Goal: Task Accomplishment & Management: Manage account settings

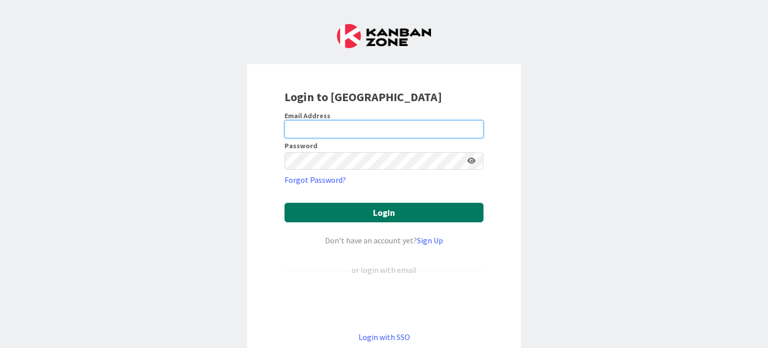
type input "[PERSON_NAME][EMAIL_ADDRESS][PERSON_NAME][DOMAIN_NAME]"
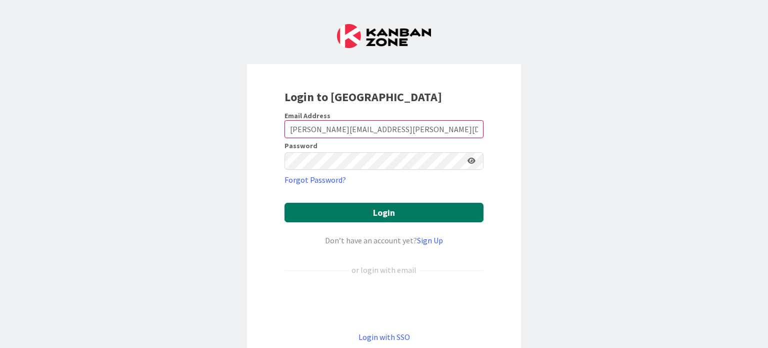
click at [359, 207] on button "Login" at bounding box center [384, 213] width 199 height 20
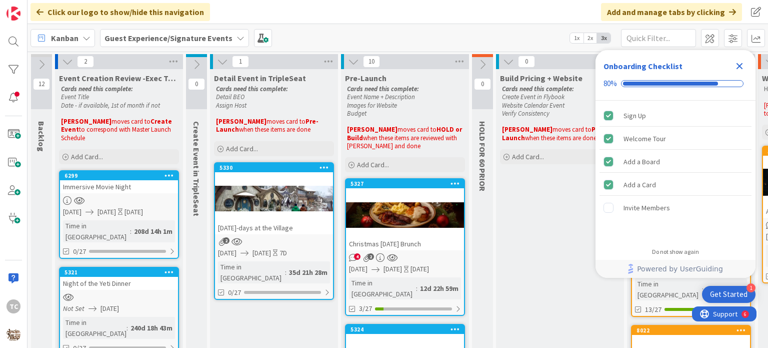
click at [740, 64] on icon "Close Checklist" at bounding box center [740, 66] width 12 height 12
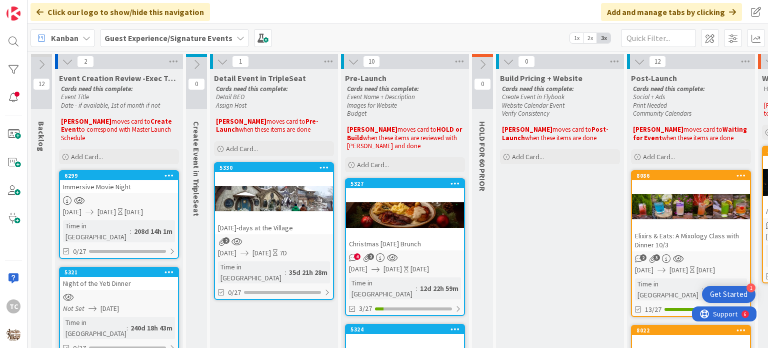
click at [370, 231] on div at bounding box center [405, 214] width 118 height 45
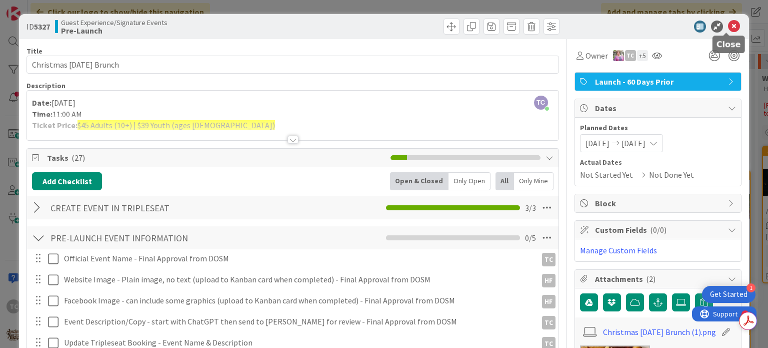
drag, startPoint x: 730, startPoint y: 25, endPoint x: 674, endPoint y: 38, distance: 57.9
click at [730, 26] on icon at bounding box center [734, 27] width 12 height 12
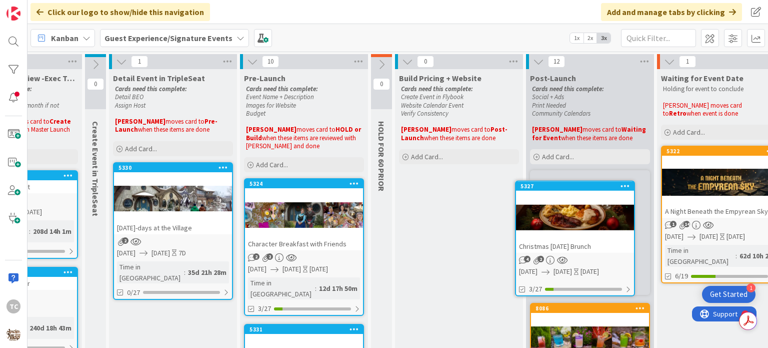
scroll to position [0, 102]
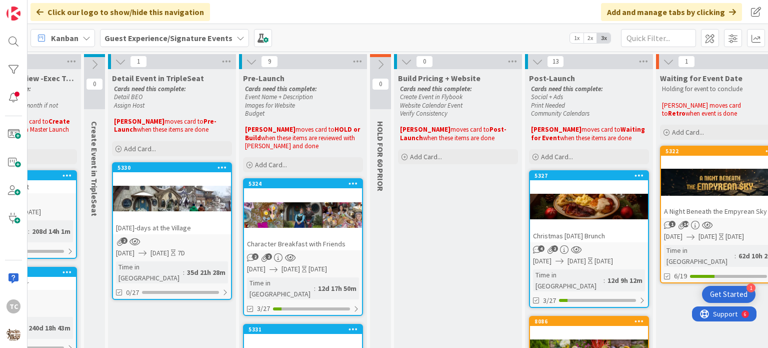
click at [296, 194] on div at bounding box center [303, 214] width 118 height 45
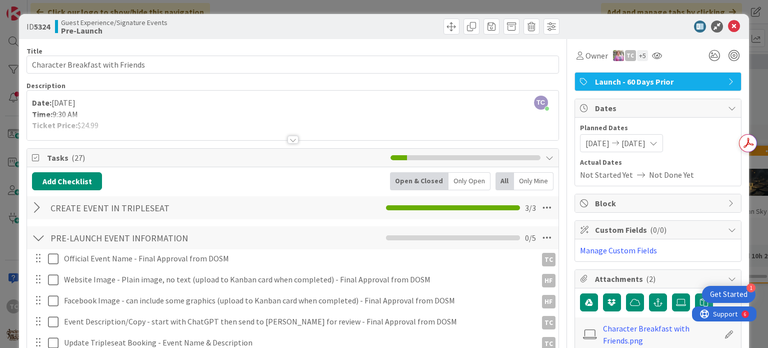
click at [309, 6] on div "ID 5324 Guest Experience/Signature Events Pre-Launch Title 32 / 128 Character B…" at bounding box center [384, 174] width 768 height 348
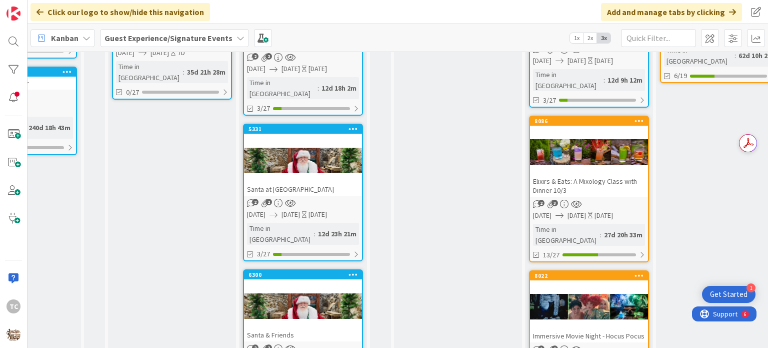
click at [314, 183] on div "Santa at [GEOGRAPHIC_DATA]" at bounding box center [303, 189] width 118 height 13
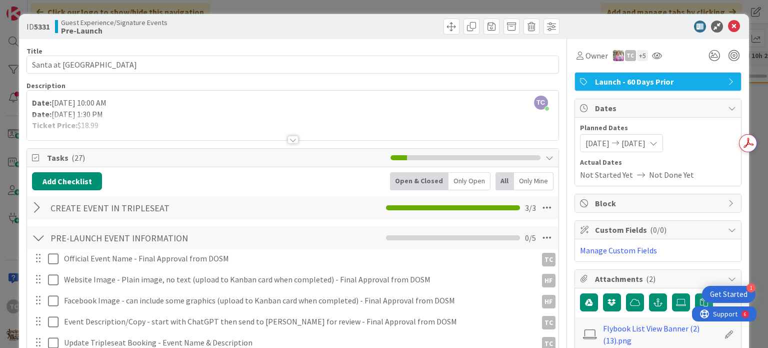
click at [310, 9] on div "ID 5331 Guest Experience/Signature Events Pre-Launch Title 29 / 128 Santa at [G…" at bounding box center [384, 174] width 768 height 348
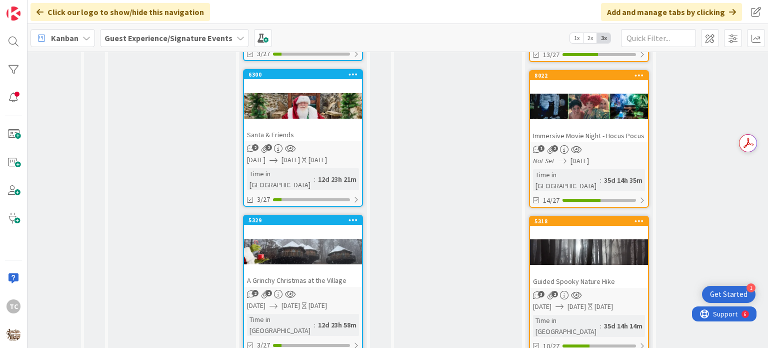
click at [290, 274] on div "A Grinchy Christmas at the Village" at bounding box center [303, 280] width 118 height 13
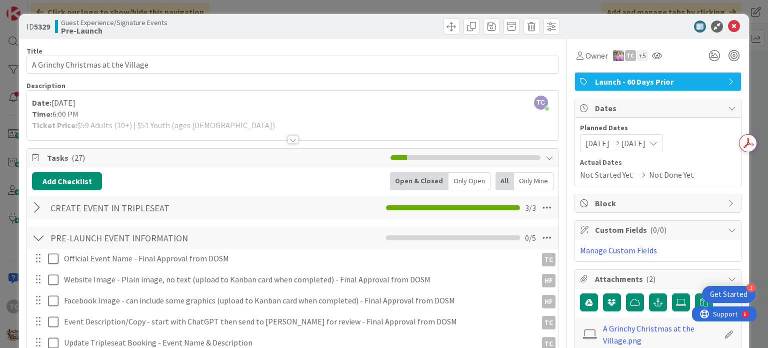
click at [288, 141] on div at bounding box center [293, 140] width 11 height 8
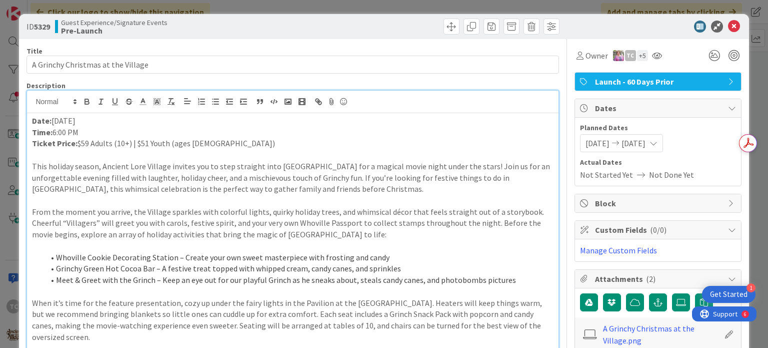
click at [314, 8] on div "ID 5329 Guest Experience/Signature Events Pre-Launch Title 34 / 128 A Grinchy C…" at bounding box center [384, 174] width 768 height 348
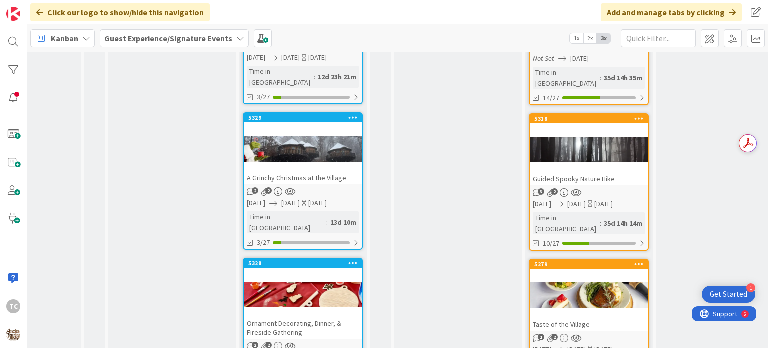
scroll to position [550, 102]
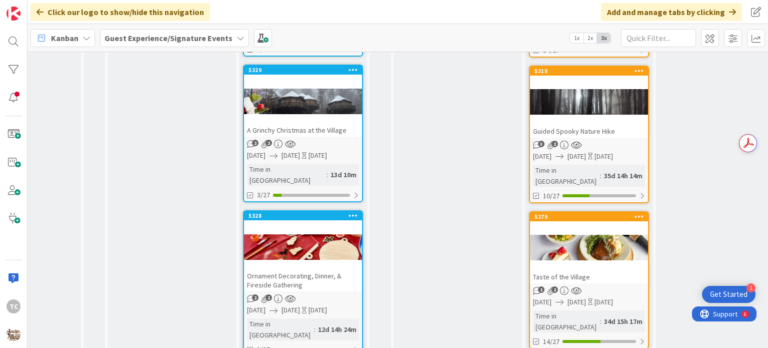
click at [307, 269] on div "Ornament Decorating, Dinner, & Fireside Gathering" at bounding box center [303, 280] width 118 height 22
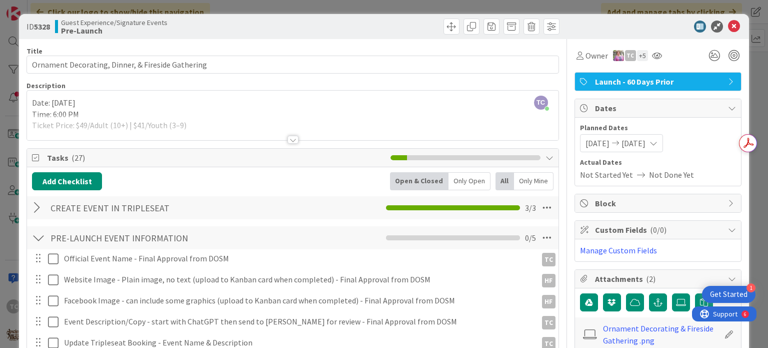
click at [385, 7] on div "ID 5328 Guest Experience/Signature Events Pre-Launch Title 50 / 128 Ornament De…" at bounding box center [384, 174] width 768 height 348
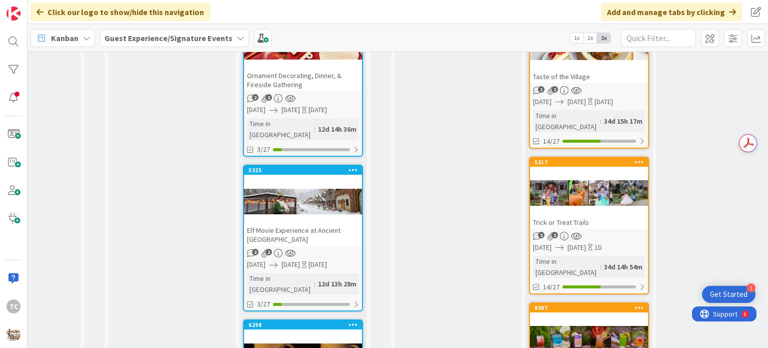
click at [295, 224] on div "Elf Movie Experience at Ancient [GEOGRAPHIC_DATA]" at bounding box center [303, 235] width 118 height 22
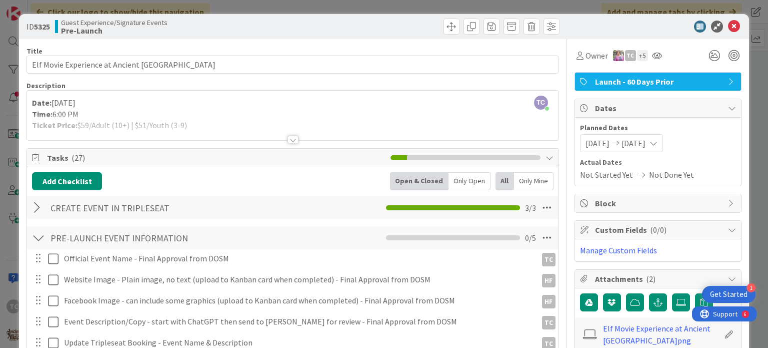
click at [336, 5] on div "ID 5325 Guest Experience/Signature Events Pre-Launch Title 44 / 128 Elf Movie E…" at bounding box center [384, 174] width 768 height 348
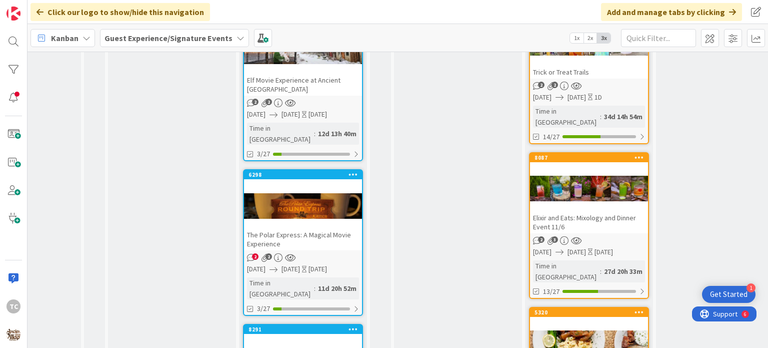
click at [310, 228] on div "The Polar Express: A Magical Movie Experience" at bounding box center [303, 239] width 118 height 22
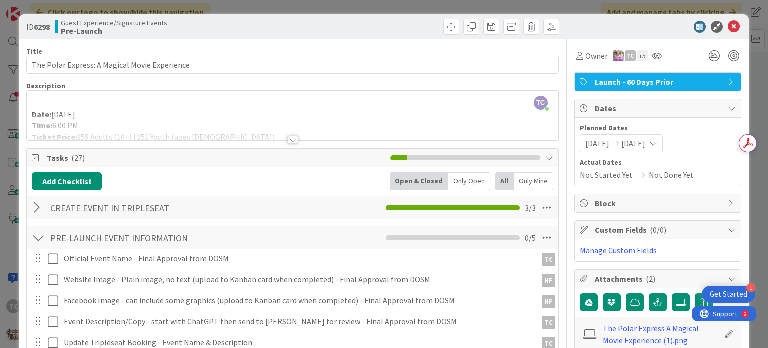
click at [372, 12] on div "ID 6298 Guest Experience/Signature Events Pre-Launch Title 45 / 128 The Polar E…" at bounding box center [384, 174] width 768 height 348
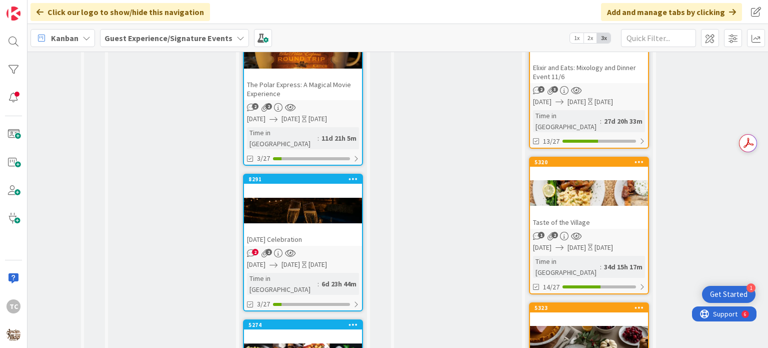
click at [322, 233] on div "[DATE] Celebration" at bounding box center [303, 239] width 118 height 13
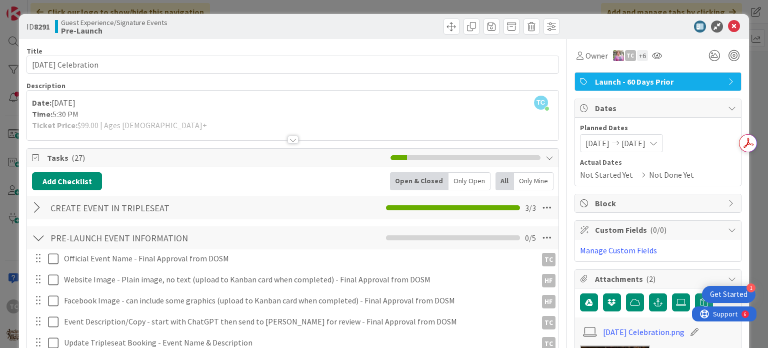
click at [295, 7] on div "ID 8291 Guest Experience/Signature Events Pre-Launch Title 26 / 128 [DATE] Cele…" at bounding box center [384, 174] width 768 height 348
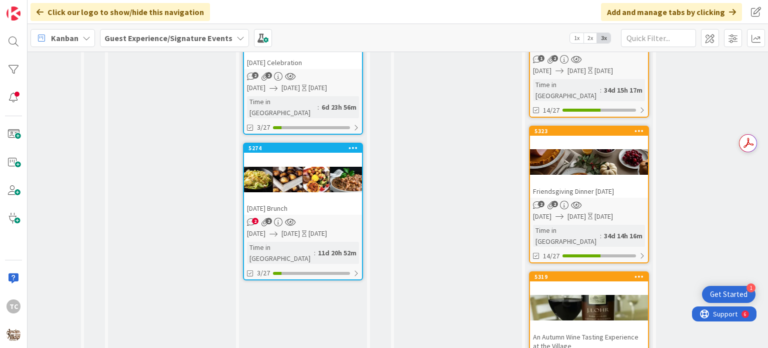
click at [310, 202] on div "[DATE] Brunch" at bounding box center [303, 208] width 118 height 13
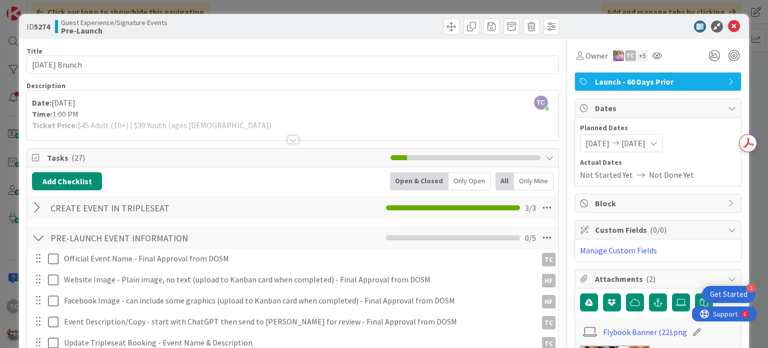
click at [382, 7] on div "ID 5274 Guest Experience/Signature Events Pre-Launch Title 21 / 128 [DATE] Brun…" at bounding box center [384, 174] width 768 height 348
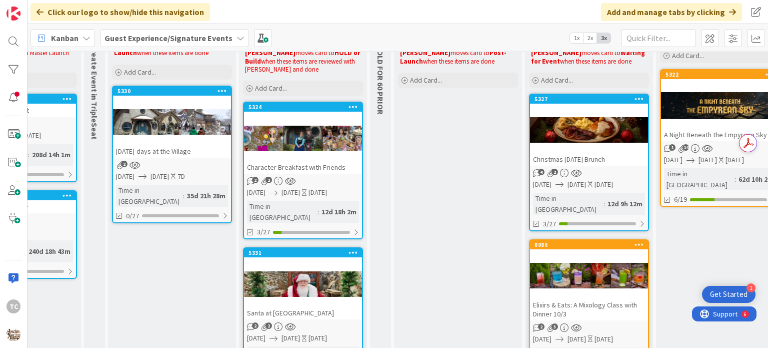
click at [580, 151] on div at bounding box center [589, 130] width 118 height 45
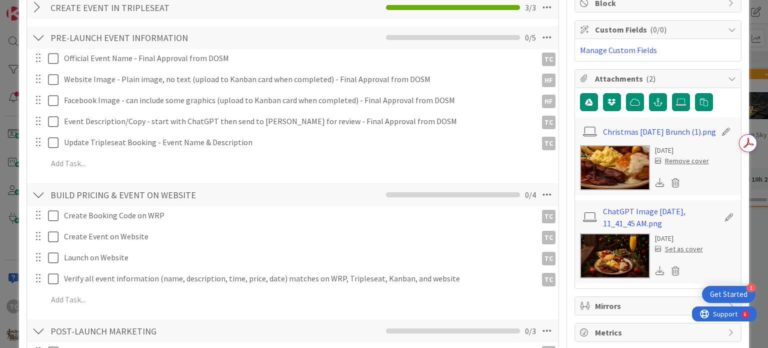
click at [656, 182] on icon at bounding box center [660, 182] width 9 height 9
click at [656, 266] on icon at bounding box center [660, 270] width 9 height 9
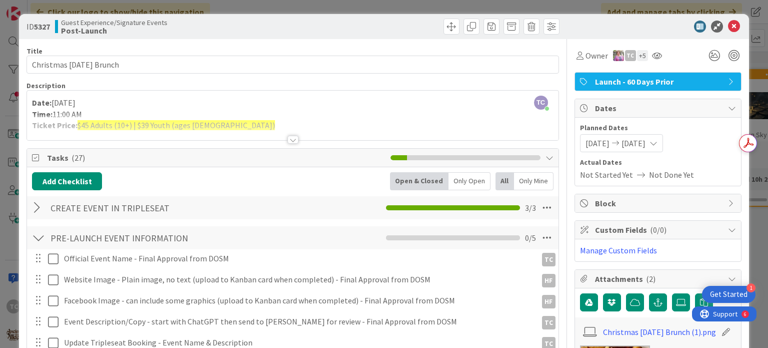
click at [341, 6] on div "ID 5327 Guest Experience/Signature Events Post-Launch Title 23 / 128 Christmas …" at bounding box center [384, 174] width 768 height 348
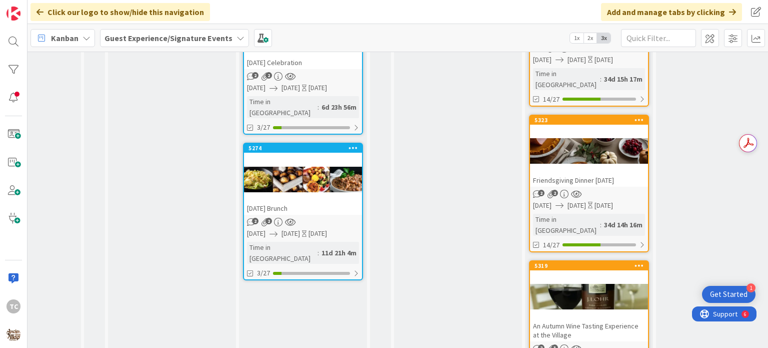
click at [318, 202] on div "[DATE] Brunch" at bounding box center [303, 208] width 118 height 13
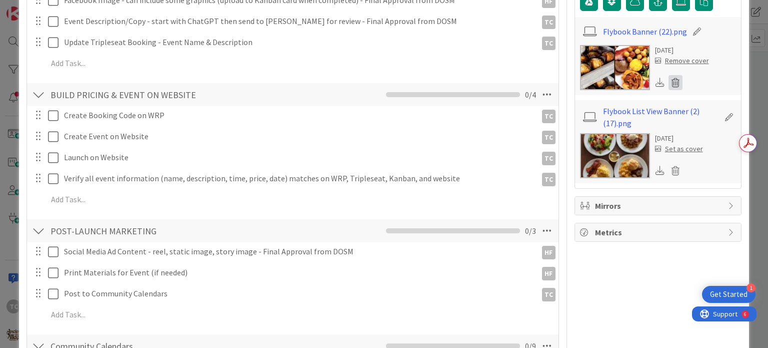
click at [669, 76] on icon at bounding box center [676, 82] width 14 height 15
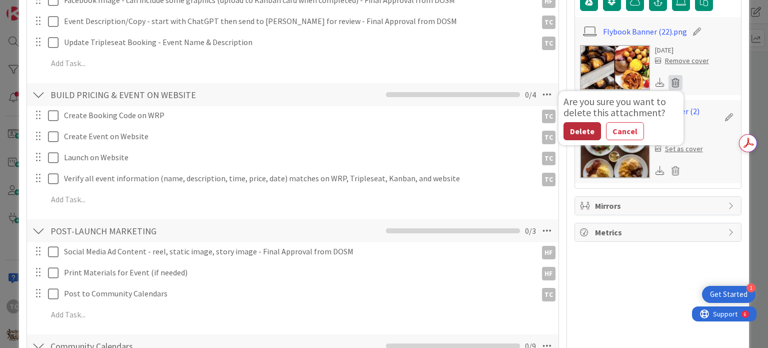
click at [571, 132] on button "Delete" at bounding box center [583, 131] width 38 height 18
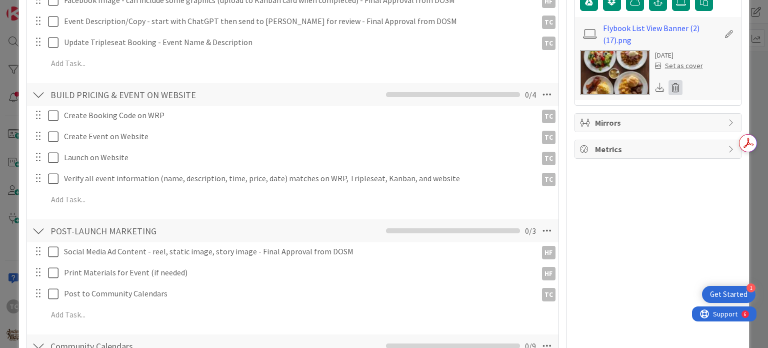
click at [669, 87] on icon at bounding box center [676, 87] width 14 height 15
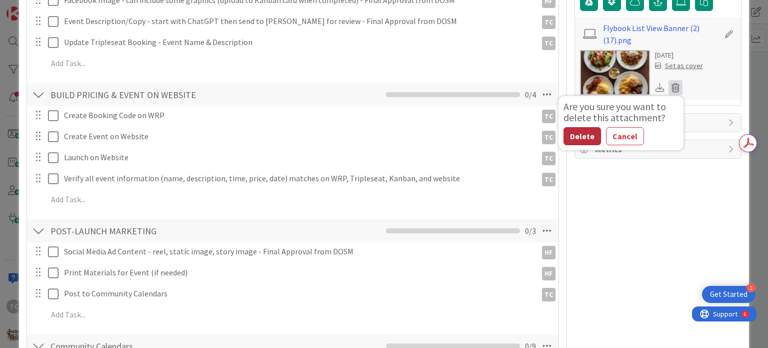
click at [566, 142] on button "Delete" at bounding box center [583, 136] width 38 height 18
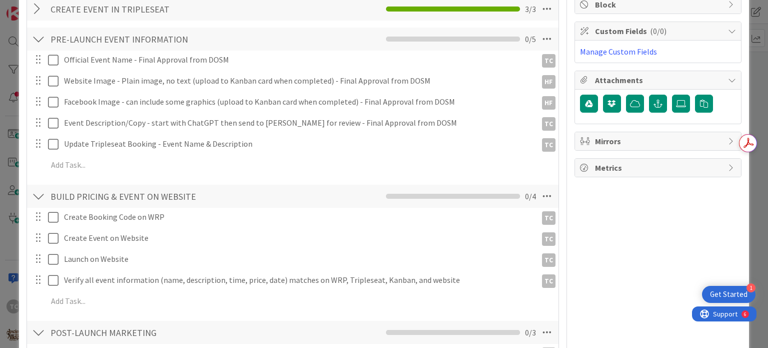
scroll to position [150, 0]
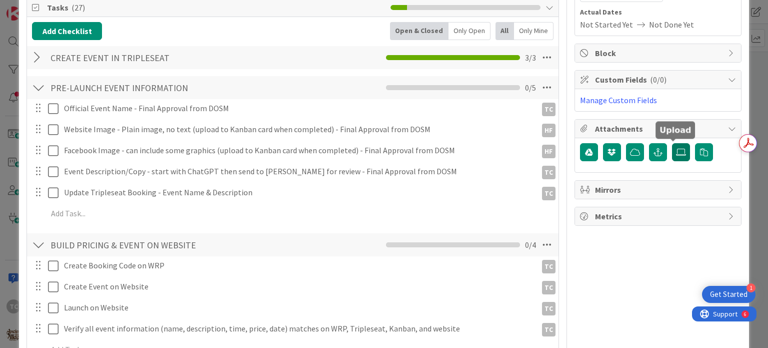
click at [676, 155] on icon at bounding box center [681, 152] width 10 height 8
click at [672, 143] on input "file" at bounding box center [672, 143] width 0 height 0
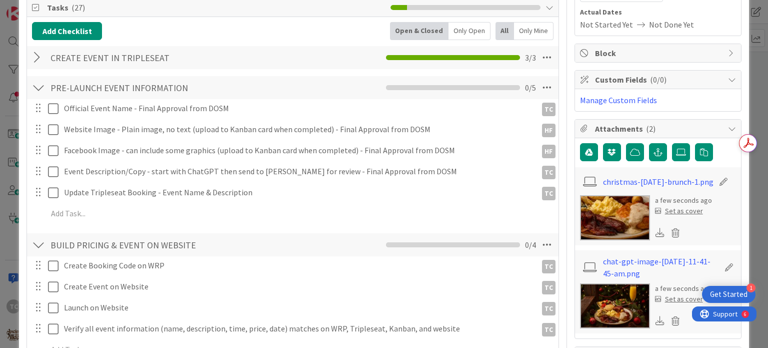
click at [673, 209] on div "Set as cover" at bounding box center [679, 211] width 48 height 11
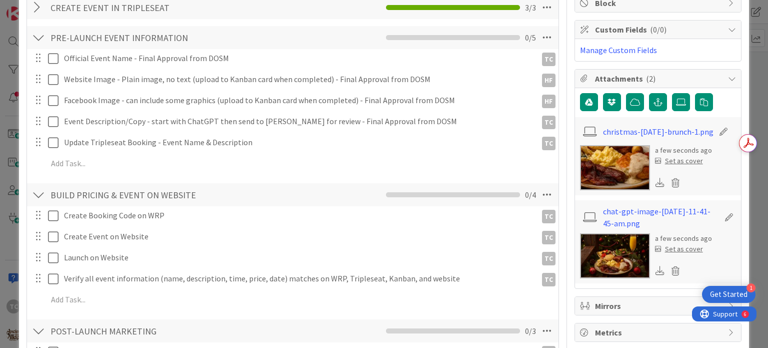
scroll to position [250, 0]
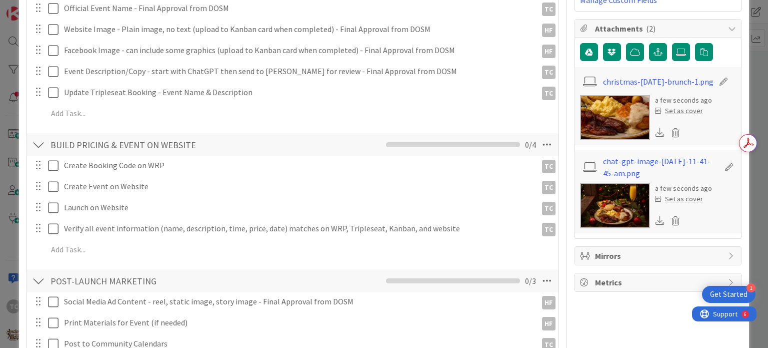
click at [671, 110] on div "Set as cover" at bounding box center [679, 111] width 48 height 11
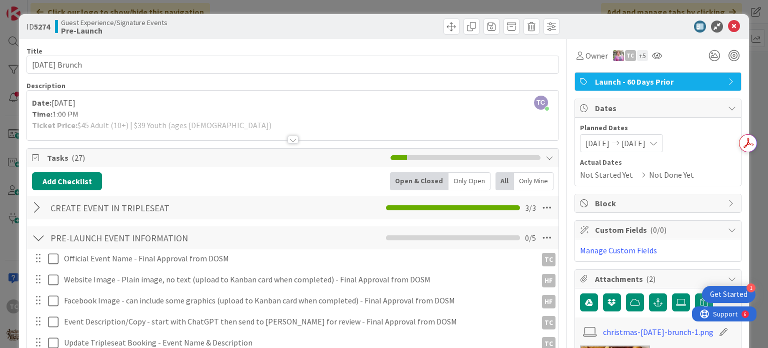
click at [400, 3] on div "ID 5274 Guest Experience/Signature Events Pre-Launch Title 21 / 128 [DATE] Brun…" at bounding box center [384, 174] width 768 height 348
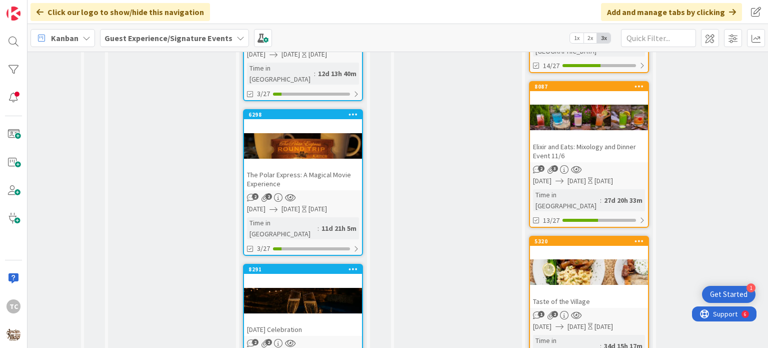
scroll to position [977, 102]
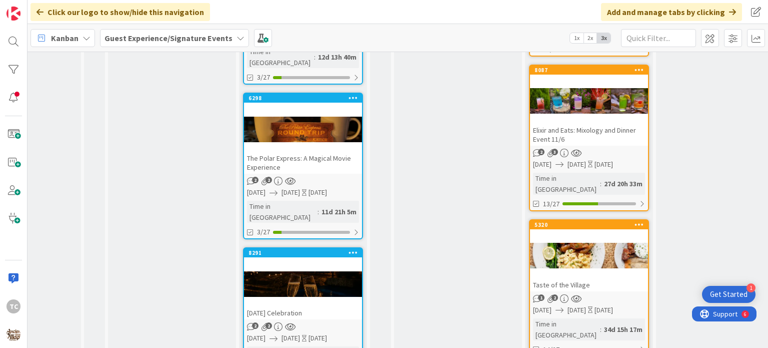
click at [292, 261] on div at bounding box center [303, 283] width 118 height 45
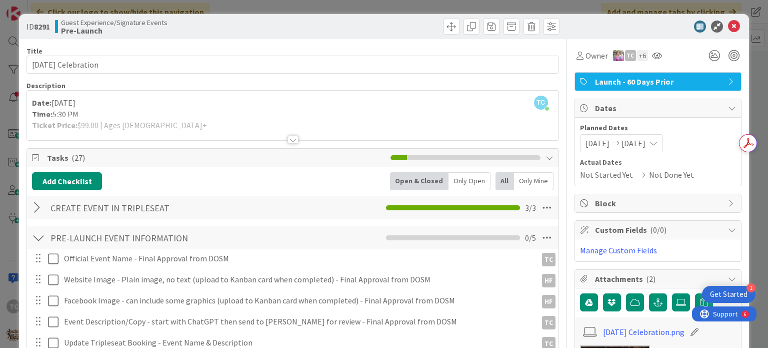
click at [329, 7] on div "ID 8291 Guest Experience/Signature Events Pre-Launch Title 26 / 128 [DATE] Cele…" at bounding box center [384, 174] width 768 height 348
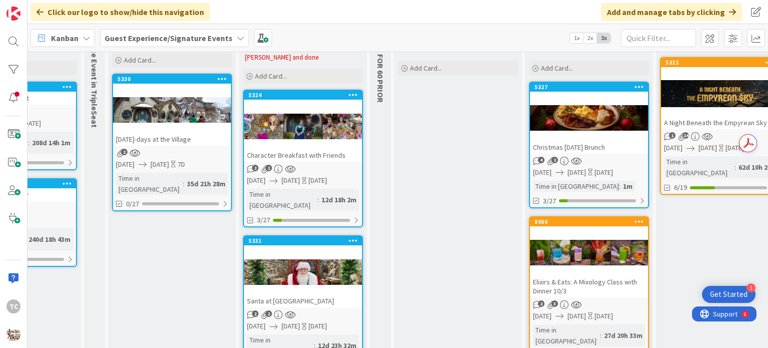
scroll to position [0, 102]
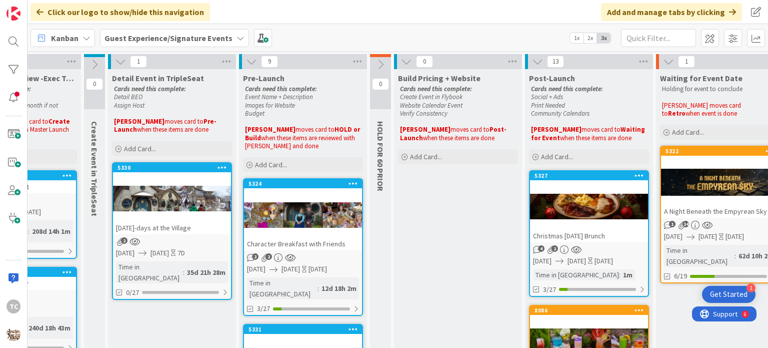
click at [573, 180] on div "5327 Christmas [DATE] Brunch" at bounding box center [589, 206] width 118 height 71
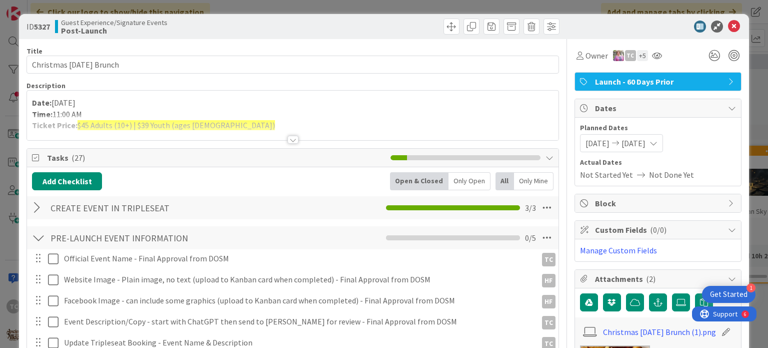
click at [622, 80] on span "Launch - 60 Days Prior" at bounding box center [659, 82] width 128 height 12
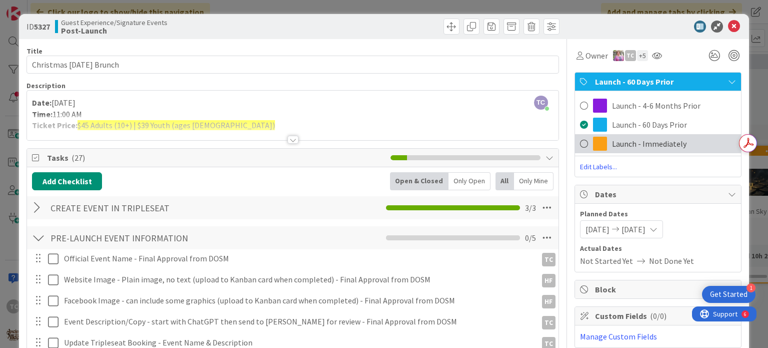
click at [612, 146] on span "Launch - Immediately" at bounding box center [649, 144] width 75 height 12
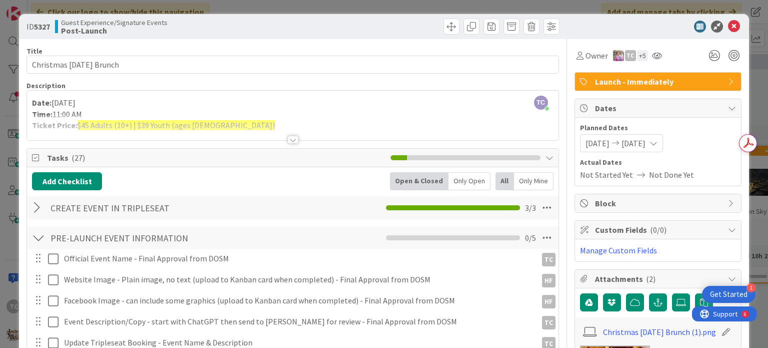
click at [442, 4] on div "ID 5327 Guest Experience/Signature Events Post-Launch Title 23 / 128 Christmas …" at bounding box center [384, 174] width 768 height 348
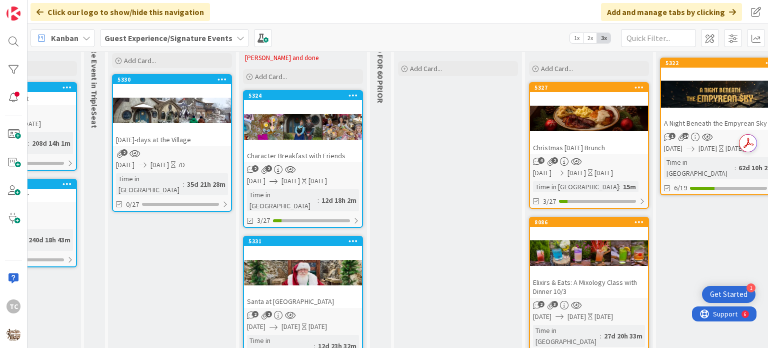
scroll to position [50, 102]
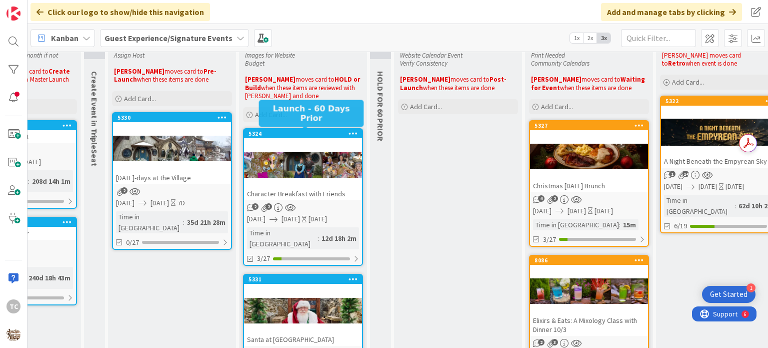
click at [286, 131] on div "5324" at bounding box center [306, 133] width 114 height 7
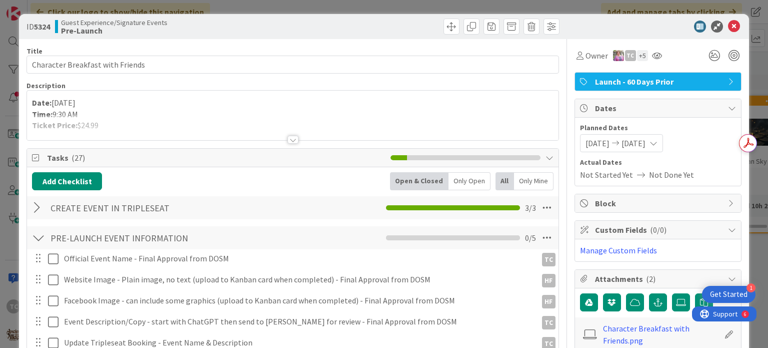
click at [603, 76] on span "Launch - 60 Days Prior" at bounding box center [659, 82] width 128 height 12
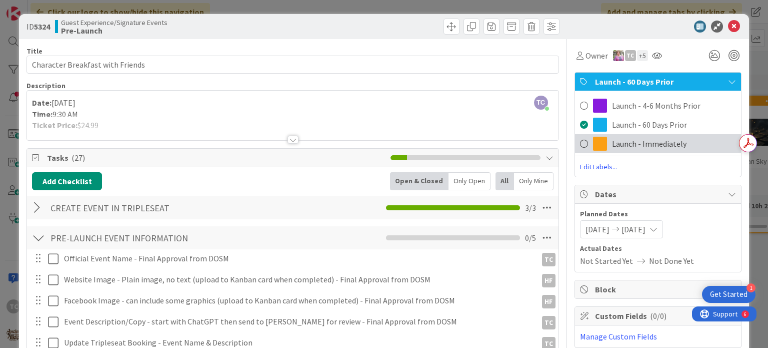
click at [612, 143] on span "Launch - Immediately" at bounding box center [649, 144] width 75 height 12
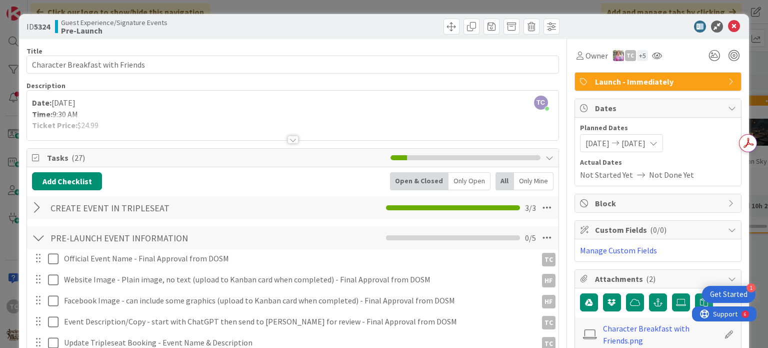
click at [325, 6] on div "ID 5324 Guest Experience/Signature Events Pre-Launch Title 32 / 128 Character B…" at bounding box center [384, 174] width 768 height 348
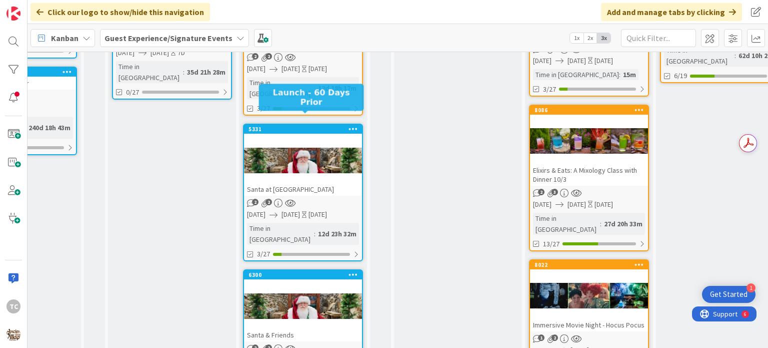
click at [305, 125] on div "5331" at bounding box center [303, 129] width 118 height 9
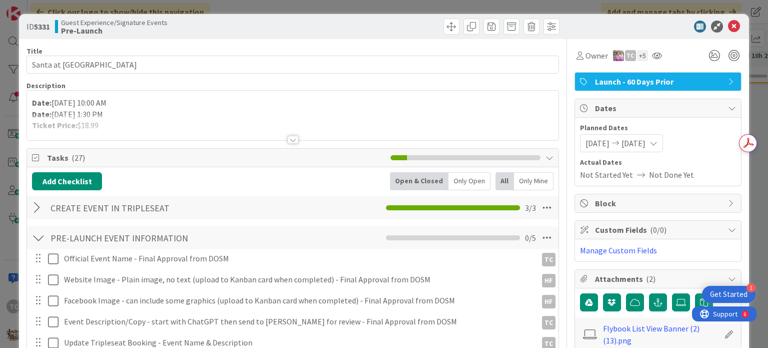
click at [612, 82] on span "Launch - 60 Days Prior" at bounding box center [659, 82] width 128 height 12
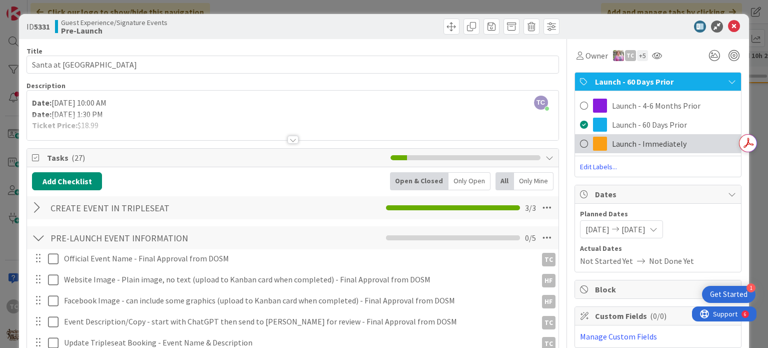
click at [618, 138] on span "Launch - Immediately" at bounding box center [649, 144] width 75 height 12
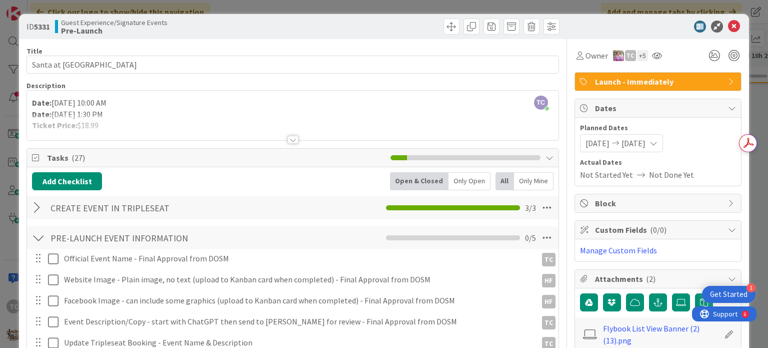
click at [342, 10] on div "ID 5331 Guest Experience/Signature Events Pre-Launch Title 29 / 128 Santa at [G…" at bounding box center [384, 174] width 768 height 348
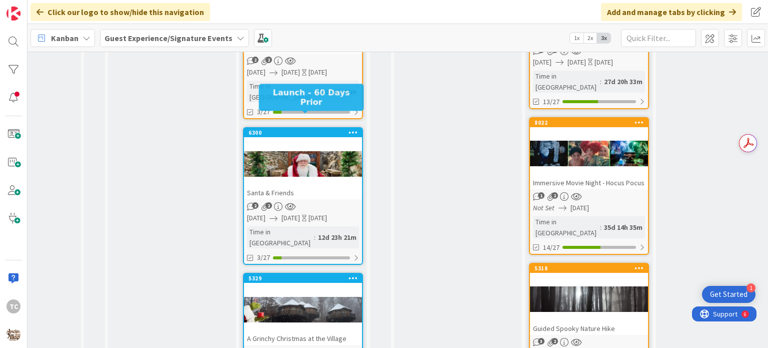
scroll to position [350, 102]
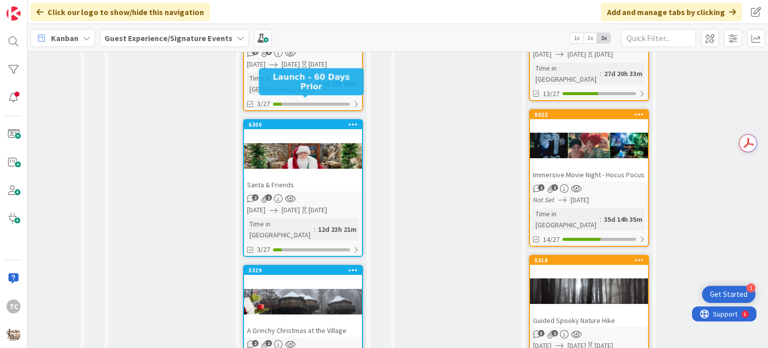
click at [318, 119] on div "6300 Santa & Friends 2 2 [DATE] [DATE] [DATE] Time in [GEOGRAPHIC_DATA] : 12d 2…" at bounding box center [303, 188] width 120 height 138
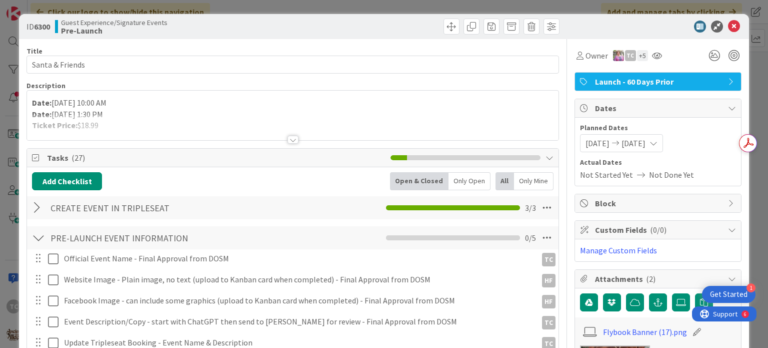
click at [612, 78] on span "Launch - 60 Days Prior" at bounding box center [659, 82] width 128 height 12
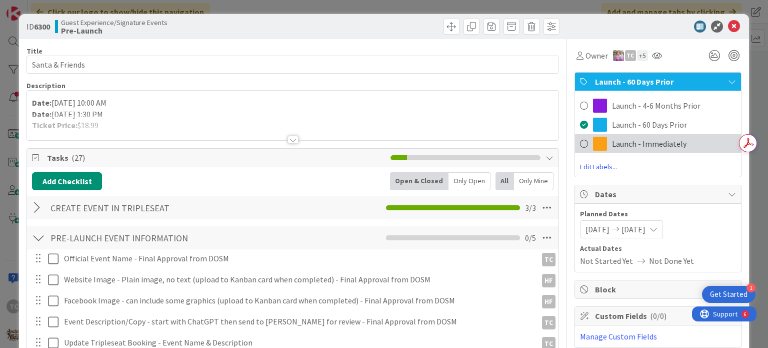
click at [599, 142] on span at bounding box center [600, 144] width 14 height 14
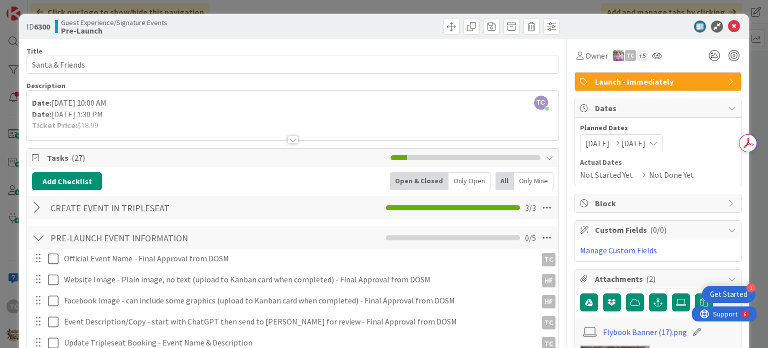
click at [350, 2] on div "ID 6300 Guest Experience/Signature Events Pre-Launch Title 15 / 128 Santa & Fri…" at bounding box center [384, 174] width 768 height 348
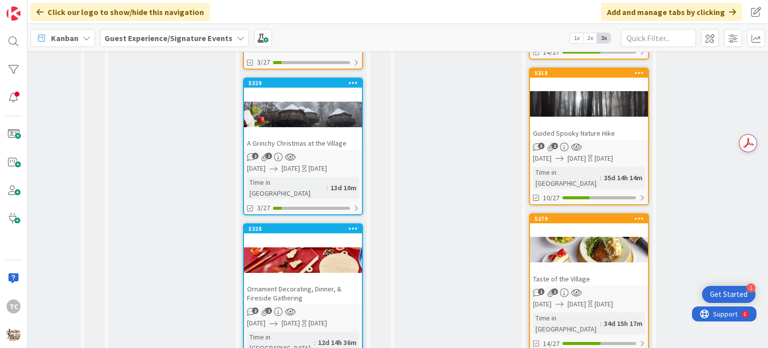
scroll to position [550, 102]
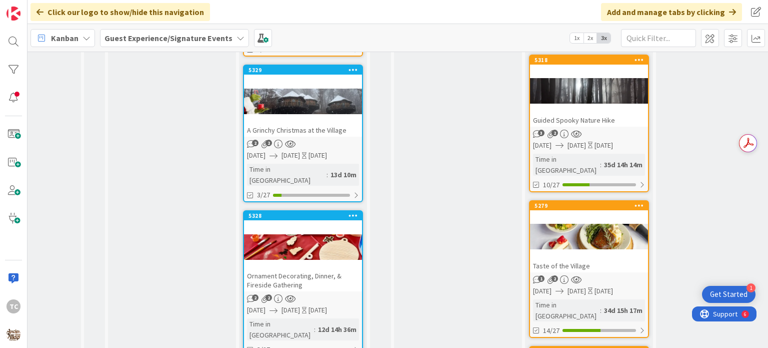
click at [326, 86] on div at bounding box center [303, 101] width 118 height 45
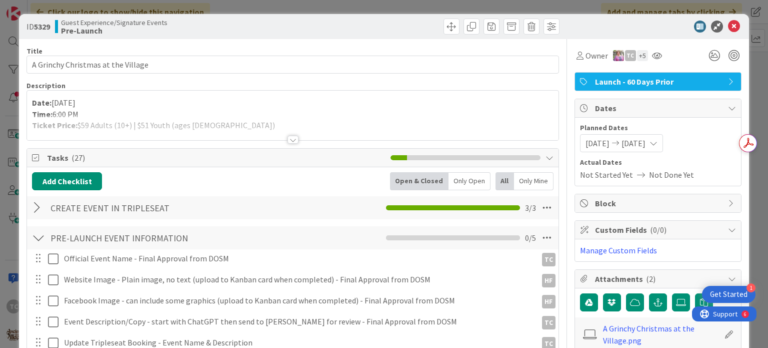
click at [625, 85] on span "Launch - 60 Days Prior" at bounding box center [659, 82] width 128 height 12
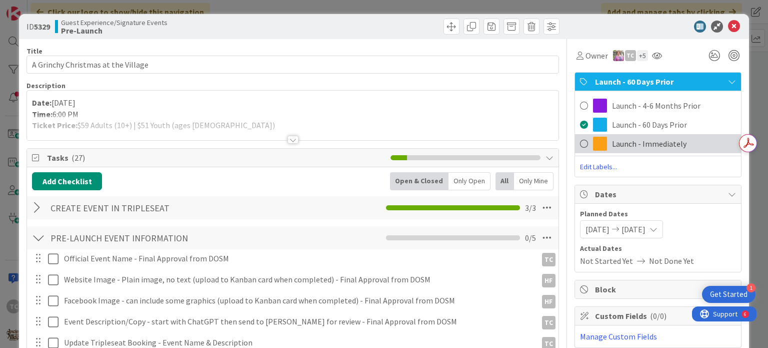
click at [617, 148] on span "Launch - Immediately" at bounding box center [649, 144] width 75 height 12
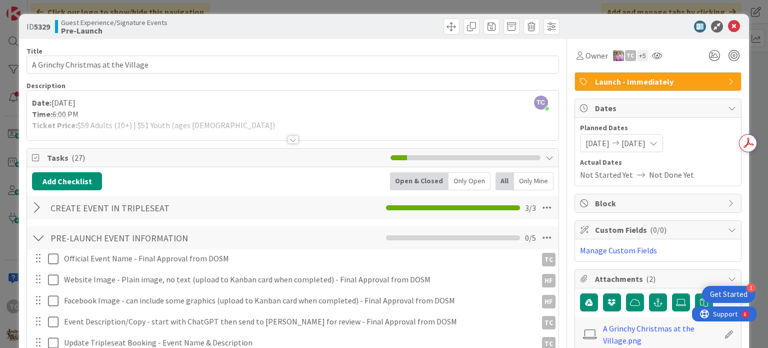
click at [352, 6] on div "ID 5329 Guest Experience/Signature Events Pre-Launch Title 34 / 128 A Grinchy C…" at bounding box center [384, 174] width 768 height 348
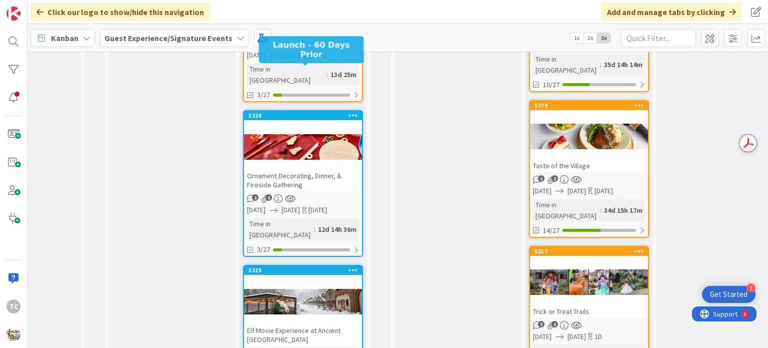
click at [312, 112] on div "5328" at bounding box center [306, 115] width 114 height 7
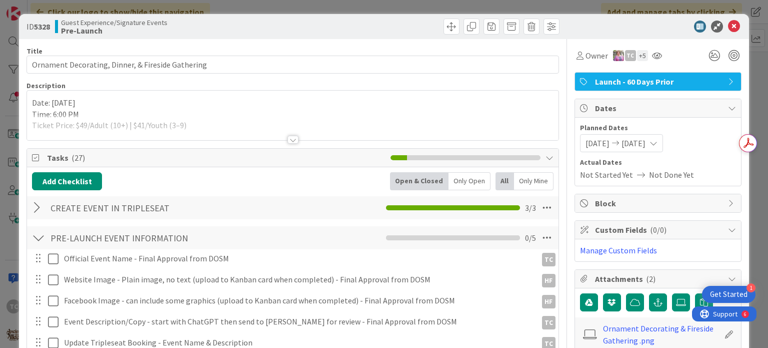
click at [596, 85] on span "Launch - 60 Days Prior" at bounding box center [659, 82] width 128 height 12
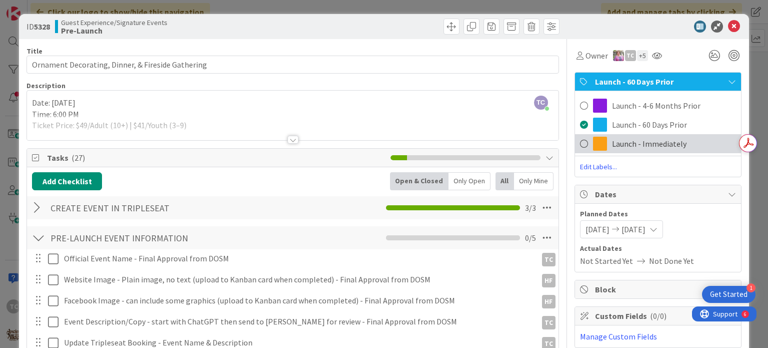
click at [593, 142] on span at bounding box center [600, 144] width 14 height 14
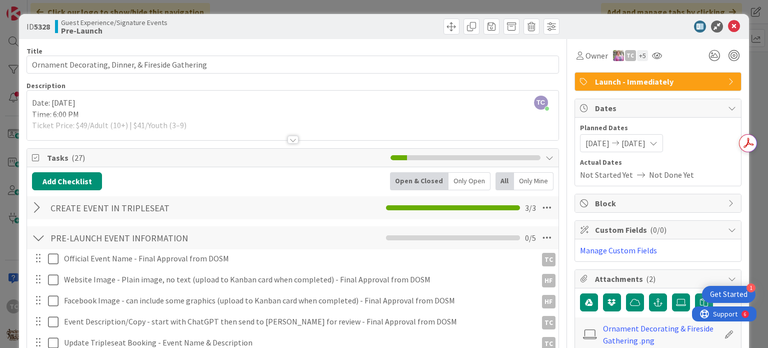
click at [349, 3] on div "ID 5328 Guest Experience/Signature Events Pre-Launch Title 50 / 128 Ornament De…" at bounding box center [384, 174] width 768 height 348
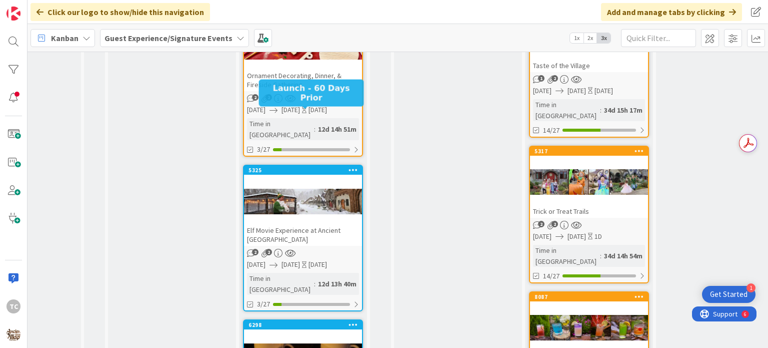
click at [314, 167] on div "5325" at bounding box center [306, 170] width 114 height 7
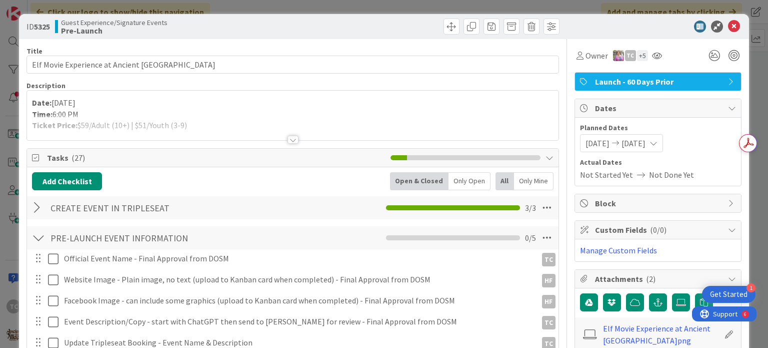
click at [595, 82] on span "Launch - 60 Days Prior" at bounding box center [659, 82] width 128 height 12
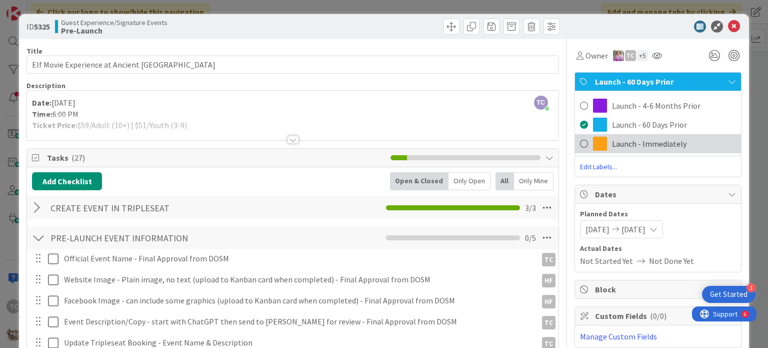
click at [597, 141] on span at bounding box center [600, 144] width 14 height 14
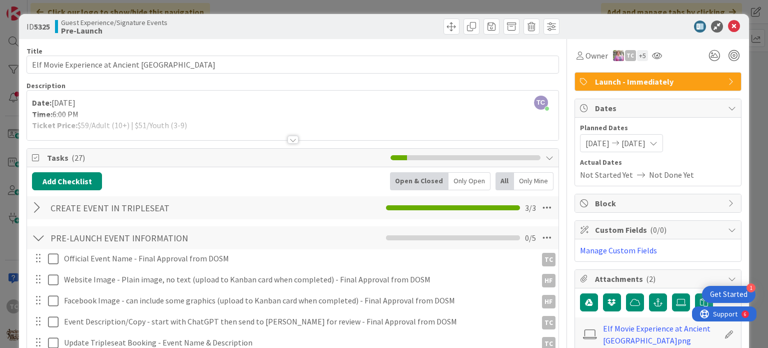
click at [315, 8] on div "ID 5325 Guest Experience/Signature Events Pre-Launch Title 44 / 128 Elf Movie E…" at bounding box center [384, 174] width 768 height 348
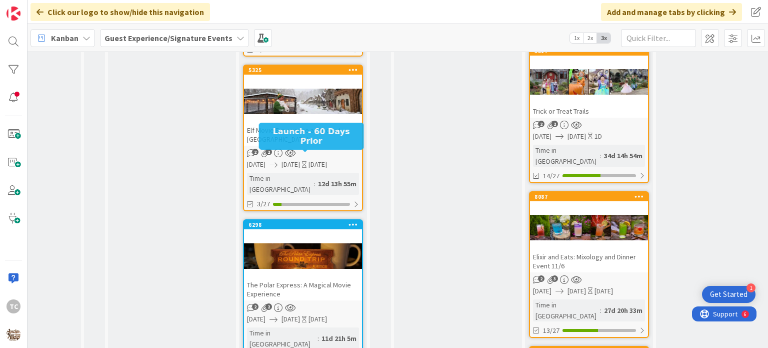
click at [294, 220] on div "6298" at bounding box center [303, 224] width 118 height 9
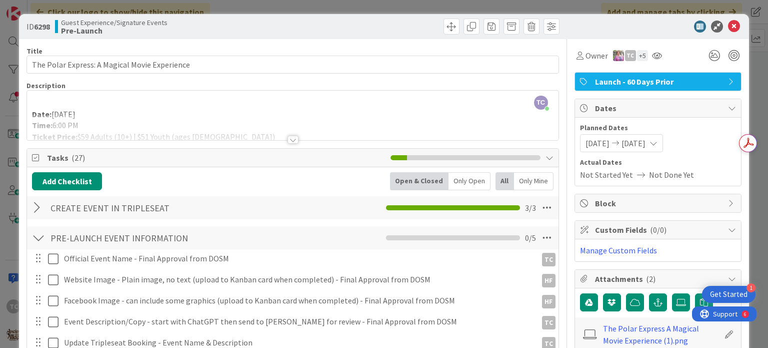
click at [632, 75] on div "Launch - 60 Days Prior" at bounding box center [658, 82] width 166 height 18
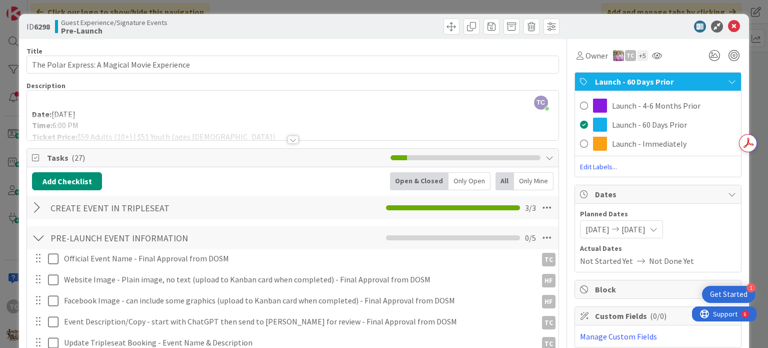
click at [620, 149] on div "Launch - Immediately" at bounding box center [658, 143] width 166 height 19
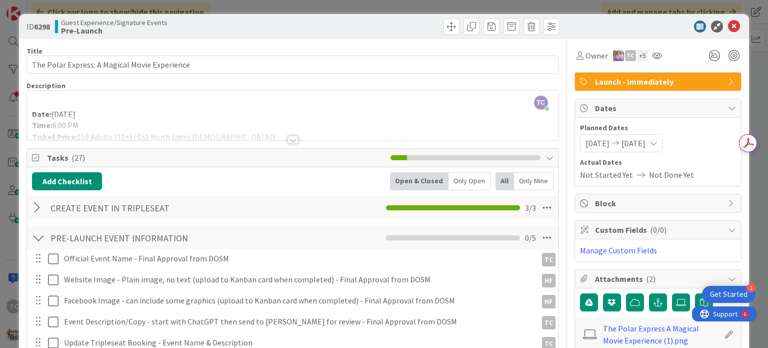
click at [370, 2] on div "ID 6298 Guest Experience/Signature Events Pre-Launch Title 45 / 128 The Polar E…" at bounding box center [384, 174] width 768 height 348
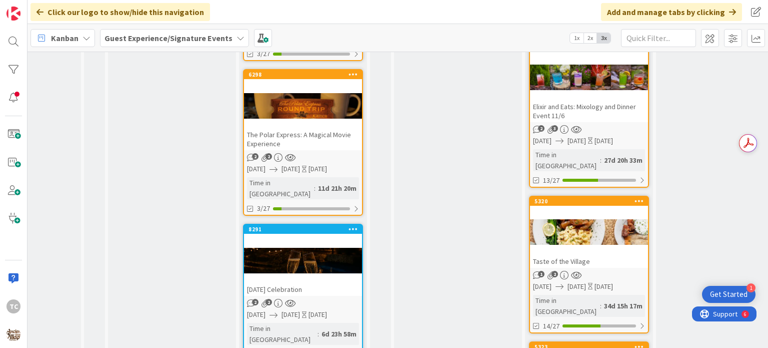
click at [275, 225] on div "8291 [DATE] Celebration" at bounding box center [303, 260] width 118 height 71
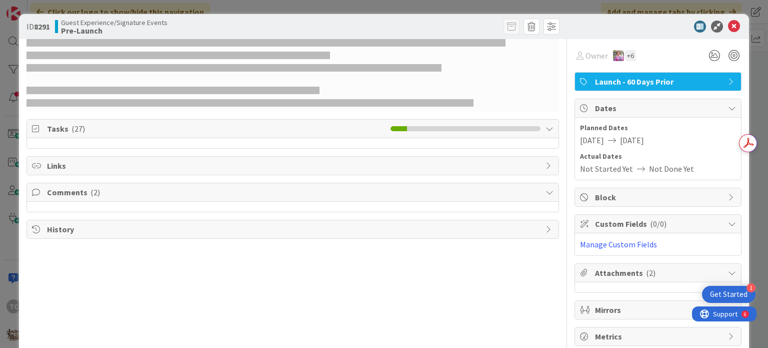
click at [595, 82] on span "Launch - 60 Days Prior" at bounding box center [659, 82] width 128 height 12
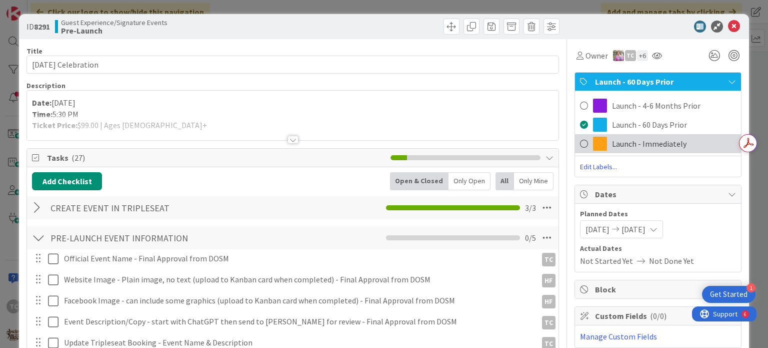
click at [593, 142] on span at bounding box center [600, 144] width 14 height 14
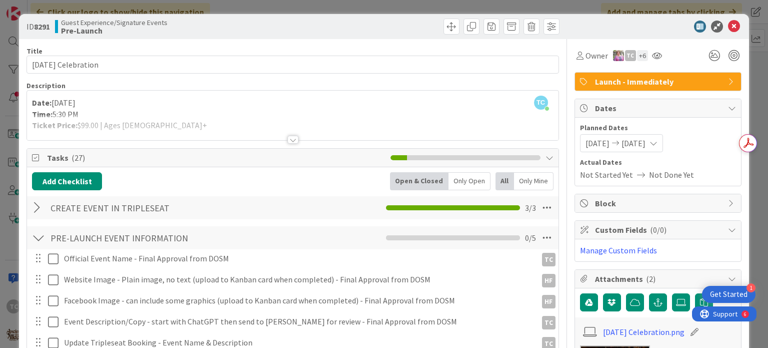
click at [373, 8] on div "ID 8291 Guest Experience/Signature Events Pre-Launch Title 26 / 128 [DATE] Cele…" at bounding box center [384, 174] width 768 height 348
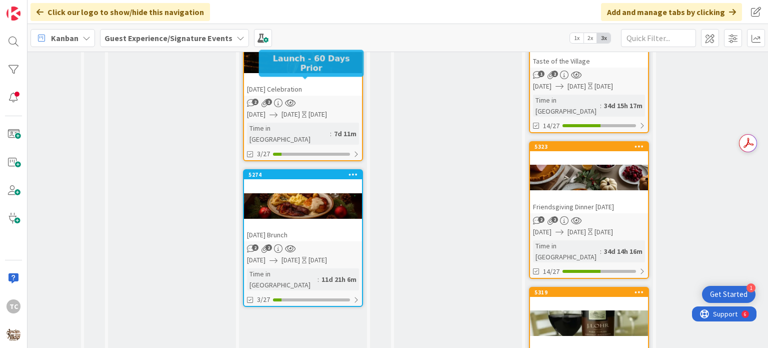
click at [311, 171] on div "5274" at bounding box center [306, 174] width 114 height 7
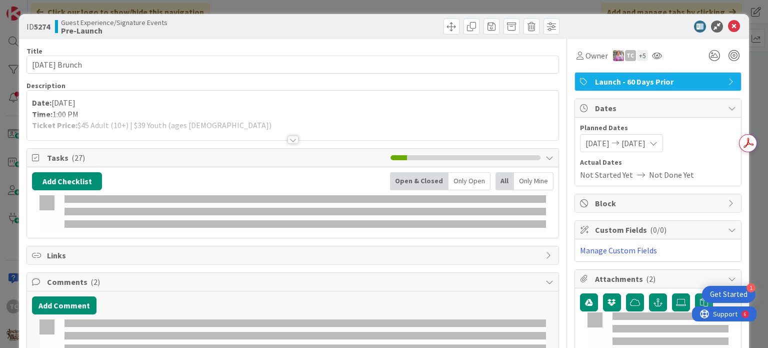
click at [595, 82] on span "Launch - 60 Days Prior" at bounding box center [659, 82] width 128 height 12
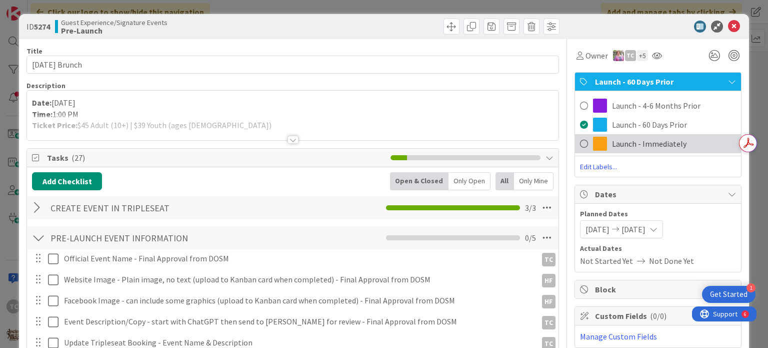
click at [583, 148] on div "Launch - Immediately" at bounding box center [658, 143] width 166 height 19
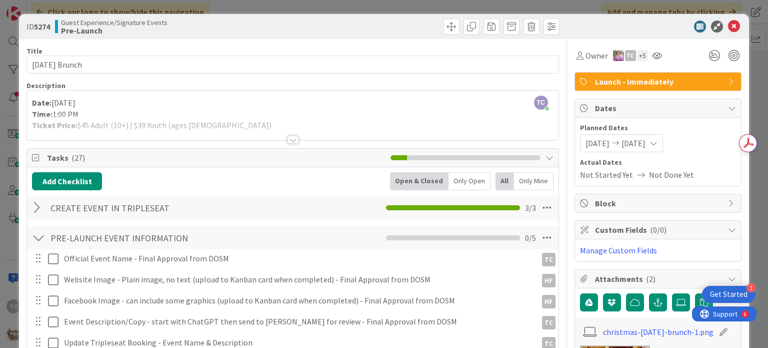
click at [324, 1] on div "ID 5274 Guest Experience/Signature Events Pre-Launch Title 21 / 128 [DATE] Brun…" at bounding box center [384, 174] width 768 height 348
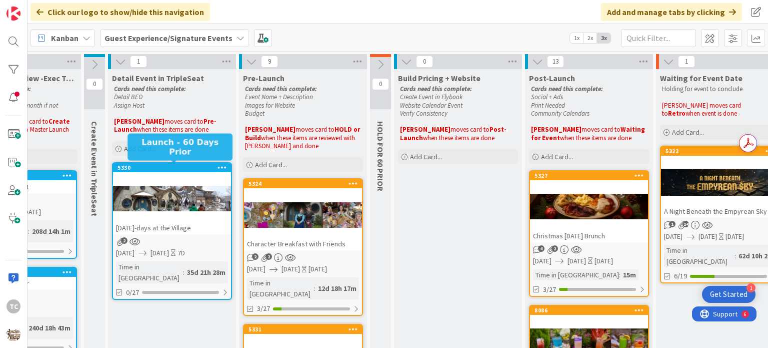
click at [140, 169] on div "5330" at bounding box center [175, 167] width 114 height 7
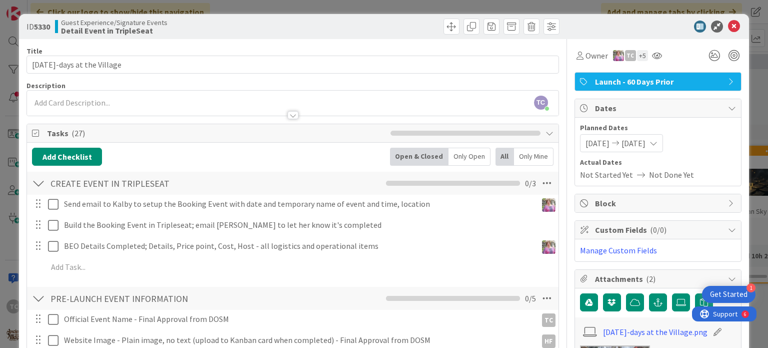
click at [610, 83] on span "Launch - 60 Days Prior" at bounding box center [659, 82] width 128 height 12
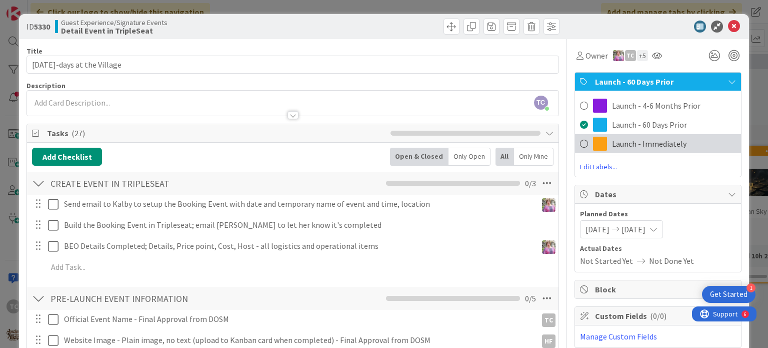
click at [617, 142] on span "Launch - Immediately" at bounding box center [649, 144] width 75 height 12
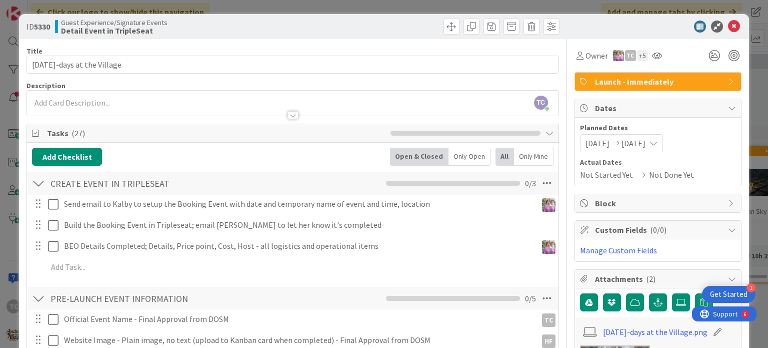
click at [355, 6] on div "ID 5330 Guest Experience/Signature Events Detail Event in TripleSeat Title 24 /…" at bounding box center [384, 174] width 768 height 348
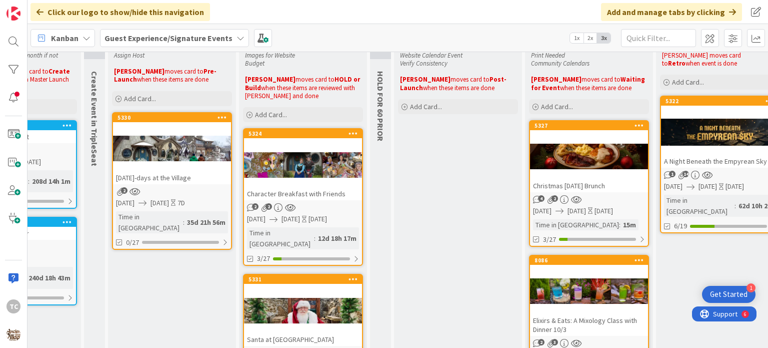
click at [278, 186] on div at bounding box center [303, 164] width 118 height 45
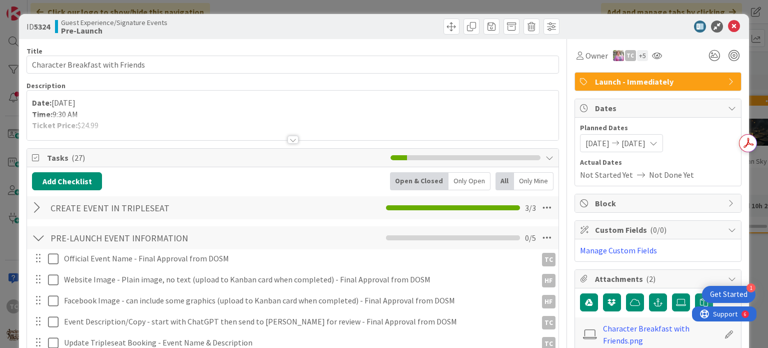
click at [38, 102] on div "Date: [DATE] Time: 9:30 AM Ticket Price: $24.99 Join us for a magical morning a…" at bounding box center [292, 116] width 531 height 50
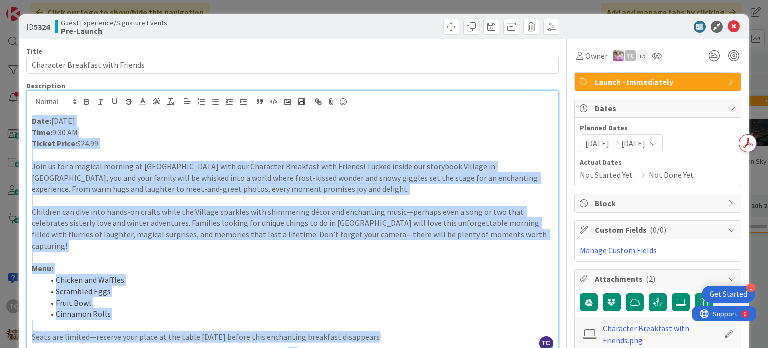
drag, startPoint x: 29, startPoint y: 120, endPoint x: 392, endPoint y: 332, distance: 420.5
click at [392, 332] on div "Description TC [PERSON_NAME] just joined Date: [DATE] Time: 9:30 AM Ticket Pric…" at bounding box center [293, 217] width 532 height 272
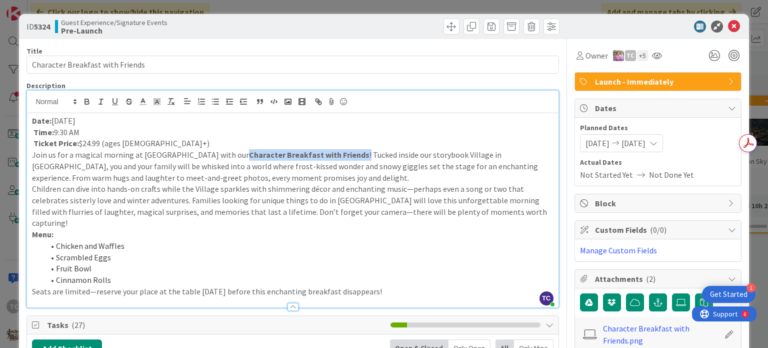
drag, startPoint x: 239, startPoint y: 152, endPoint x: 354, endPoint y: 156, distance: 115.1
click at [354, 156] on p "Join us for a magical morning at [GEOGRAPHIC_DATA] with our Character Breakfast…" at bounding box center [292, 166] width 521 height 34
click at [90, 102] on icon "button" at bounding box center [87, 101] width 9 height 9
click at [154, 142] on p "Ticket Price: $24.99 (ages [DEMOGRAPHIC_DATA]+)" at bounding box center [292, 144] width 521 height 12
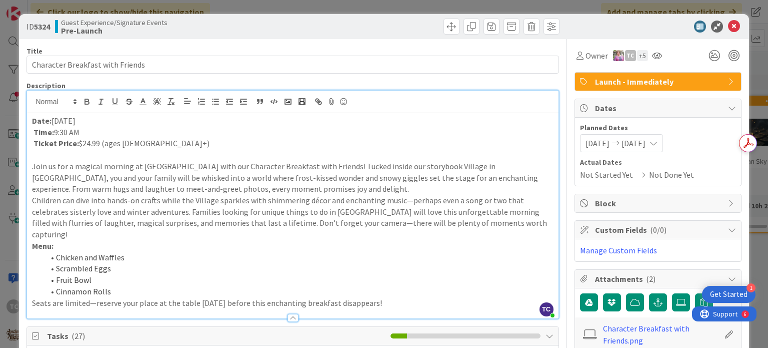
click at [298, 185] on p "Join us for a magical morning at [GEOGRAPHIC_DATA] with our Character Breakfast…" at bounding box center [292, 178] width 521 height 34
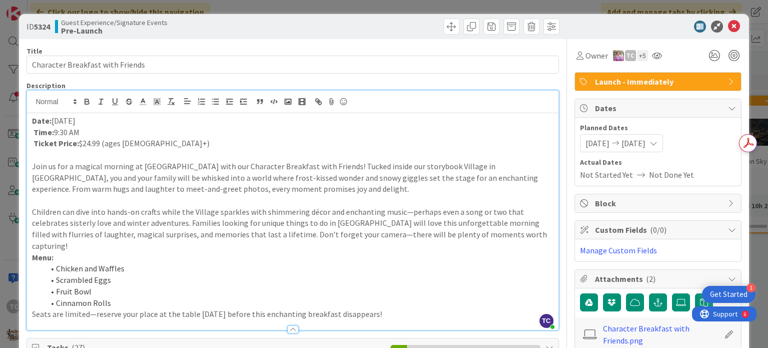
click at [505, 237] on p "Children can dive into hands-on crafts while the Village sparkles with shimmeri…" at bounding box center [292, 229] width 521 height 46
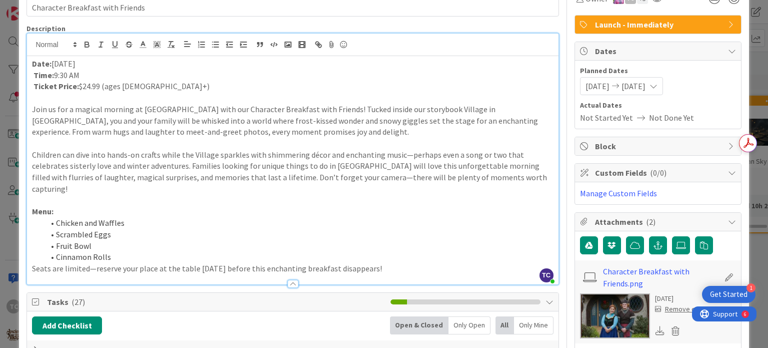
scroll to position [100, 0]
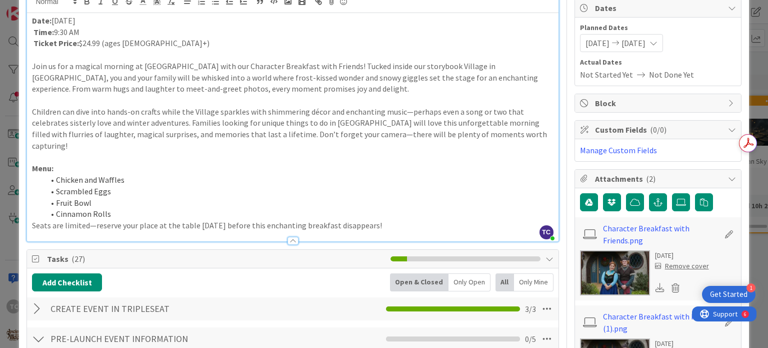
click at [124, 208] on li "Cinnamon Rolls" at bounding box center [298, 214] width 509 height 12
click at [30, 213] on div "Date: [DATE] Time: 9:30 AM Ticket Price: $24.99 (ages [DEMOGRAPHIC_DATA]+) Join…" at bounding box center [292, 127] width 531 height 228
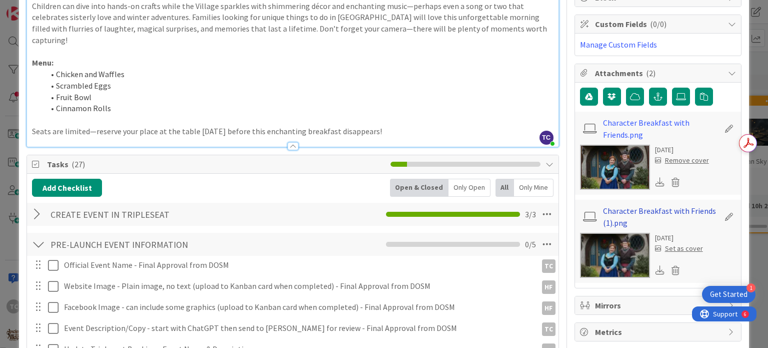
scroll to position [250, 0]
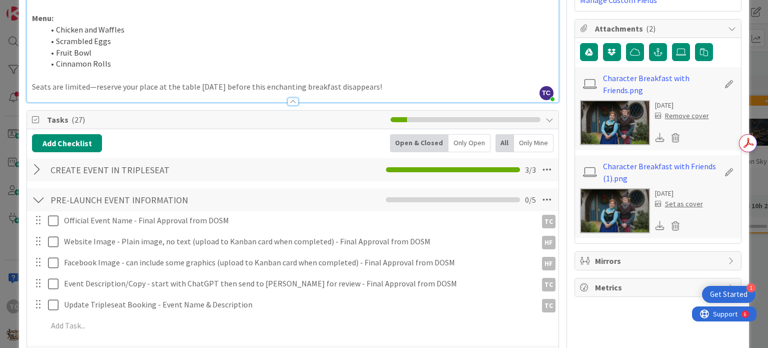
click at [656, 136] on icon at bounding box center [660, 137] width 9 height 9
click at [656, 224] on icon at bounding box center [660, 225] width 9 height 9
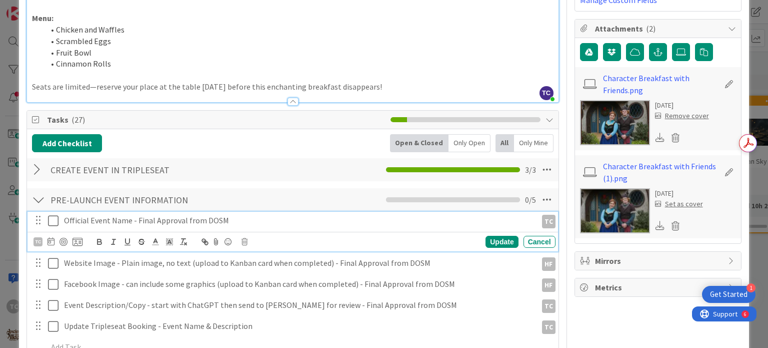
click at [56, 215] on icon at bounding box center [53, 221] width 11 height 12
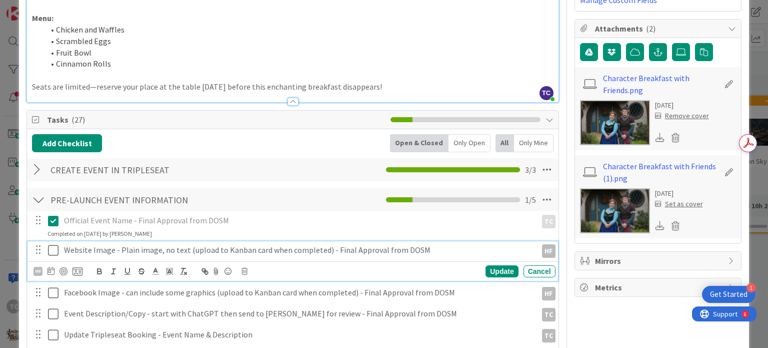
click at [52, 244] on icon at bounding box center [53, 250] width 11 height 12
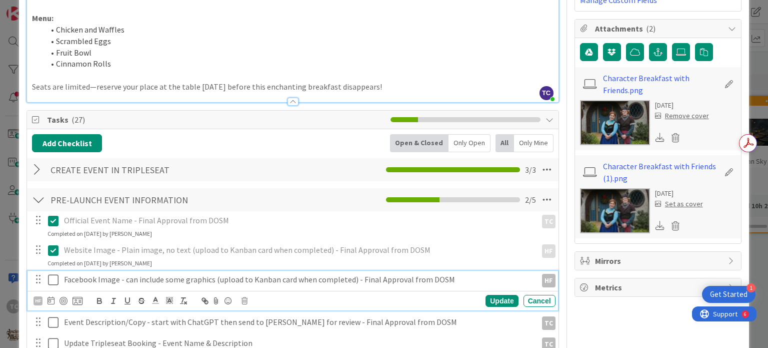
click at [54, 274] on icon at bounding box center [53, 280] width 11 height 12
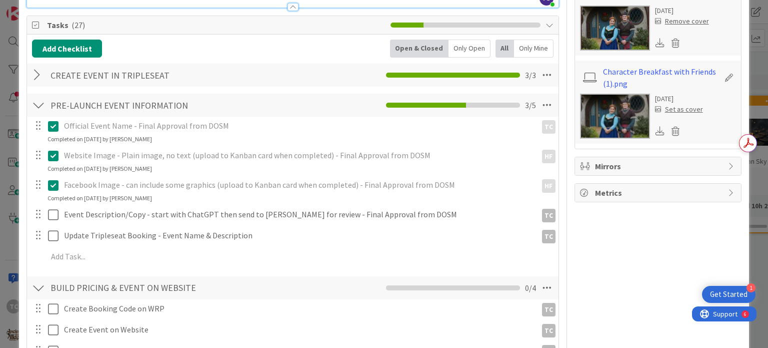
scroll to position [350, 0]
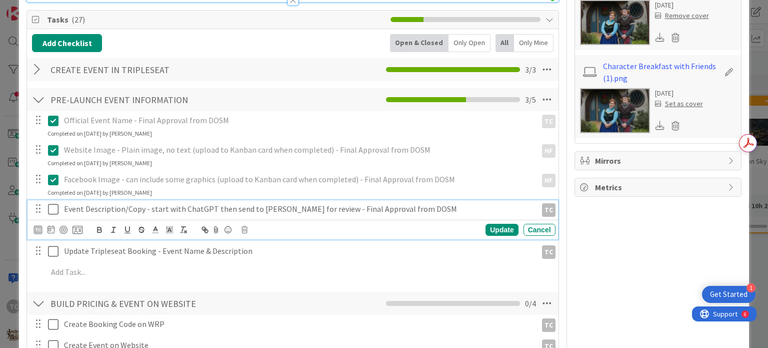
click at [52, 203] on icon at bounding box center [53, 209] width 11 height 12
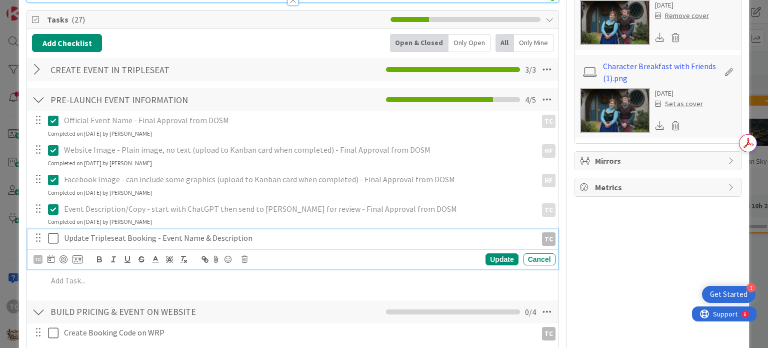
click at [53, 232] on icon at bounding box center [53, 238] width 11 height 12
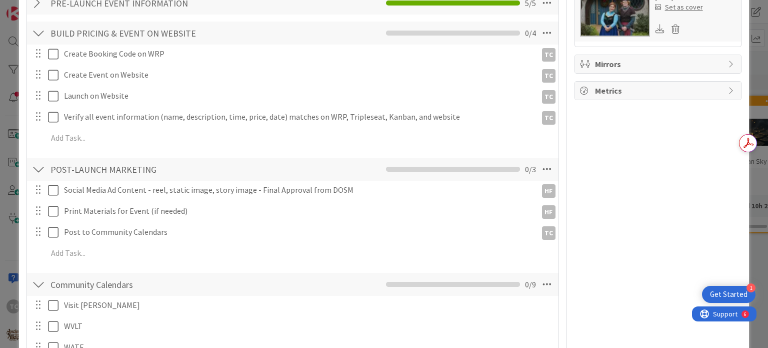
scroll to position [450, 0]
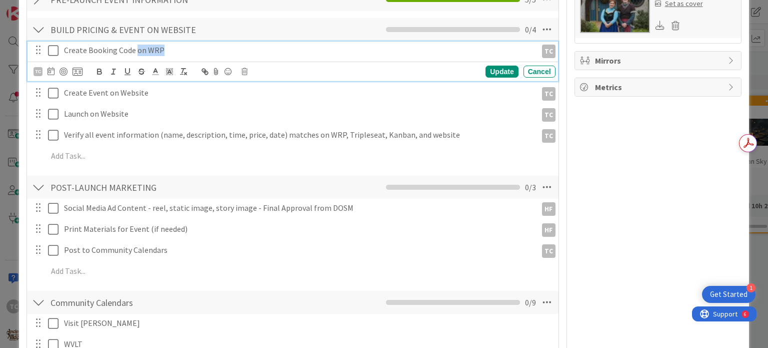
drag, startPoint x: 162, startPoint y: 38, endPoint x: 137, endPoint y: 46, distance: 26.6
click at [137, 46] on div "Create Booking Code on WRP" at bounding box center [298, 51] width 477 height 18
click at [54, 45] on icon at bounding box center [53, 51] width 11 height 12
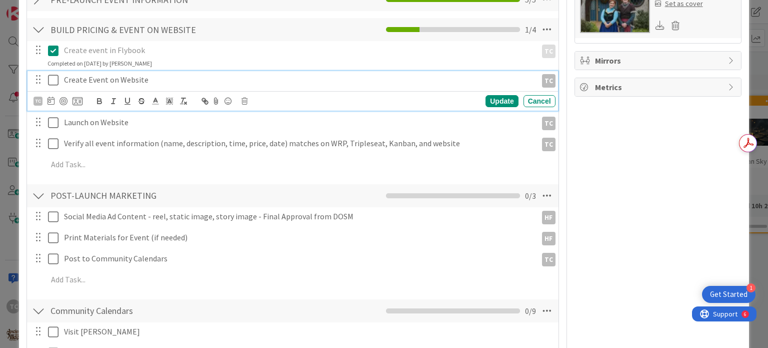
click at [56, 74] on icon at bounding box center [53, 80] width 11 height 12
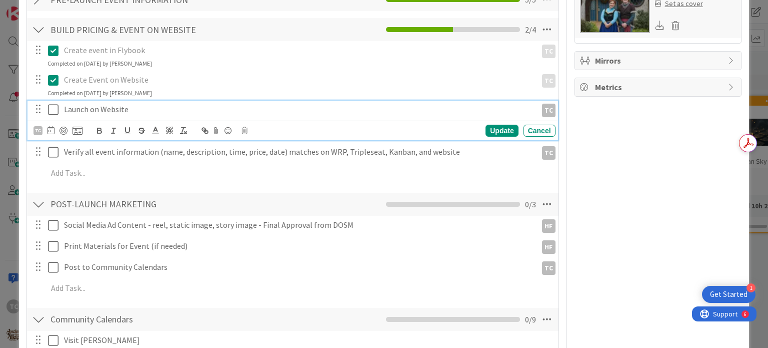
click at [53, 104] on icon at bounding box center [53, 110] width 11 height 12
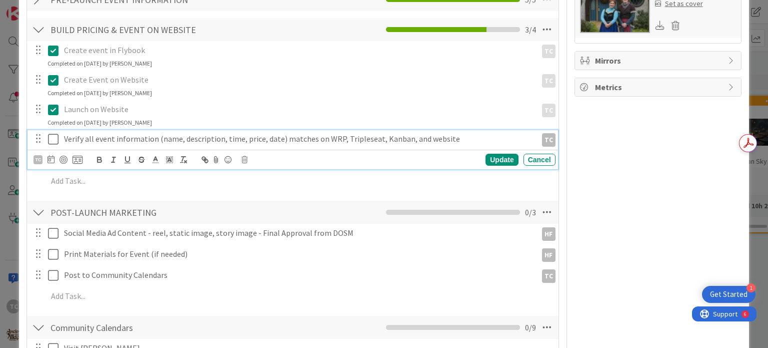
click at [52, 133] on icon at bounding box center [53, 139] width 11 height 12
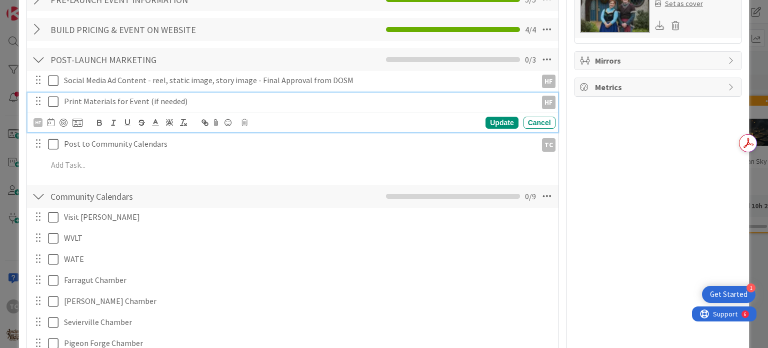
click at [52, 96] on icon at bounding box center [53, 102] width 11 height 12
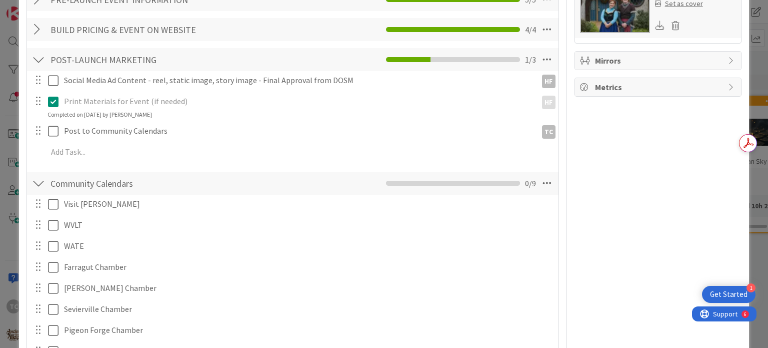
click at [54, 96] on icon at bounding box center [53, 102] width 11 height 12
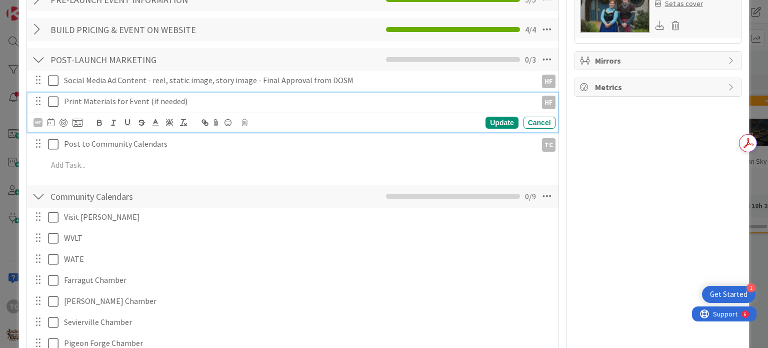
click at [218, 95] on div "Print Materials for Event (if needed)" at bounding box center [298, 102] width 477 height 18
drag, startPoint x: 269, startPoint y: 95, endPoint x: 190, endPoint y: 94, distance: 79.0
click at [190, 94] on div "Print Materials for Event (if needed) - none needed per [PERSON_NAME]" at bounding box center [298, 102] width 477 height 18
click at [51, 96] on icon at bounding box center [53, 102] width 11 height 12
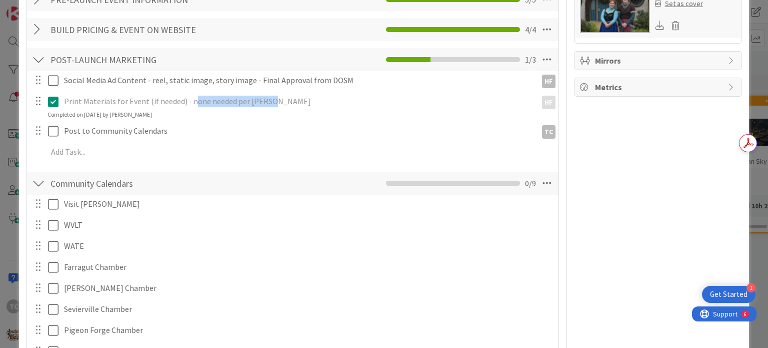
click at [216, 93] on div "Print Materials for Event (if needed) - none needed per [PERSON_NAME]" at bounding box center [298, 102] width 477 height 18
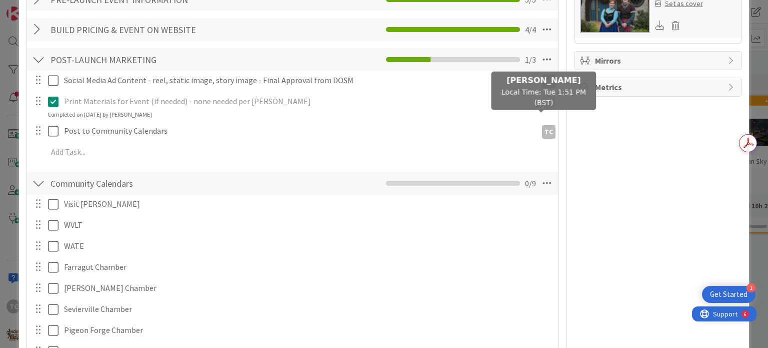
click at [542, 125] on div "TC" at bounding box center [549, 132] width 14 height 14
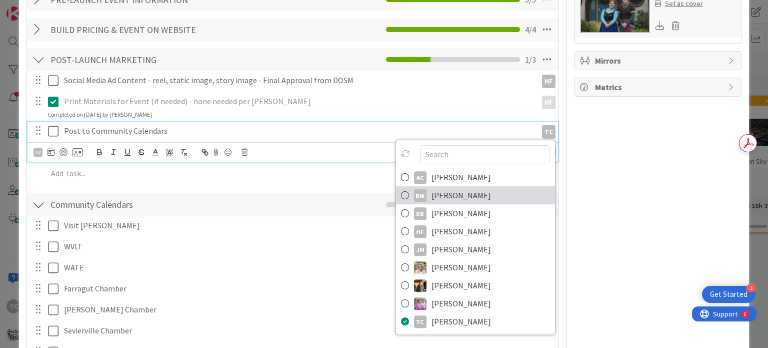
click at [401, 188] on icon at bounding box center [405, 195] width 8 height 15
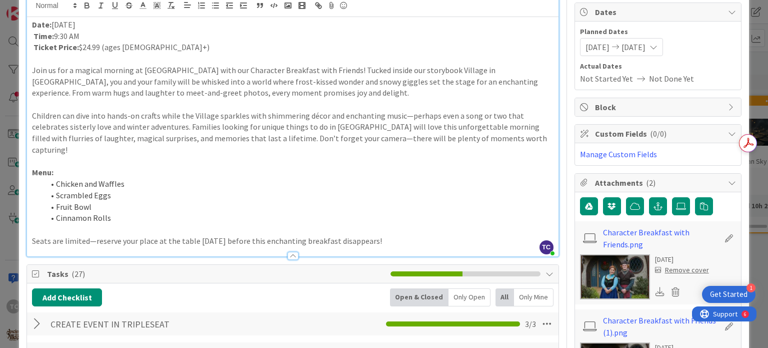
scroll to position [0, 0]
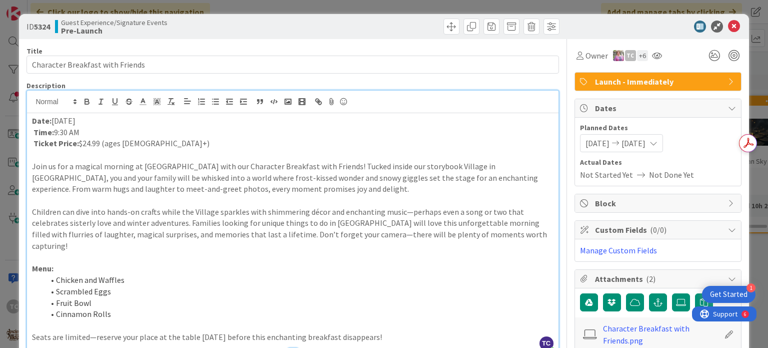
click at [340, 7] on div "ID 5324 Guest Experience/Signature Events Pre-Launch Title 32 / 128 Character B…" at bounding box center [384, 174] width 768 height 348
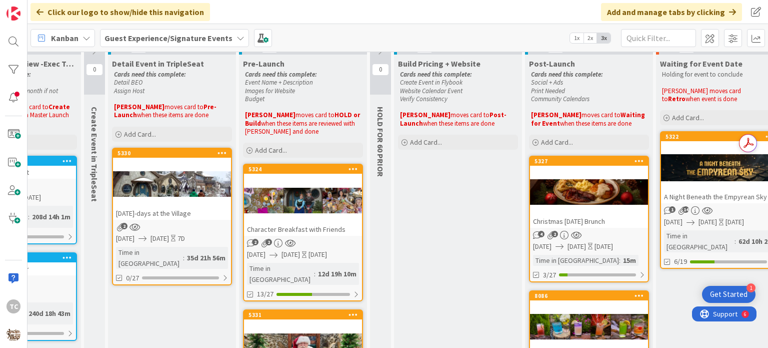
scroll to position [0, 102]
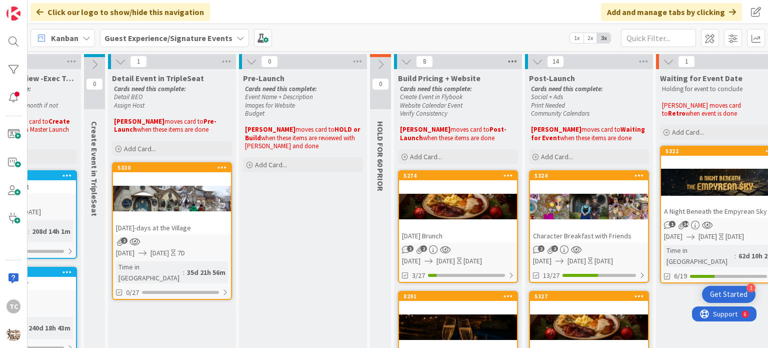
click at [510, 58] on icon at bounding box center [512, 61] width 13 height 15
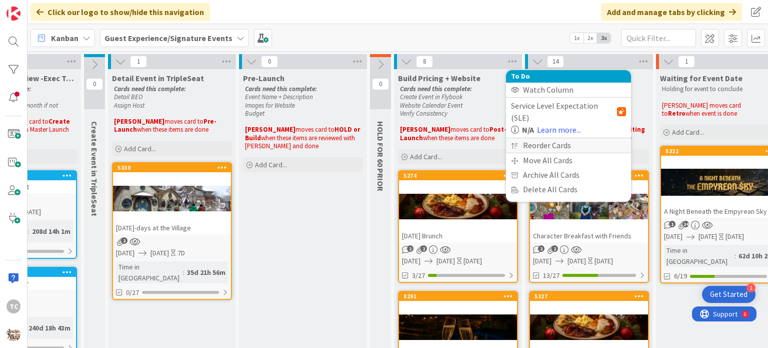
click at [529, 138] on div "Reorder Cards" at bounding box center [568, 145] width 125 height 15
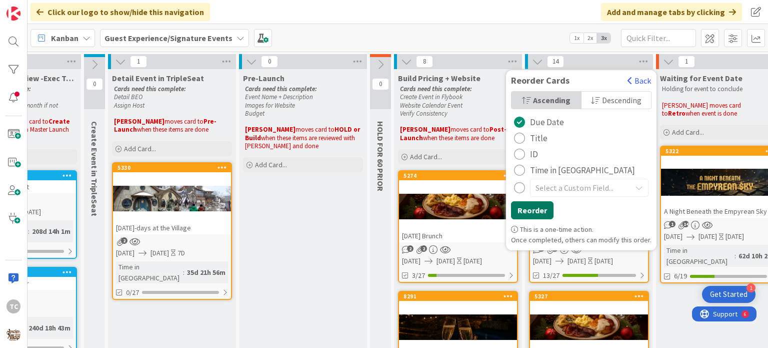
click at [522, 205] on button "Reorder" at bounding box center [532, 210] width 43 height 18
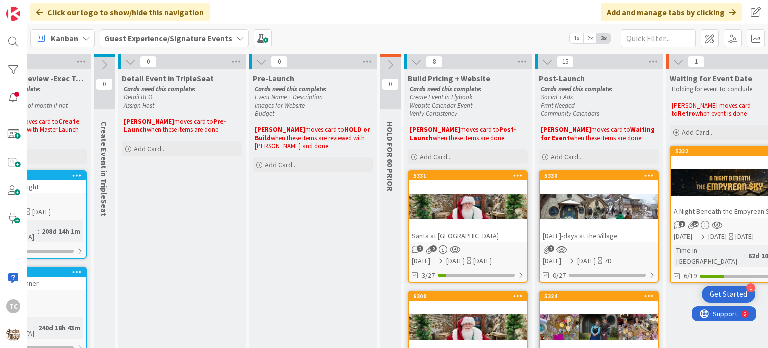
scroll to position [0, 0]
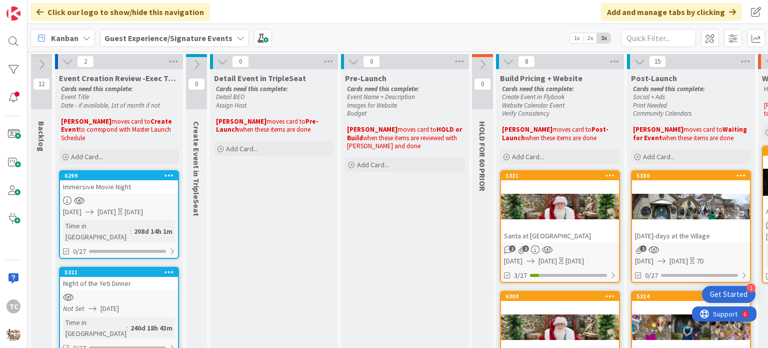
click at [563, 181] on div "5331 Santa at [GEOGRAPHIC_DATA]" at bounding box center [560, 206] width 118 height 71
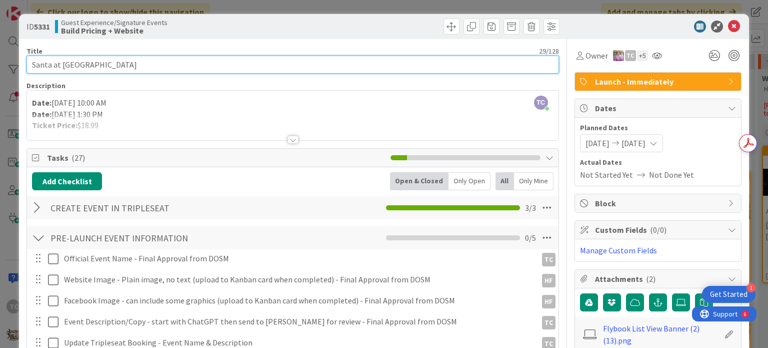
drag, startPoint x: 145, startPoint y: 69, endPoint x: 54, endPoint y: 66, distance: 91.1
click at [54, 66] on input "Santa at [GEOGRAPHIC_DATA]" at bounding box center [293, 65] width 532 height 18
type input "Santa and Friends"
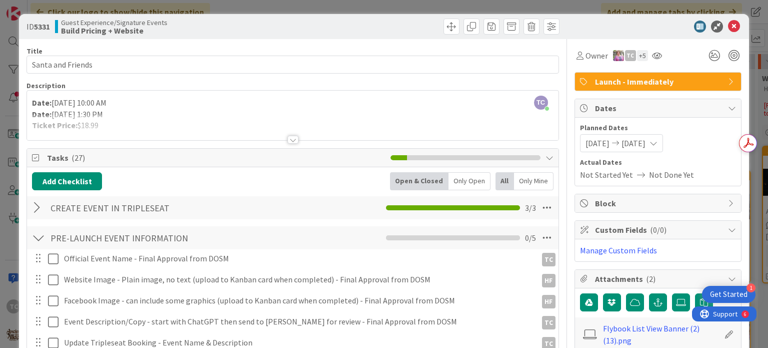
click at [204, 118] on div at bounding box center [292, 128] width 531 height 26
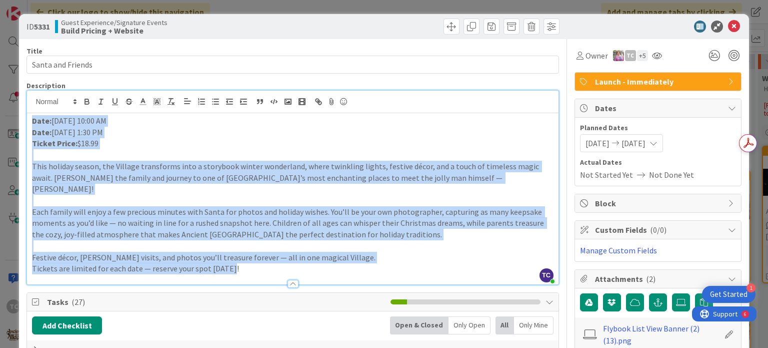
drag, startPoint x: 260, startPoint y: 257, endPoint x: 28, endPoint y: 116, distance: 271.8
click at [28, 116] on div "Date: December 20, 2025 at 10:00 AM Date: December 21, 2025 at 1:30 PM Ticket P…" at bounding box center [292, 198] width 531 height 171
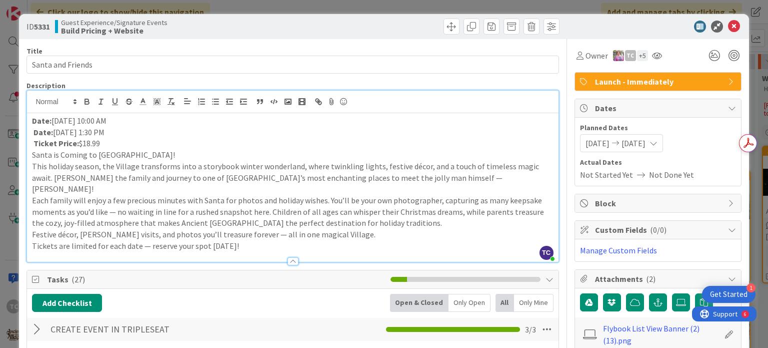
click at [130, 138] on p "Ticket Price: $18.99" at bounding box center [292, 144] width 521 height 12
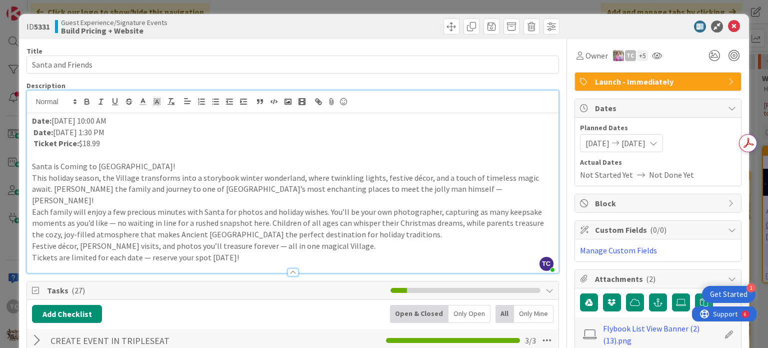
click at [174, 164] on p "Santa is Coming to [GEOGRAPHIC_DATA]!" at bounding box center [292, 167] width 521 height 12
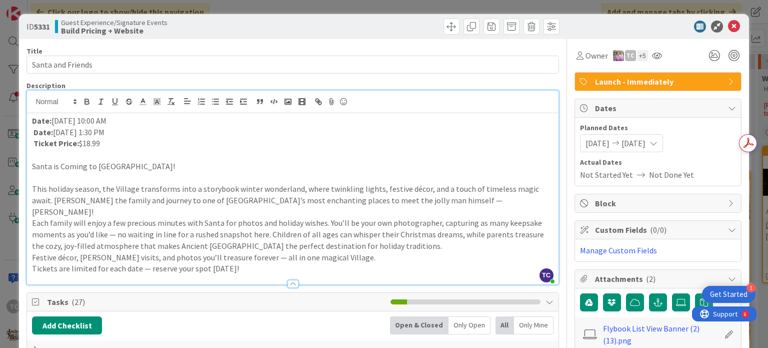
click at [448, 199] on p "This holiday season, the Village transforms into a storybook winter wonderland,…" at bounding box center [292, 200] width 521 height 34
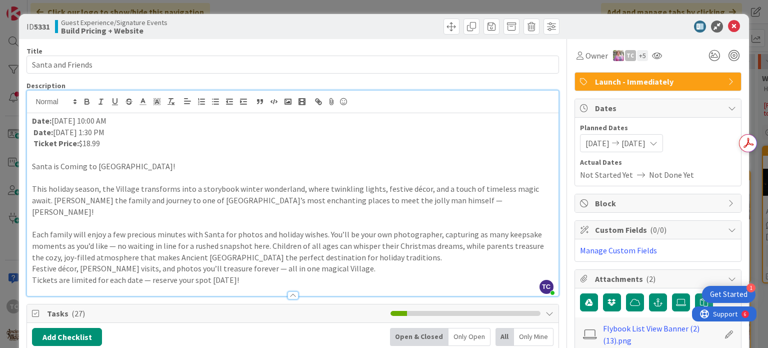
click at [391, 263] on p "Festive décor, [PERSON_NAME] visits, and photos you’ll treasure forever — all i…" at bounding box center [292, 269] width 521 height 12
click at [394, 250] on p "Each family will enjoy a few precious minutes with Santa for photos and holiday…" at bounding box center [292, 246] width 521 height 34
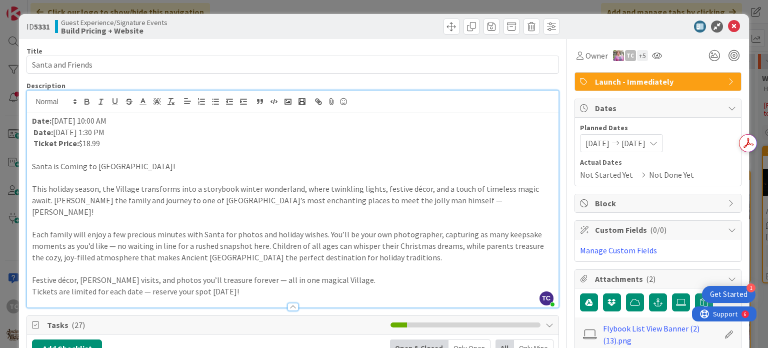
drag, startPoint x: 32, startPoint y: 131, endPoint x: 37, endPoint y: 132, distance: 5.2
click at [32, 131] on p "Date: December 21, 2025 at 1:30 PM" at bounding box center [292, 133] width 521 height 12
click at [28, 144] on div "Date: December 20, 2025 at 10:00 AM Date: December 21, 2025 at 1:30 PM Ticket P…" at bounding box center [292, 210] width 531 height 194
click at [108, 146] on p "Ticket Price: $18.99" at bounding box center [292, 144] width 521 height 12
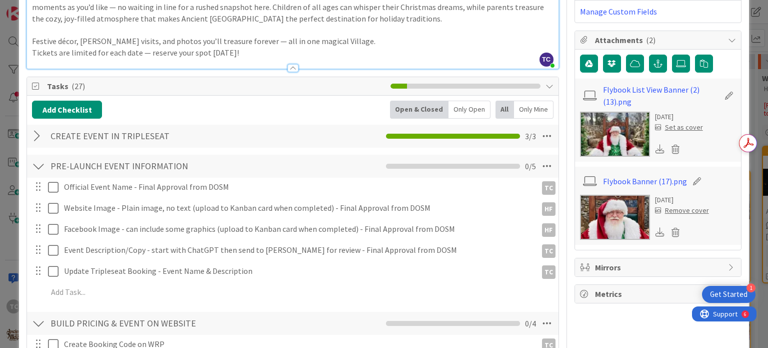
scroll to position [250, 0]
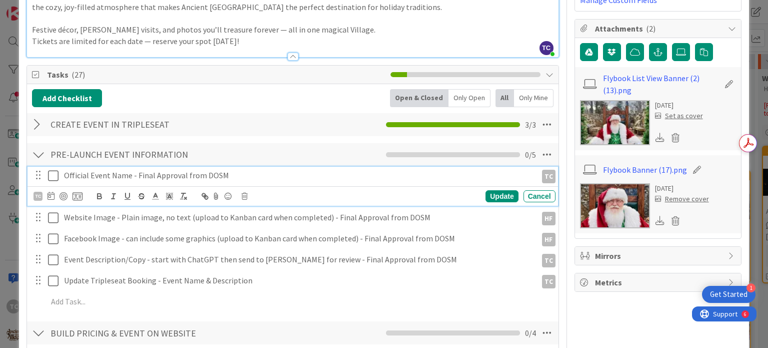
click at [54, 170] on icon at bounding box center [53, 176] width 11 height 12
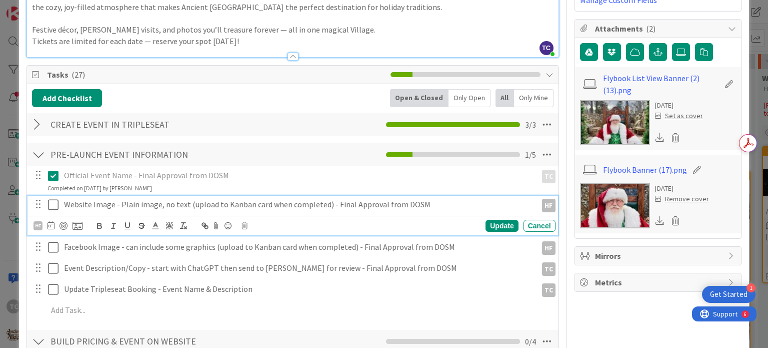
click at [51, 199] on icon at bounding box center [53, 205] width 11 height 12
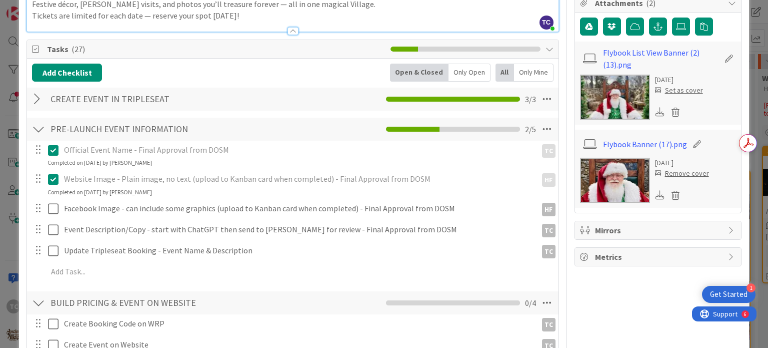
scroll to position [300, 0]
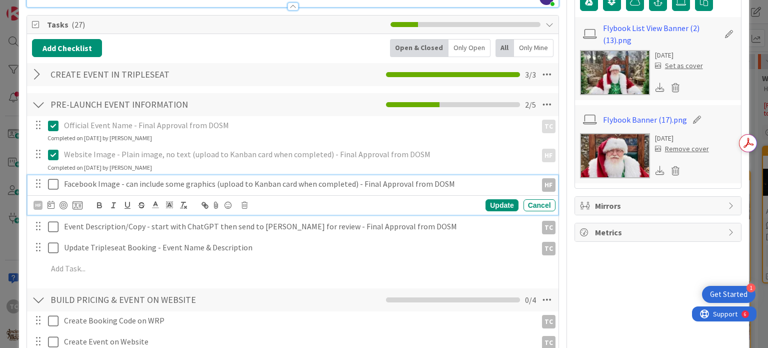
click at [51, 178] on icon at bounding box center [53, 184] width 11 height 12
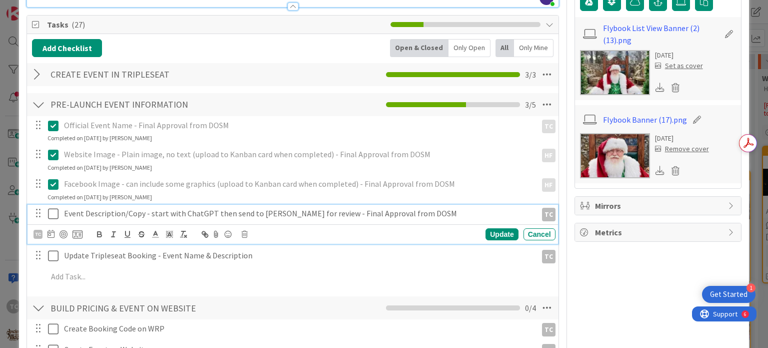
click at [56, 208] on icon at bounding box center [53, 214] width 11 height 12
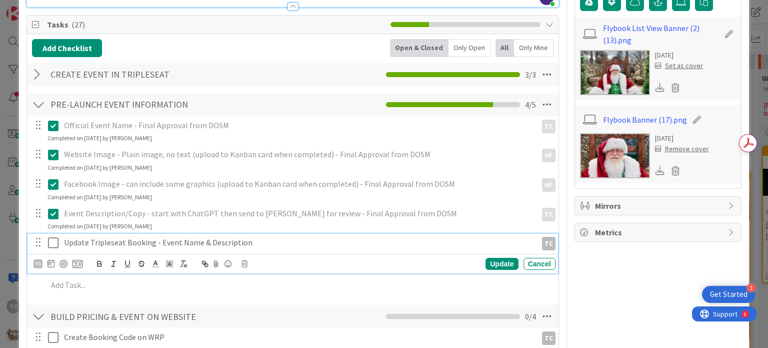
click at [51, 237] on icon at bounding box center [53, 243] width 11 height 12
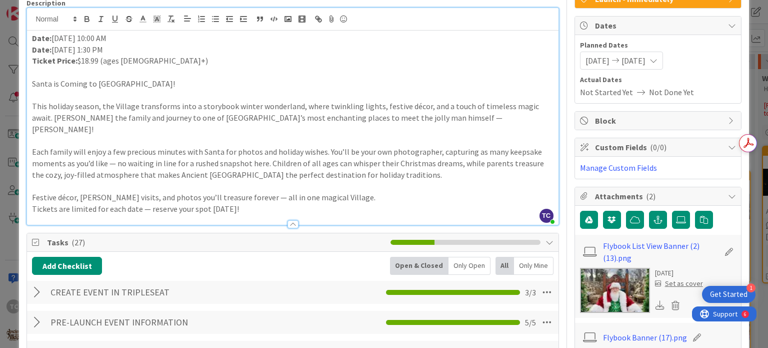
scroll to position [250, 0]
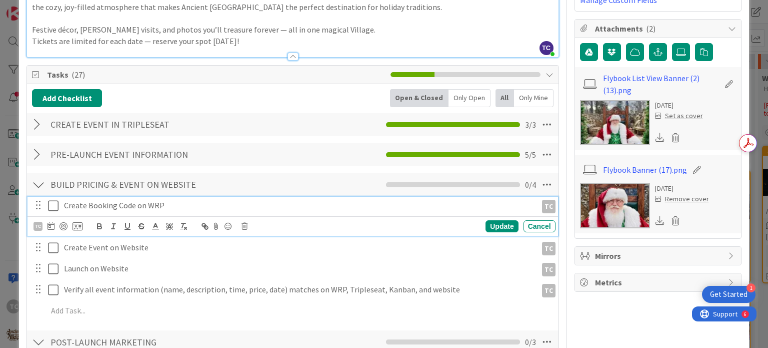
click at [113, 200] on p "Create Booking Code on WRP" at bounding box center [298, 206] width 469 height 12
drag, startPoint x: 165, startPoint y: 190, endPoint x: 86, endPoint y: 195, distance: 78.7
click at [86, 200] on p "Create Booking Code on WRP" at bounding box center [298, 206] width 469 height 12
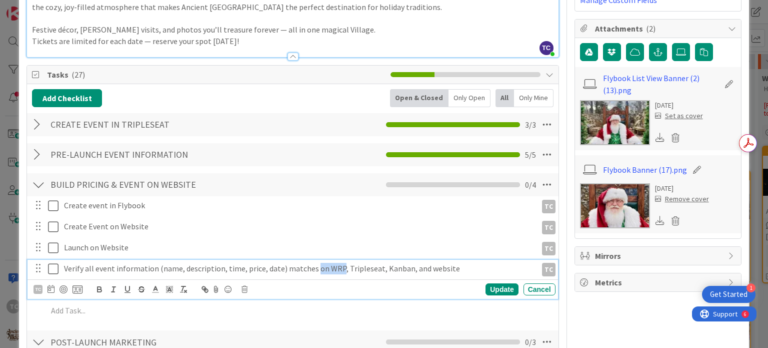
drag, startPoint x: 310, startPoint y: 255, endPoint x: 334, endPoint y: 253, distance: 24.1
click at [334, 263] on p "Verify all event information (name, description, time, price, date) matches on …" at bounding box center [298, 269] width 469 height 12
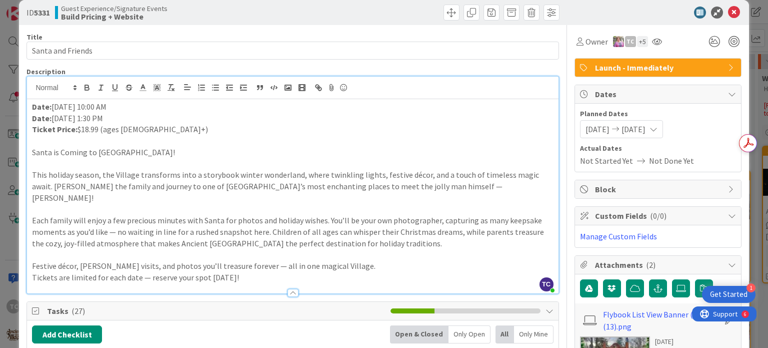
scroll to position [0, 0]
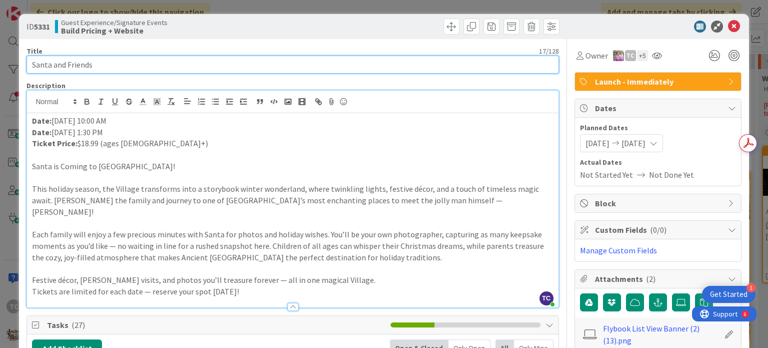
click at [114, 69] on input "Santa and Friends" at bounding box center [293, 65] width 532 height 18
type input "Santa and Friends at the Village"
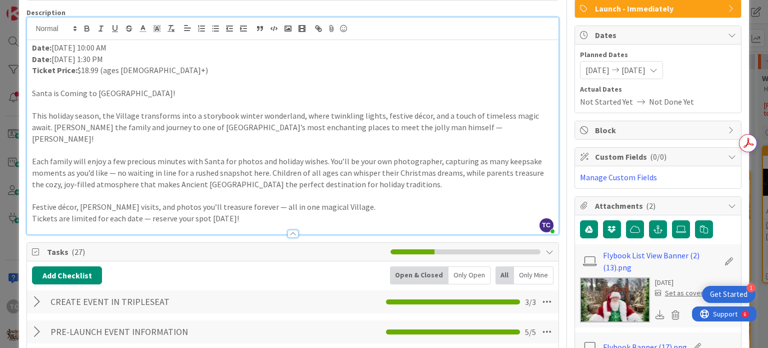
scroll to position [150, 0]
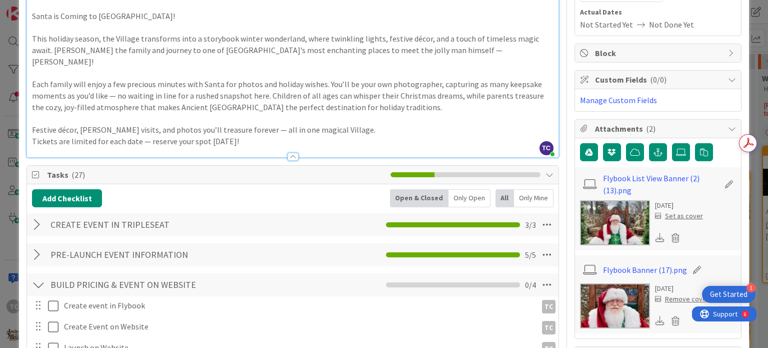
click at [656, 236] on icon at bounding box center [660, 237] width 9 height 9
click at [656, 322] on icon at bounding box center [660, 320] width 9 height 9
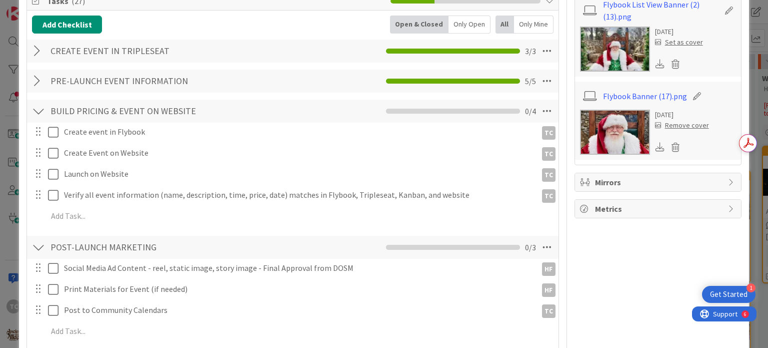
scroll to position [350, 0]
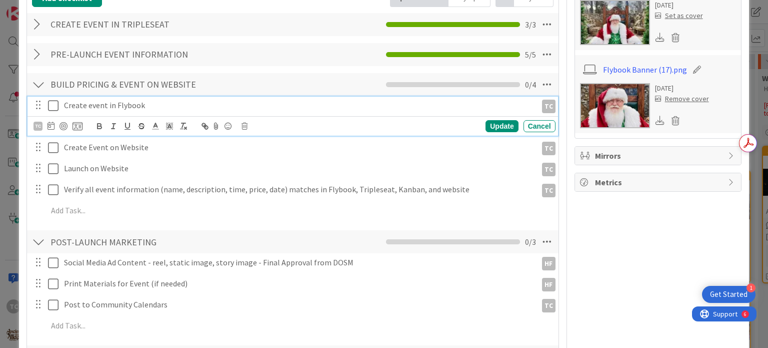
click at [58, 100] on icon at bounding box center [53, 106] width 11 height 12
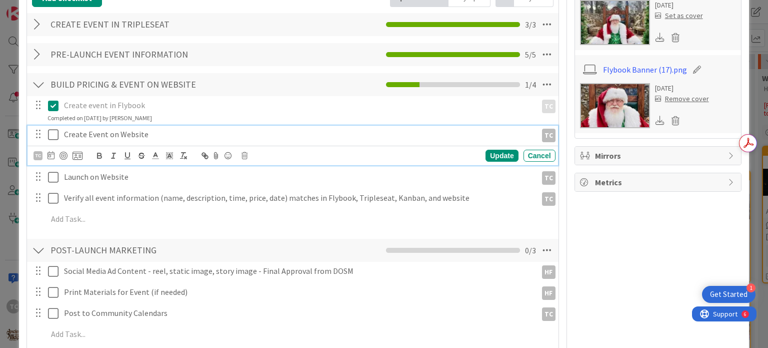
click at [55, 129] on icon at bounding box center [53, 135] width 11 height 12
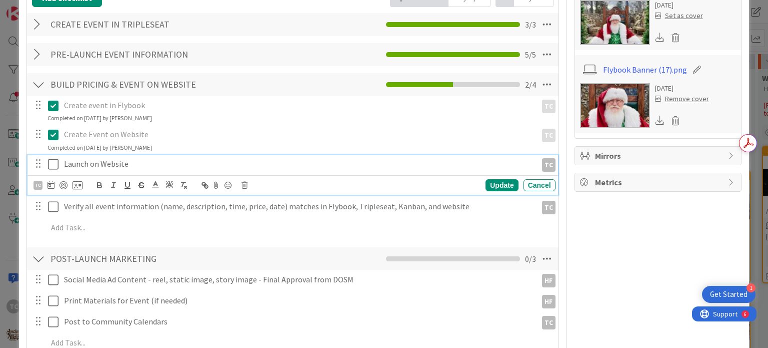
click at [53, 158] on icon at bounding box center [53, 164] width 11 height 12
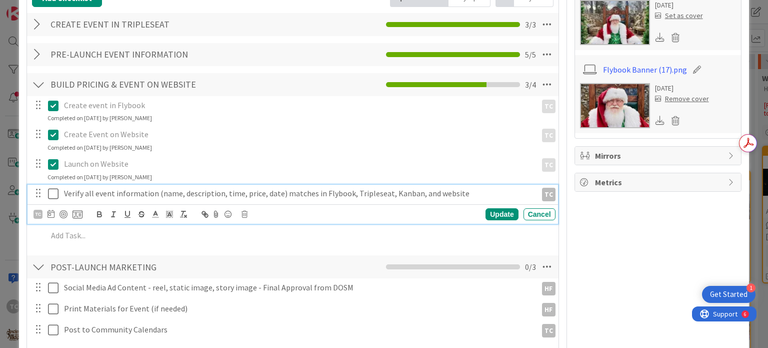
click at [55, 188] on icon at bounding box center [53, 194] width 11 height 12
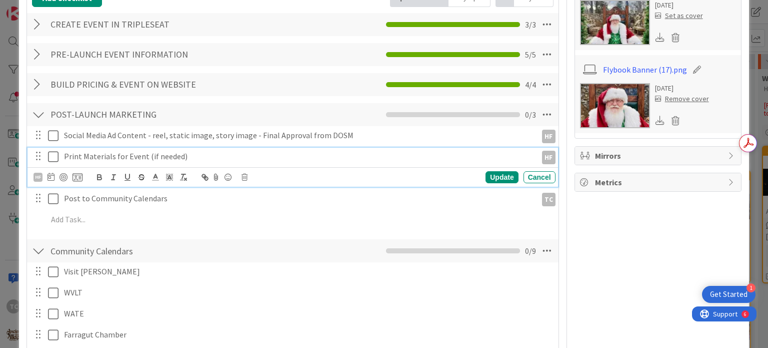
click at [200, 151] on p "Print Materials for Event (if needed)" at bounding box center [298, 157] width 469 height 12
click at [54, 151] on icon at bounding box center [53, 157] width 11 height 12
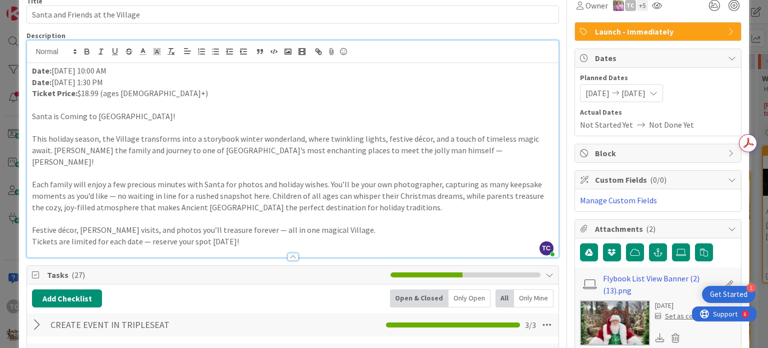
scroll to position [0, 0]
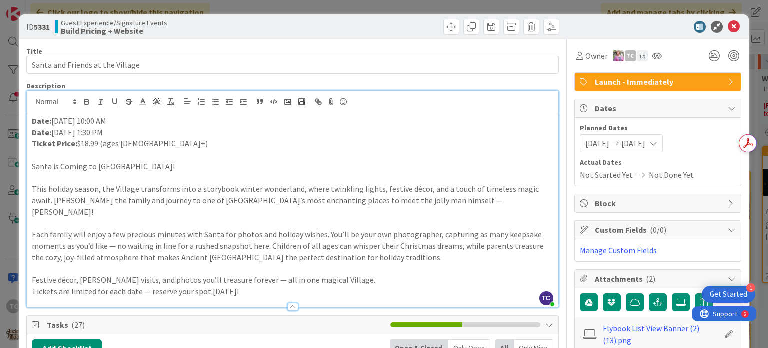
click at [260, 6] on div "ID 5331 Guest Experience/Signature Events Build Pricing + Website Title 32 / 12…" at bounding box center [384, 174] width 768 height 348
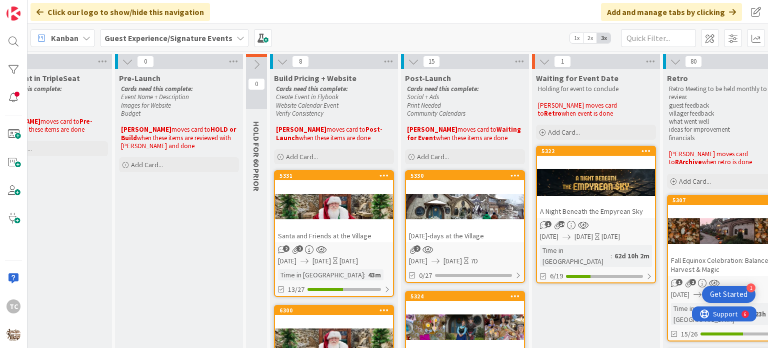
scroll to position [0, 230]
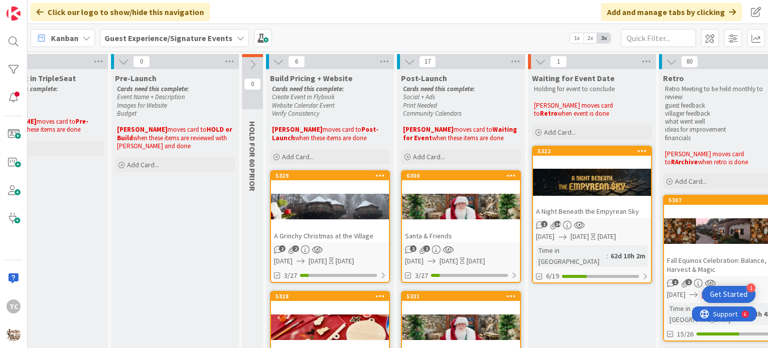
click at [441, 180] on div "6300" at bounding box center [461, 175] width 118 height 9
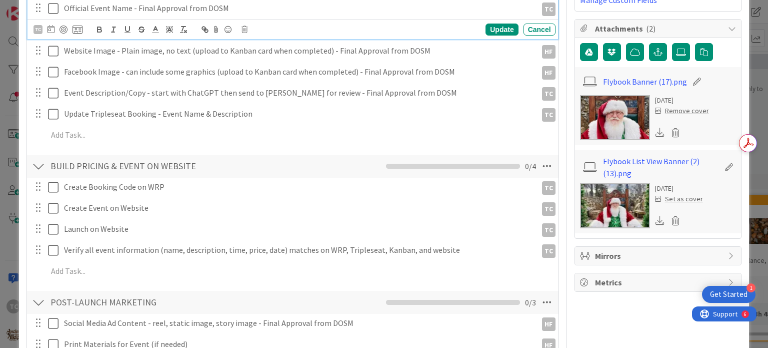
click at [56, 8] on icon at bounding box center [53, 9] width 11 height 12
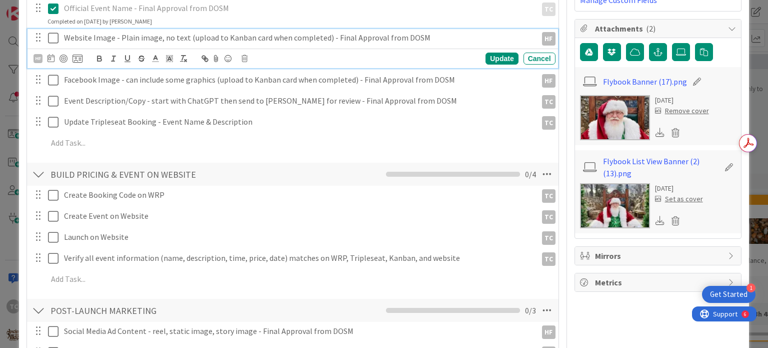
click at [59, 39] on button at bounding box center [54, 38] width 12 height 16
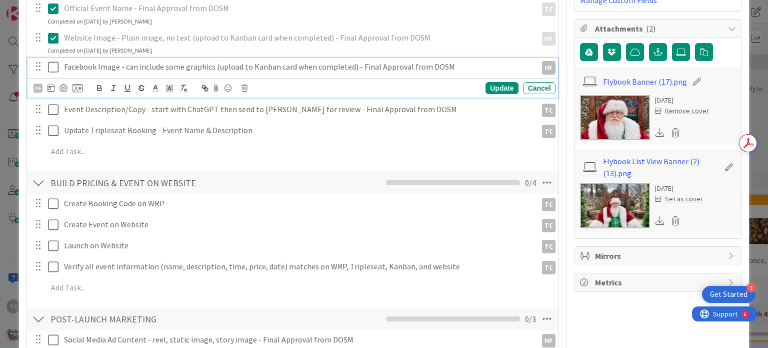
click at [55, 70] on icon at bounding box center [53, 67] width 11 height 12
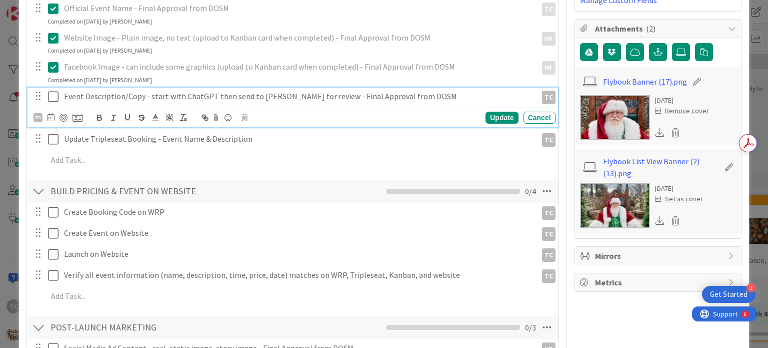
click at [51, 97] on icon at bounding box center [53, 97] width 11 height 12
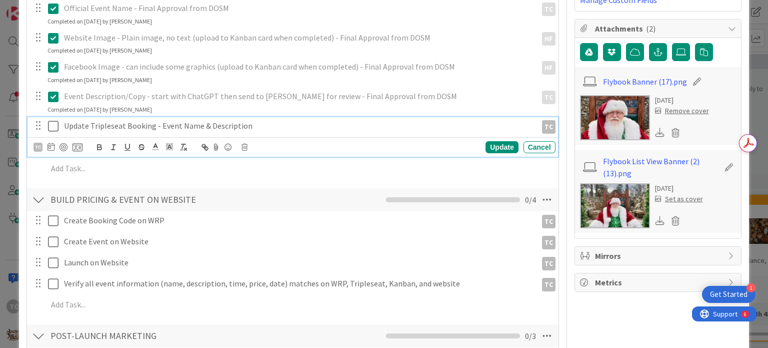
click at [51, 125] on icon at bounding box center [53, 126] width 11 height 12
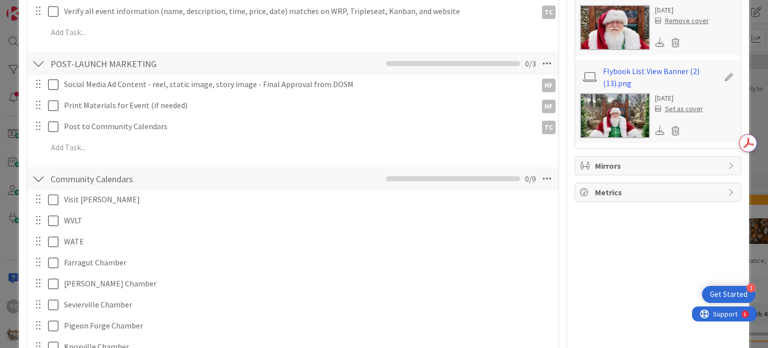
scroll to position [350, 0]
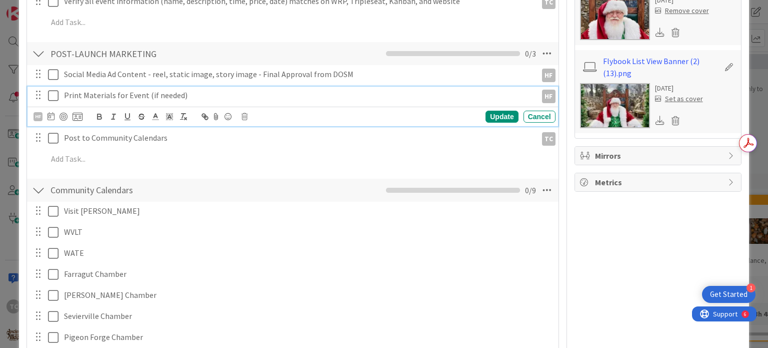
click at [218, 98] on p "Print Materials for Event (if needed)" at bounding box center [298, 96] width 469 height 12
click at [56, 100] on icon at bounding box center [53, 96] width 11 height 12
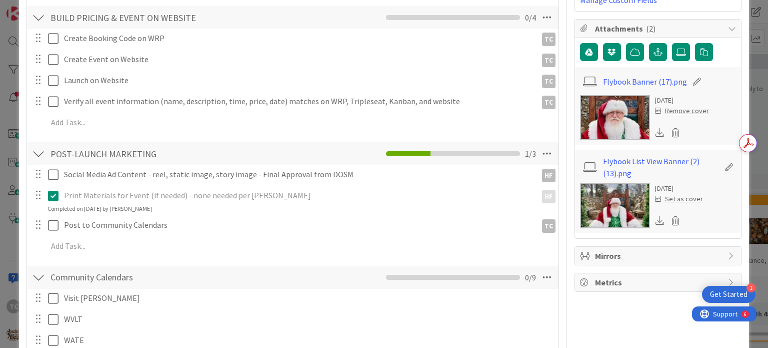
scroll to position [200, 0]
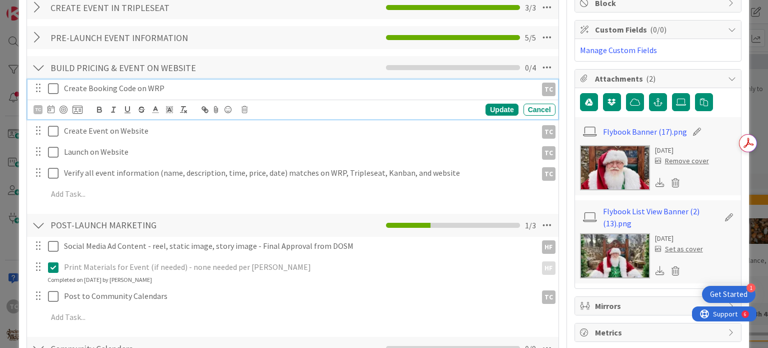
click at [52, 83] on icon at bounding box center [53, 89] width 11 height 12
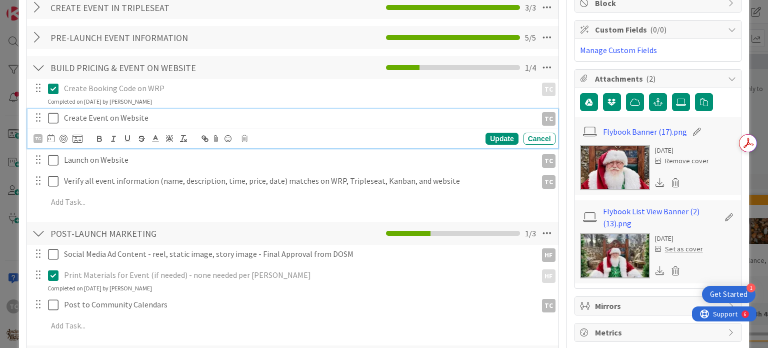
click at [52, 116] on icon at bounding box center [53, 118] width 11 height 12
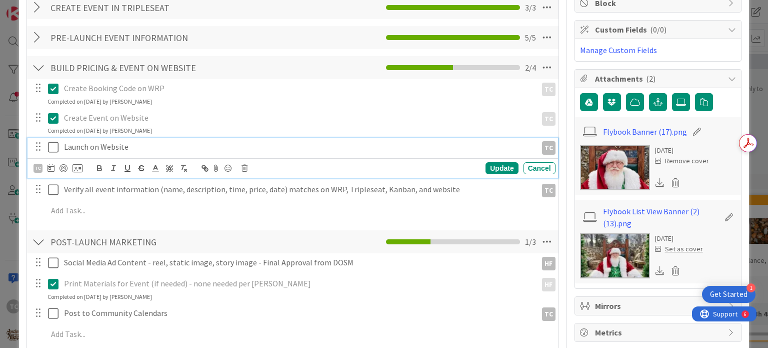
click at [53, 148] on icon at bounding box center [53, 147] width 11 height 12
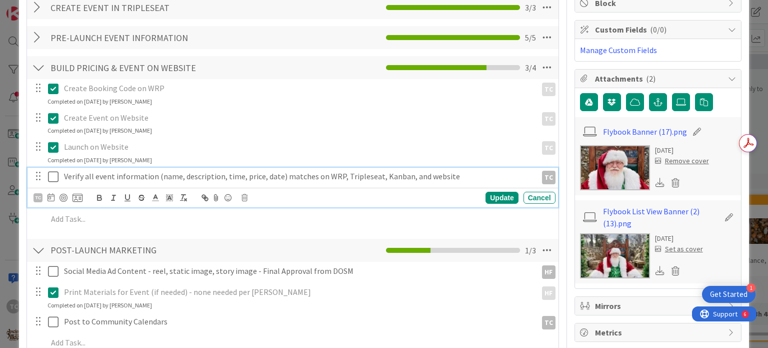
click at [53, 180] on icon at bounding box center [53, 177] width 11 height 12
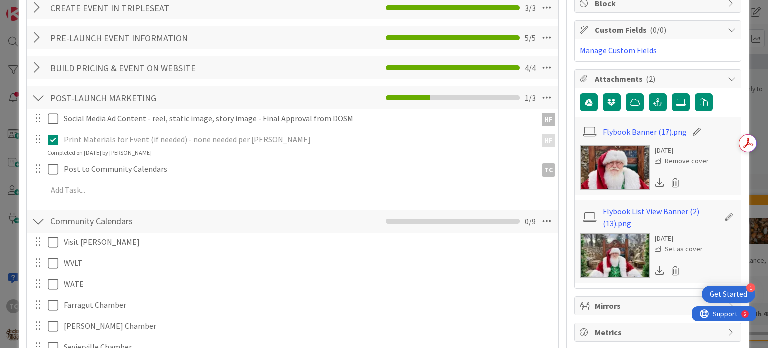
scroll to position [0, 0]
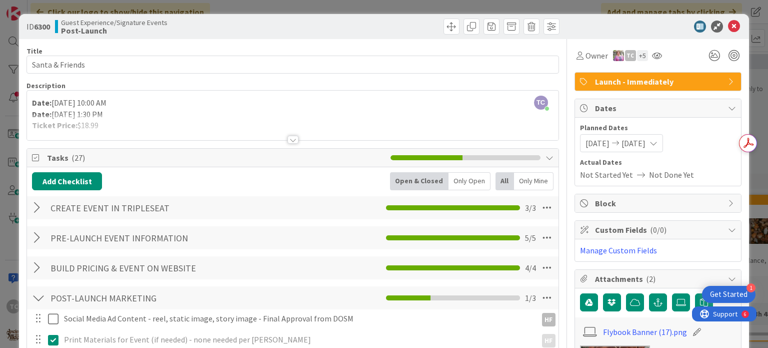
click at [243, 8] on div "ID 6300 Guest Experience/Signature Events Post-Launch Title 15 / 128 Santa & Fr…" at bounding box center [384, 174] width 768 height 348
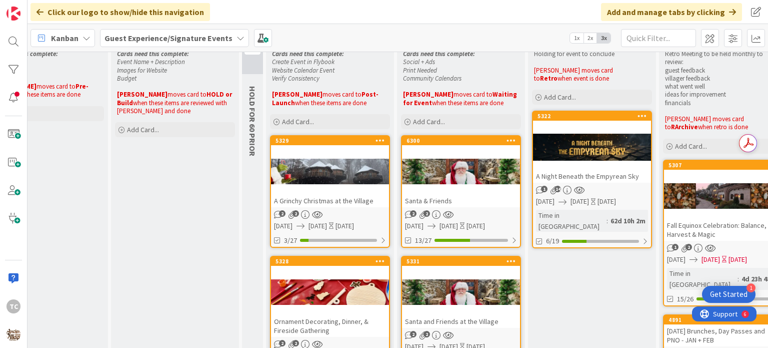
scroll to position [50, 230]
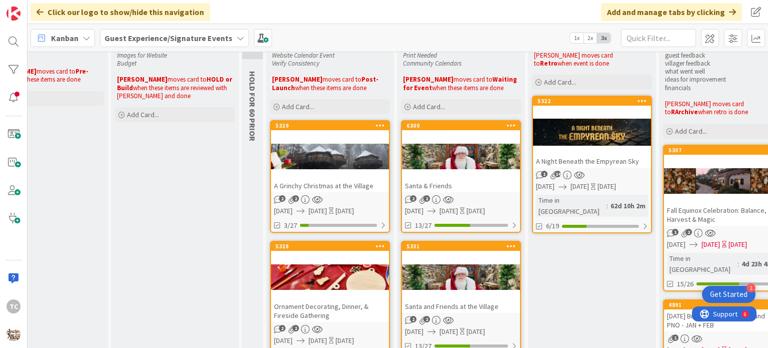
click at [343, 184] on div "A Grinchy Christmas at the Village" at bounding box center [330, 185] width 118 height 13
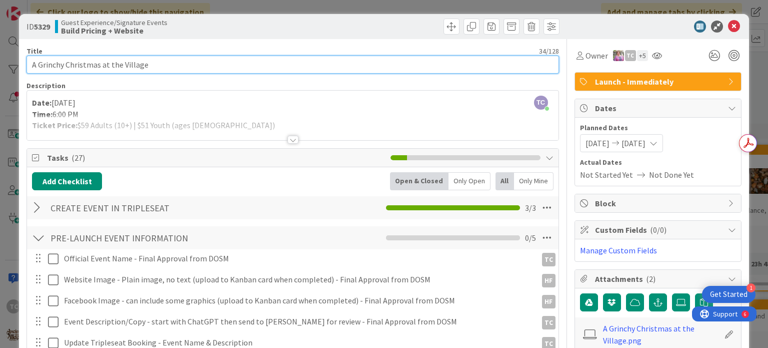
drag, startPoint x: 159, startPoint y: 69, endPoint x: 27, endPoint y: 67, distance: 132.6
click at [27, 67] on input "A Grinchy Christmas at the Village" at bounding box center [293, 65] width 532 height 18
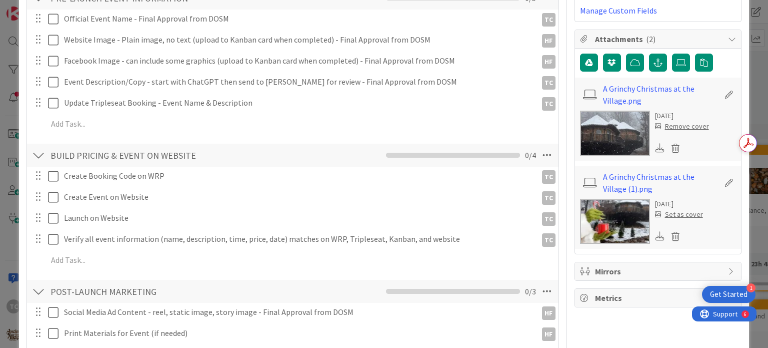
scroll to position [250, 0]
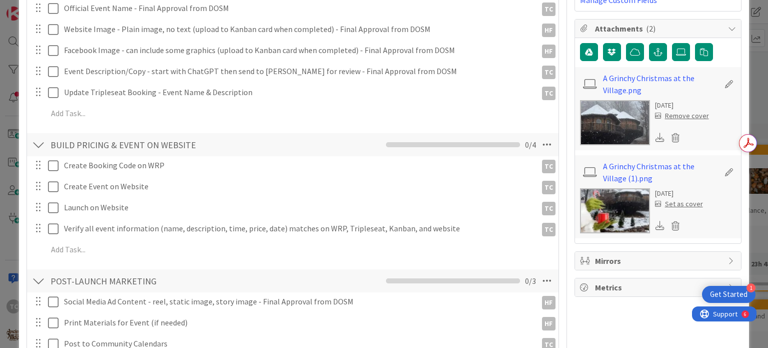
click at [656, 138] on icon at bounding box center [660, 137] width 9 height 9
click at [656, 226] on icon at bounding box center [660, 225] width 9 height 9
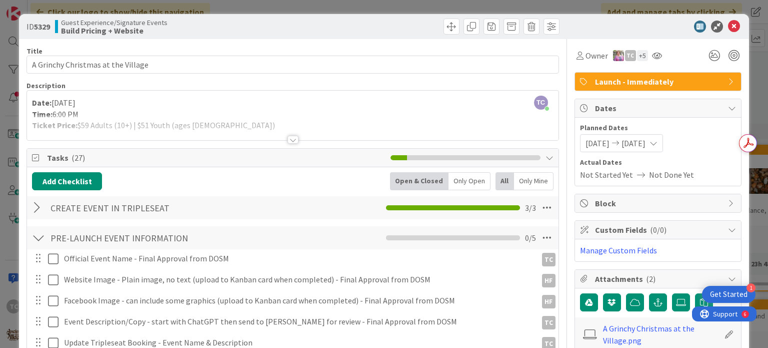
click at [288, 141] on div at bounding box center [293, 140] width 11 height 8
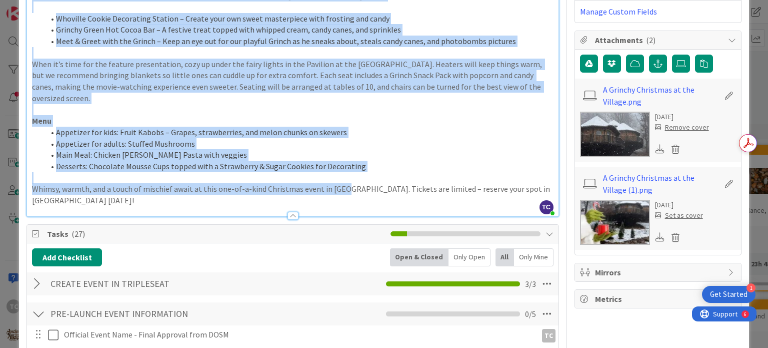
scroll to position [271, 0]
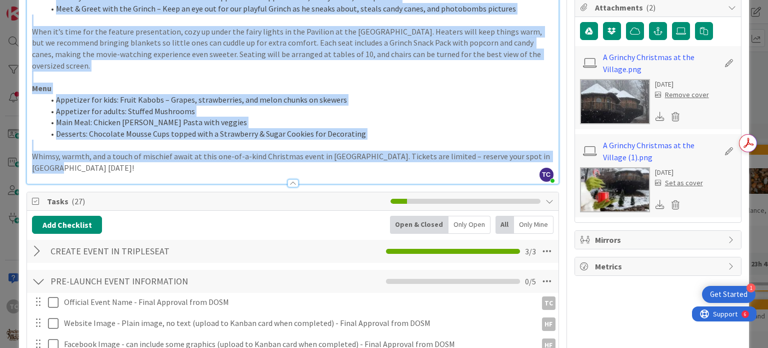
drag, startPoint x: 31, startPoint y: 120, endPoint x: 547, endPoint y: 156, distance: 517.4
click at [547, 156] on div "Date: December 22, 2025 Time: 6:00 PM Ticket Price: $59 Adults (10+) | $51 Yout…" at bounding box center [292, 13] width 531 height 342
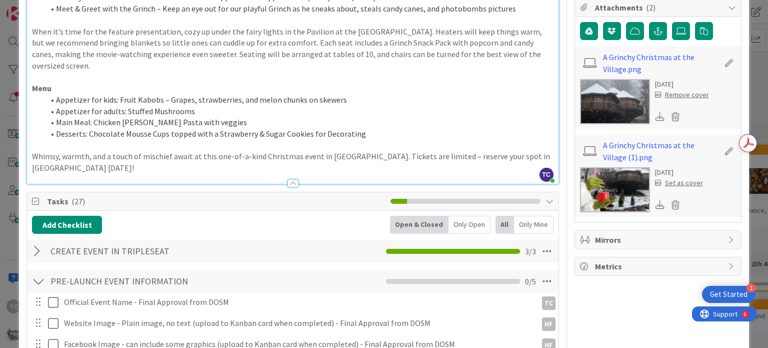
scroll to position [115, 0]
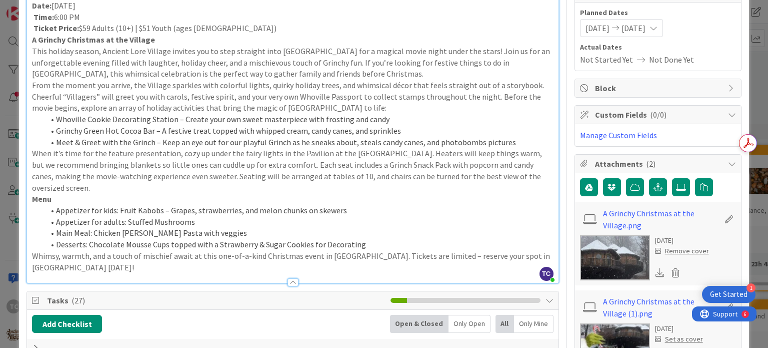
click at [228, 30] on p "Ticket Price: $59 Adults (10+) | $51 Youth (ages 3-9)" at bounding box center [292, 29] width 521 height 12
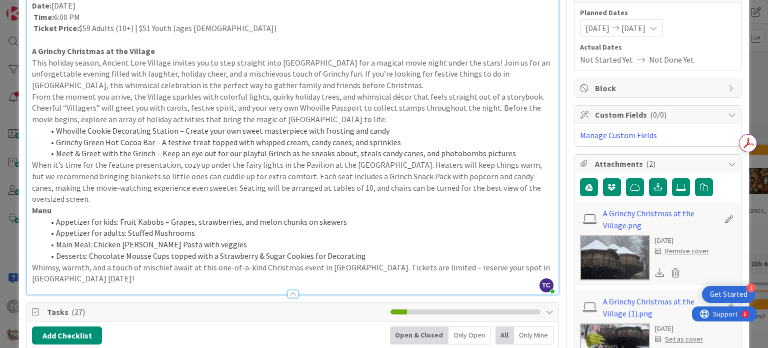
click at [156, 44] on p at bounding box center [292, 40] width 521 height 12
drag, startPoint x: 162, startPoint y: 48, endPoint x: 32, endPoint y: 53, distance: 130.1
click at [27, 54] on div "Date: December 22, 2025 Time: 6:00 PM Ticket Price: $59 Adults (10+) | $51 Yout…" at bounding box center [292, 146] width 531 height 296
click at [174, 54] on p "A Grinchy Christmas at the Village" at bounding box center [292, 52] width 521 height 12
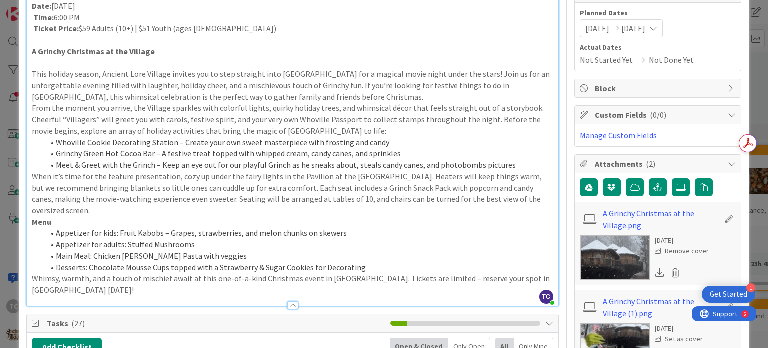
click at [298, 98] on p "This holiday season, Ancient Lore Village invites you to step straight into [GE…" at bounding box center [292, 85] width 521 height 34
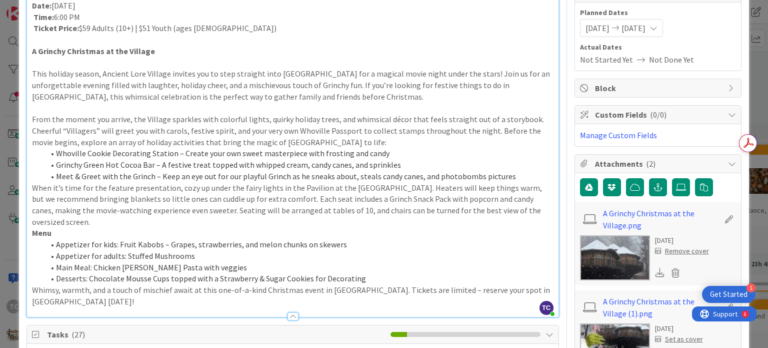
click at [314, 141] on p "From the moment you arrive, the Village sparkles with colorful lights, quirky h…" at bounding box center [292, 131] width 521 height 34
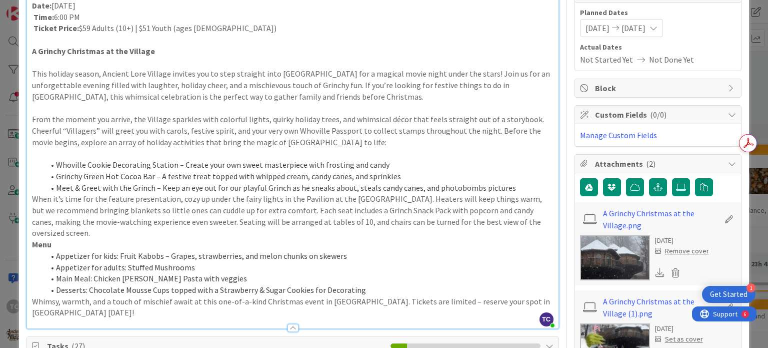
click at [30, 198] on div "Date: December 22, 2025 Time: 6:00 PM Ticket Price: $59 Adults (10+) | $51 Yout…" at bounding box center [292, 163] width 531 height 330
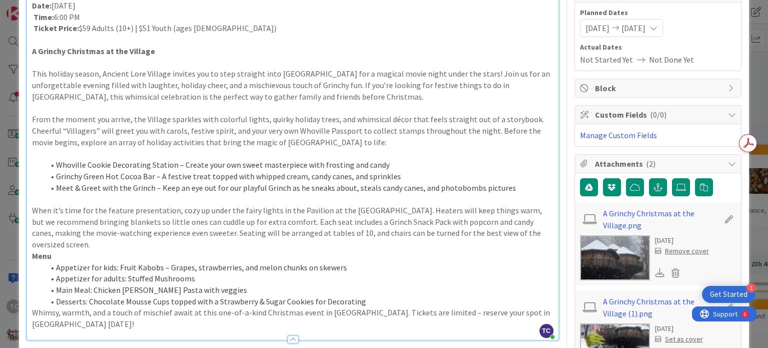
click at [34, 258] on strong "Menu" at bounding box center [42, 256] width 20 height 10
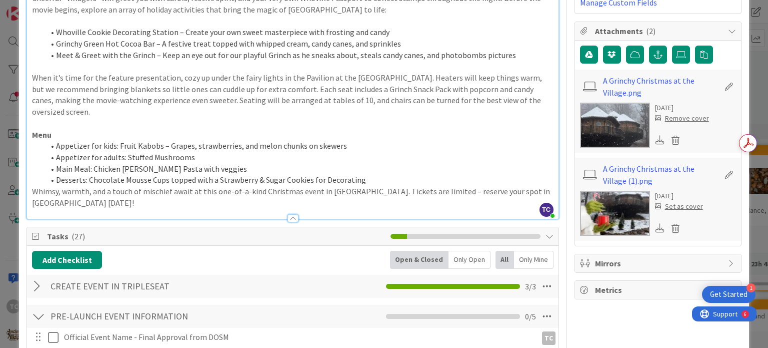
scroll to position [265, 0]
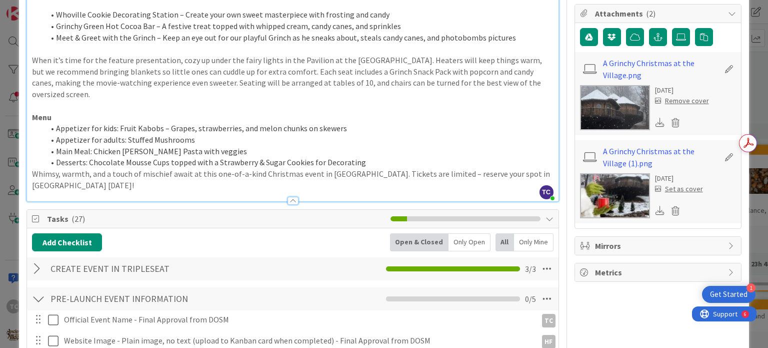
click at [32, 173] on p "Whimsy, warmth, and a touch of mischief await at this one-of-a-kind Christmas e…" at bounding box center [292, 179] width 521 height 23
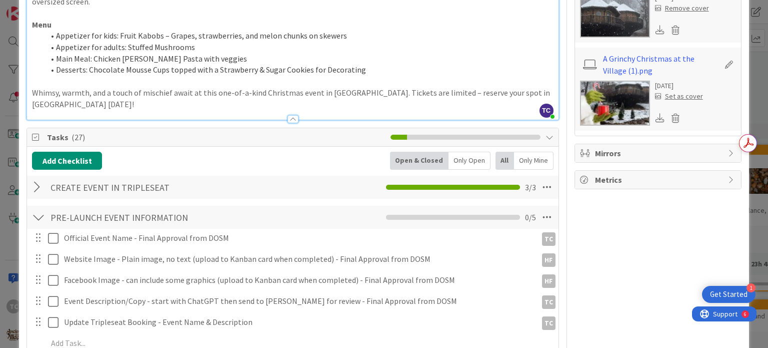
scroll to position [415, 0]
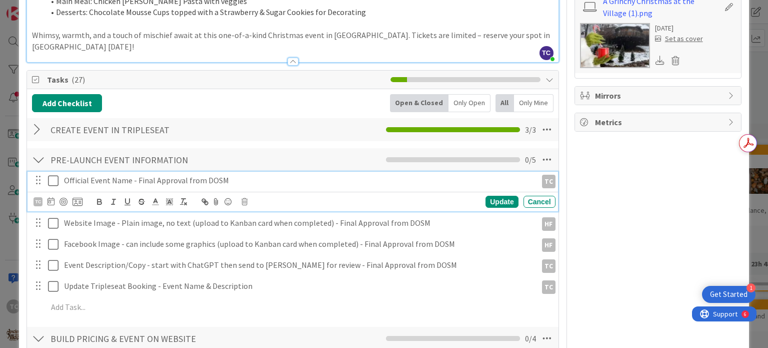
click at [54, 175] on icon at bounding box center [53, 181] width 11 height 12
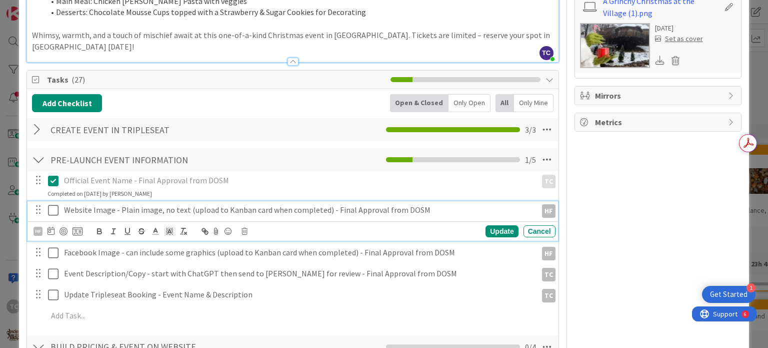
click at [51, 204] on icon at bounding box center [53, 210] width 11 height 12
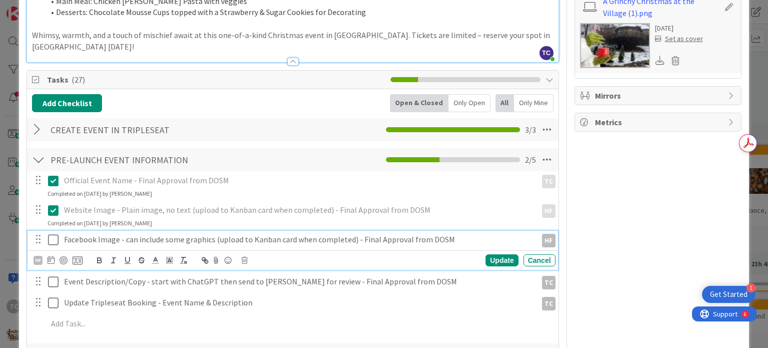
click at [51, 234] on icon at bounding box center [53, 240] width 11 height 12
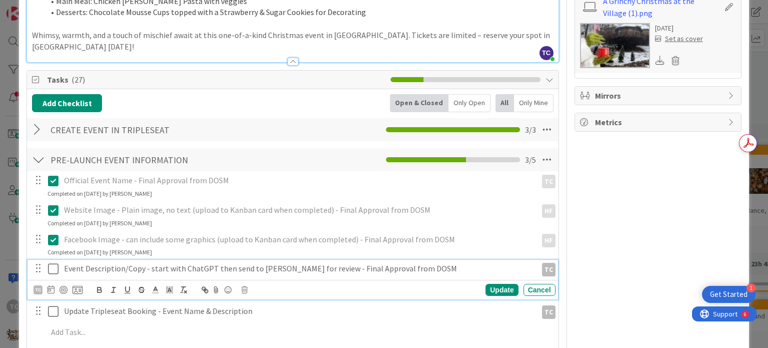
click at [50, 263] on icon at bounding box center [53, 269] width 11 height 12
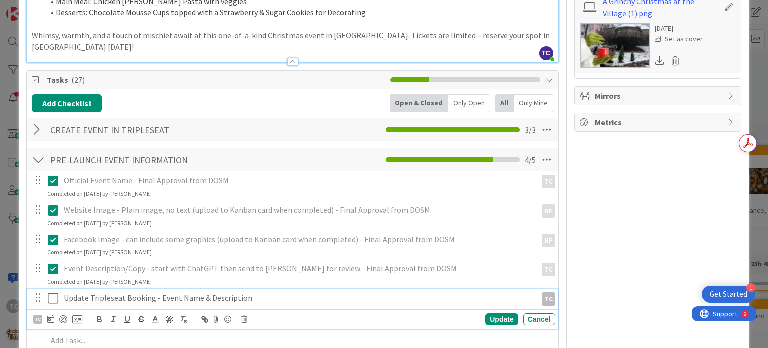
click at [54, 292] on icon at bounding box center [53, 298] width 11 height 12
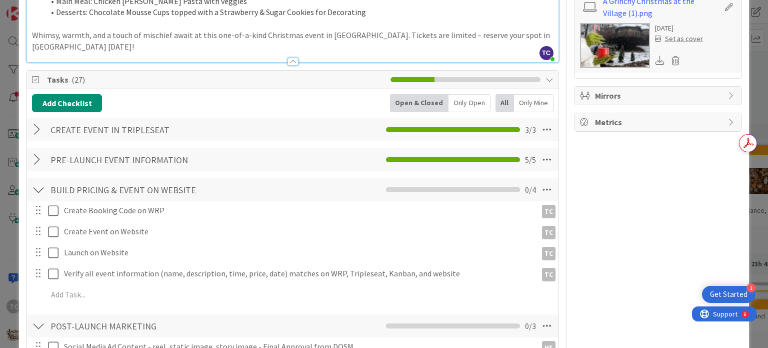
scroll to position [515, 0]
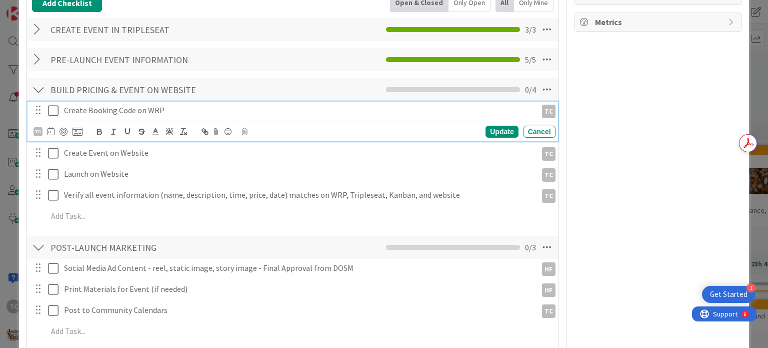
click at [108, 105] on p "Create Booking Code on WRP" at bounding box center [298, 111] width 469 height 12
drag, startPoint x: 166, startPoint y: 99, endPoint x: 88, endPoint y: 103, distance: 78.2
click at [88, 105] on p "Create Booking Code on WRP" at bounding box center [298, 111] width 469 height 12
click at [54, 105] on icon at bounding box center [53, 111] width 11 height 12
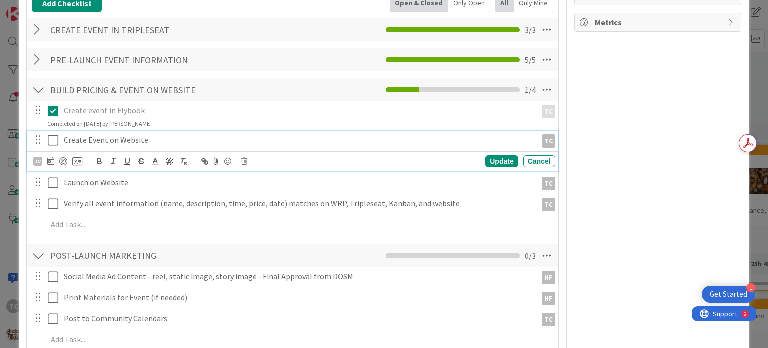
click at [54, 134] on icon at bounding box center [53, 140] width 11 height 12
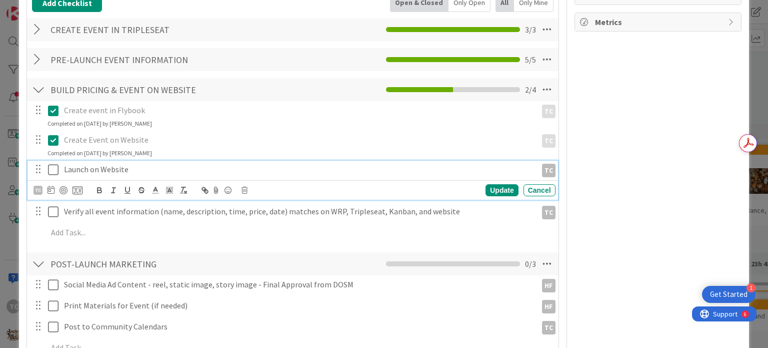
click at [54, 164] on icon at bounding box center [53, 170] width 11 height 12
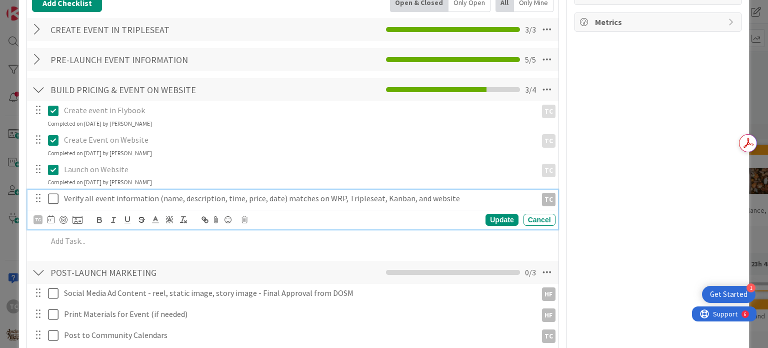
click at [54, 193] on icon at bounding box center [53, 199] width 11 height 12
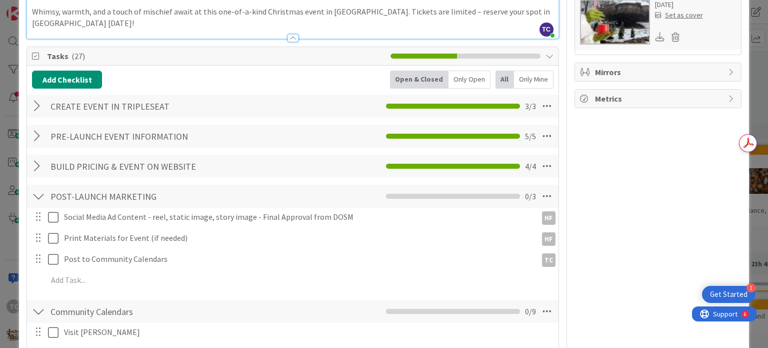
scroll to position [450, 0]
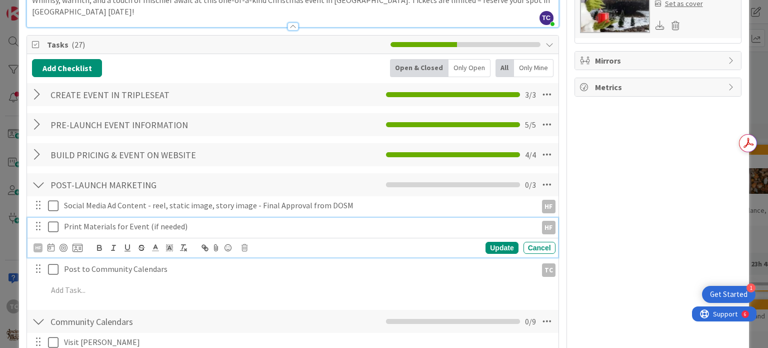
click at [202, 221] on p "Print Materials for Event (if needed)" at bounding box center [298, 227] width 469 height 12
click at [54, 221] on icon at bounding box center [53, 227] width 11 height 12
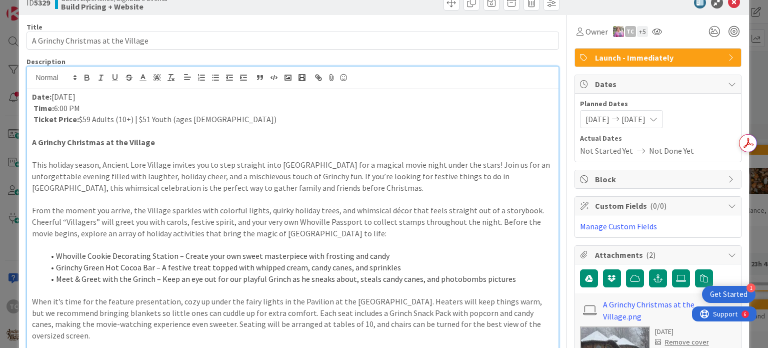
scroll to position [0, 0]
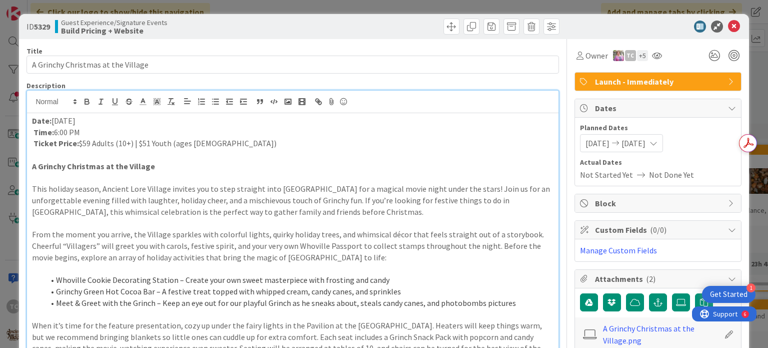
click at [238, 6] on div "ID 5329 Guest Experience/Signature Events Build Pricing + Website Title 34 / 12…" at bounding box center [384, 174] width 768 height 348
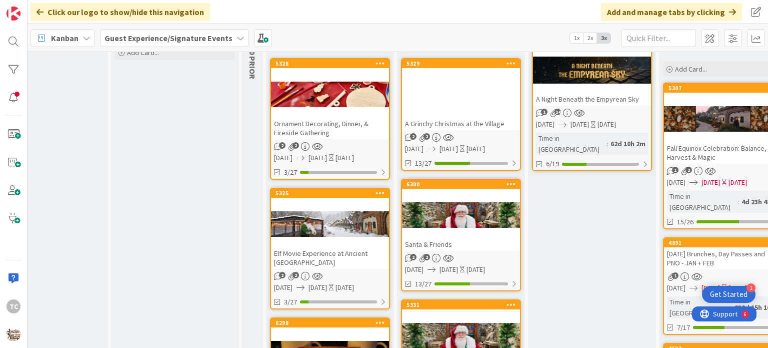
scroll to position [100, 230]
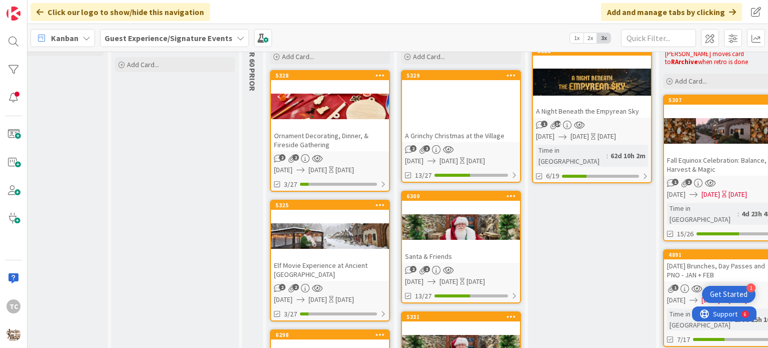
click at [298, 135] on div "Ornament Decorating, Dinner, & Fireside Gathering" at bounding box center [330, 140] width 118 height 22
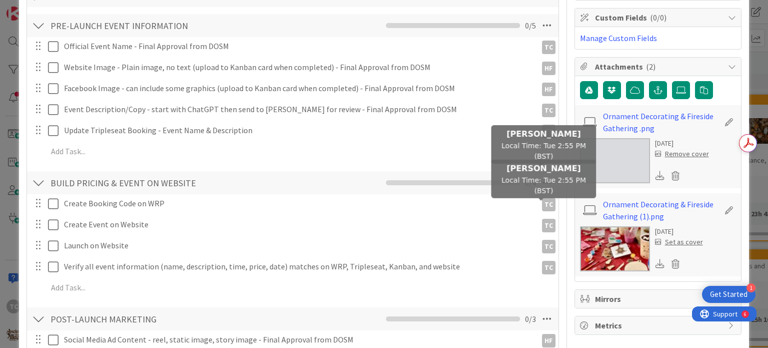
scroll to position [250, 0]
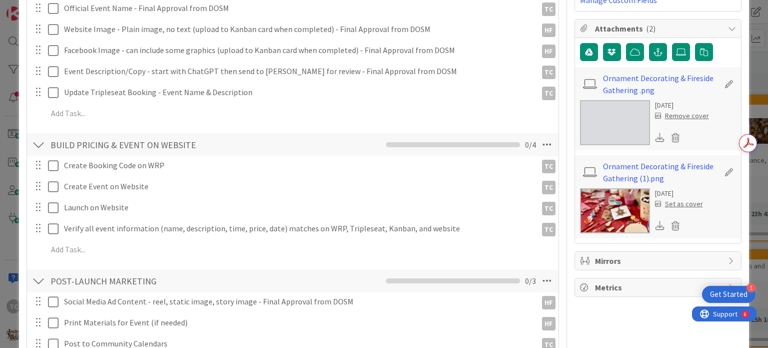
click at [656, 136] on icon at bounding box center [660, 137] width 9 height 9
click at [656, 222] on icon at bounding box center [660, 225] width 9 height 9
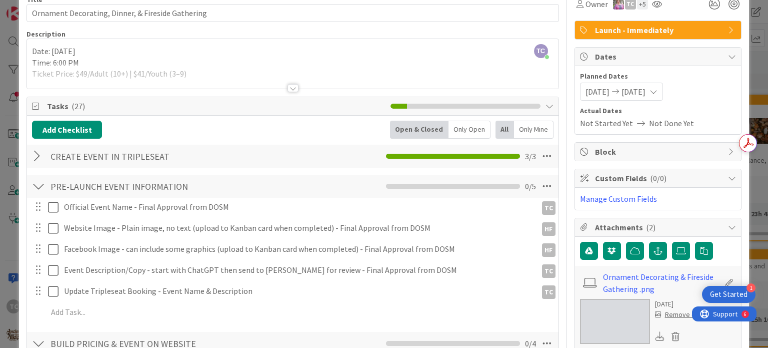
scroll to position [0, 0]
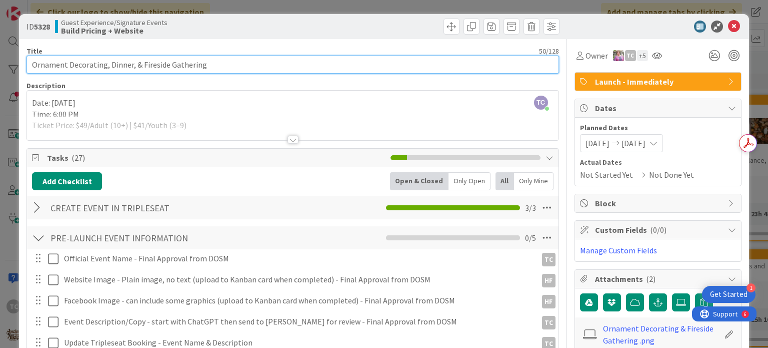
drag, startPoint x: 211, startPoint y: 69, endPoint x: 21, endPoint y: 68, distance: 189.6
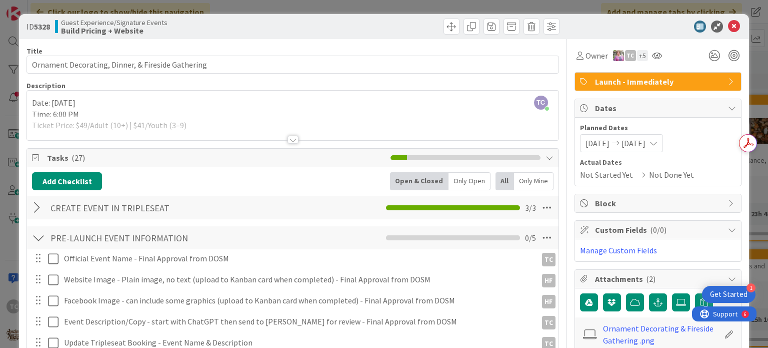
click at [184, 120] on div at bounding box center [292, 128] width 531 height 26
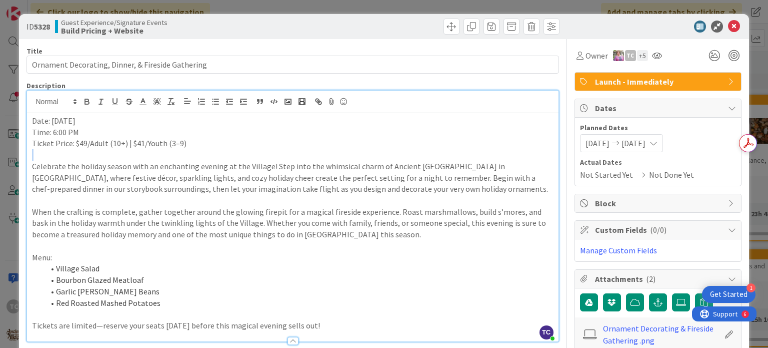
drag, startPoint x: 192, startPoint y: 145, endPoint x: 73, endPoint y: 149, distance: 119.1
click at [73, 149] on div "Date: December 23 Time: 6:00 PM Ticket Price: $49/Adult (10+) | $41/Youth (3–9)…" at bounding box center [292, 227] width 531 height 228
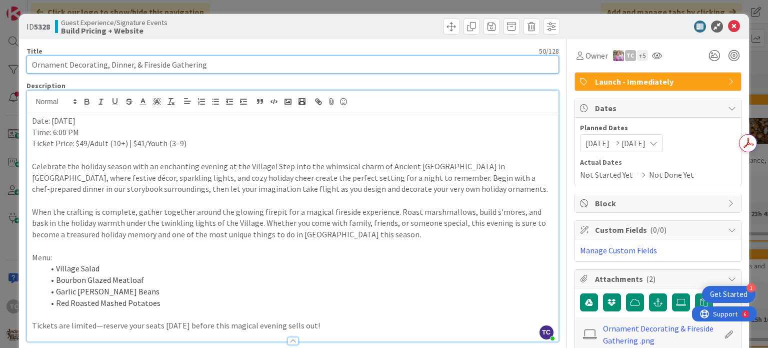
drag, startPoint x: 214, startPoint y: 66, endPoint x: 2, endPoint y: 69, distance: 211.6
click at [1, 69] on div "ID 5328 Guest Experience/Signature Events Build Pricing + Website Title 50 / 12…" at bounding box center [384, 174] width 768 height 348
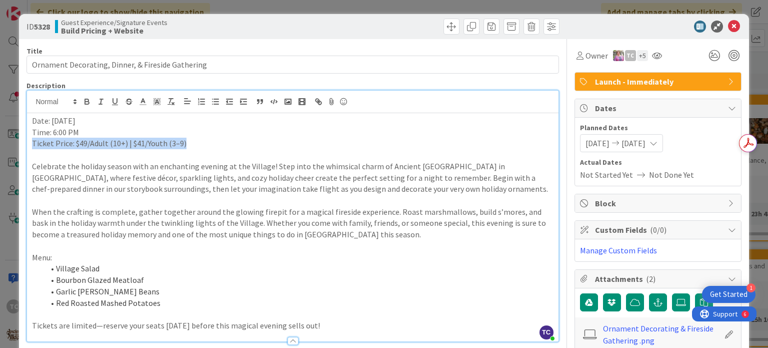
drag, startPoint x: 204, startPoint y: 142, endPoint x: 30, endPoint y: 144, distance: 174.6
click at [30, 144] on div "Date: December 23 Time: 6:00 PM Ticket Price: $49/Adult (10+) | $41/Youth (3–9)…" at bounding box center [292, 227] width 531 height 228
copy p "Ticket Price: $49/Adult (10+) | $41/Youth (3–9)"
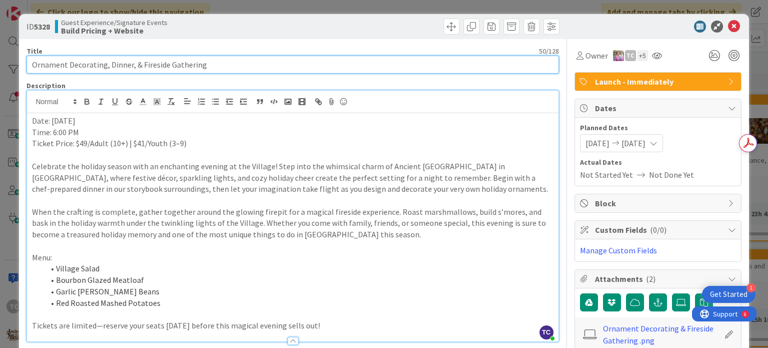
drag, startPoint x: 214, startPoint y: 69, endPoint x: 28, endPoint y: 73, distance: 186.1
click at [28, 73] on input "Ornament Decorating, Dinner, & Fireside Gathering" at bounding box center [293, 65] width 532 height 18
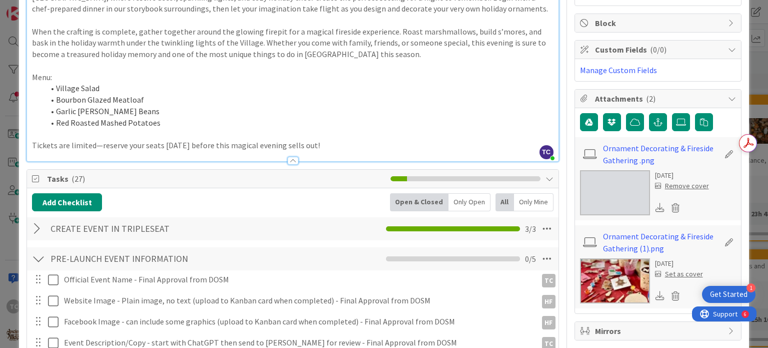
scroll to position [250, 0]
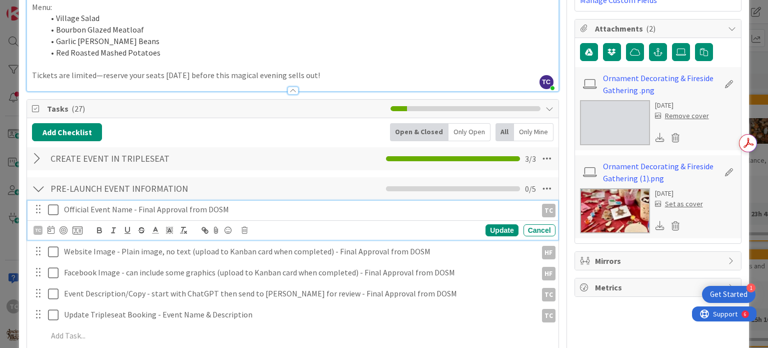
click at [51, 212] on icon at bounding box center [53, 210] width 11 height 12
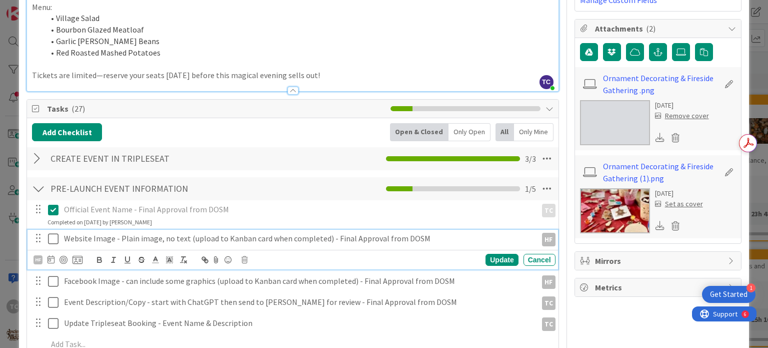
click at [52, 236] on icon at bounding box center [53, 239] width 11 height 12
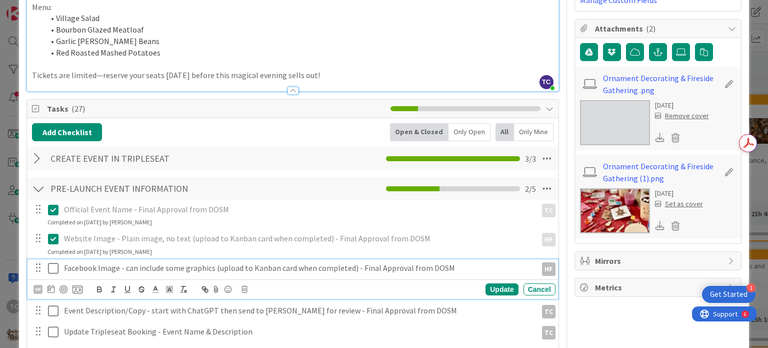
click at [52, 268] on icon at bounding box center [53, 268] width 11 height 12
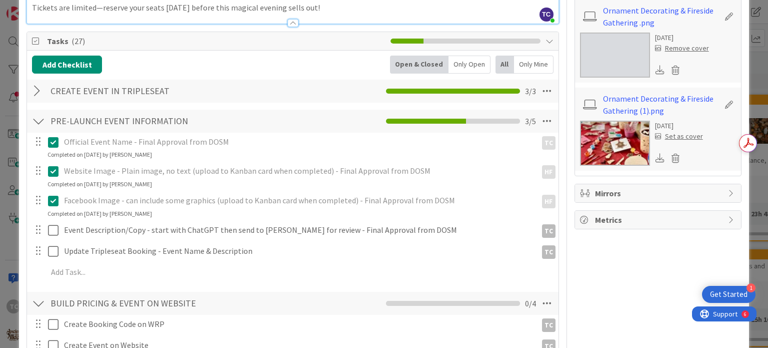
scroll to position [350, 0]
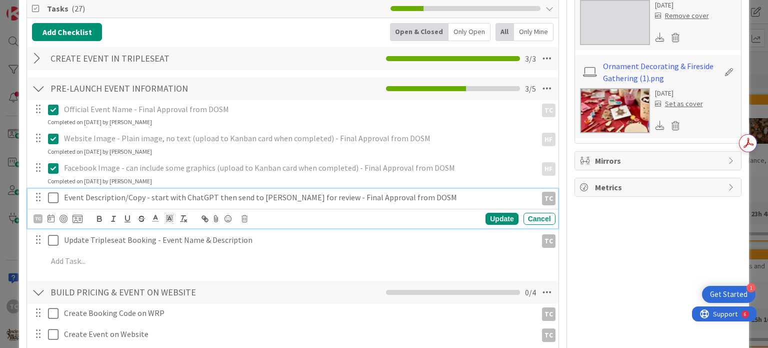
click at [56, 197] on icon at bounding box center [53, 198] width 11 height 12
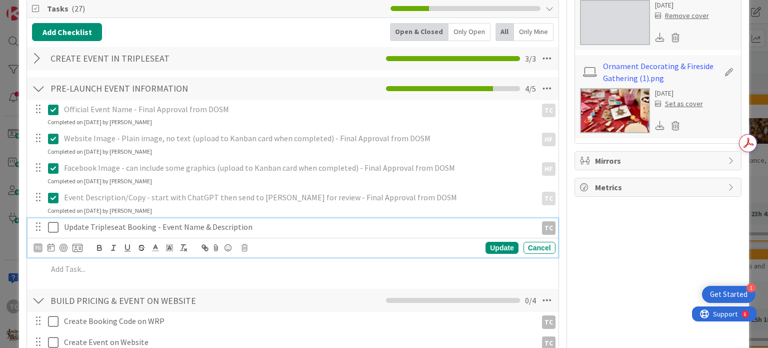
click at [53, 223] on icon at bounding box center [53, 227] width 11 height 12
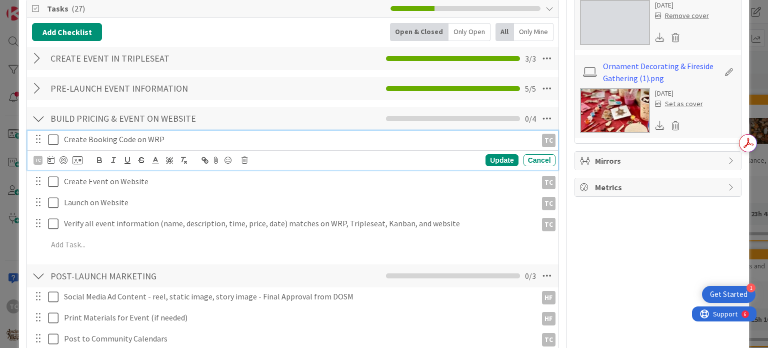
click at [150, 138] on p "Create Booking Code on WRP" at bounding box center [298, 140] width 469 height 12
click at [167, 134] on p "Create Booking Code on WRP" at bounding box center [298, 140] width 469 height 12
drag, startPoint x: 166, startPoint y: 135, endPoint x: 87, endPoint y: 142, distance: 79.8
click at [87, 142] on p "Create Booking Code on WRP" at bounding box center [298, 140] width 469 height 12
click at [54, 136] on icon at bounding box center [53, 140] width 11 height 12
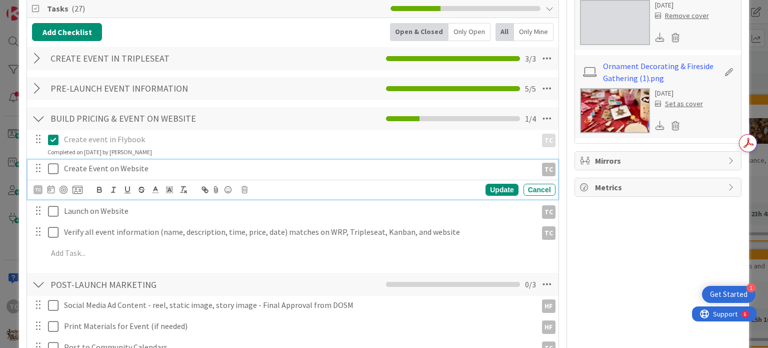
click at [54, 167] on icon at bounding box center [53, 169] width 11 height 12
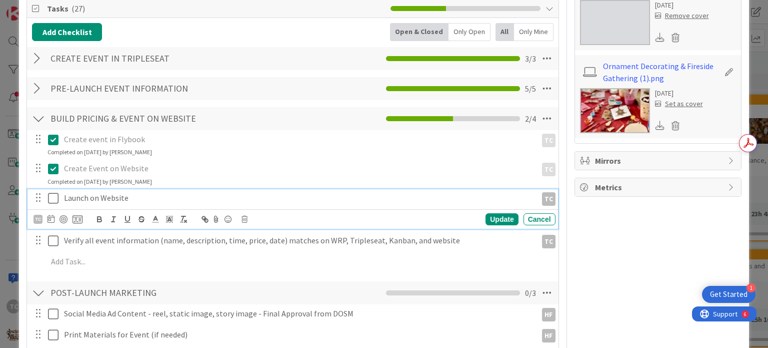
click at [52, 196] on icon at bounding box center [53, 198] width 11 height 12
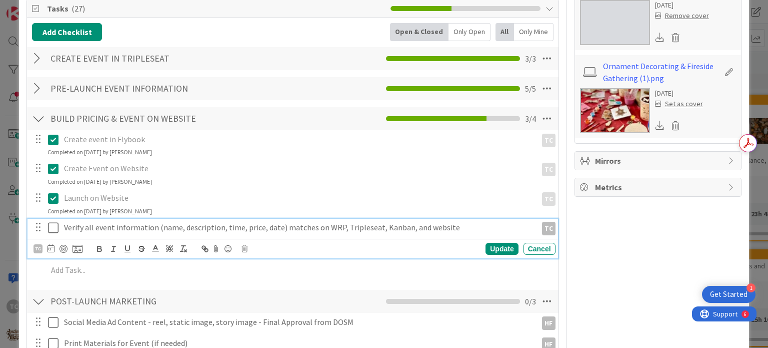
click at [50, 228] on icon at bounding box center [53, 228] width 11 height 12
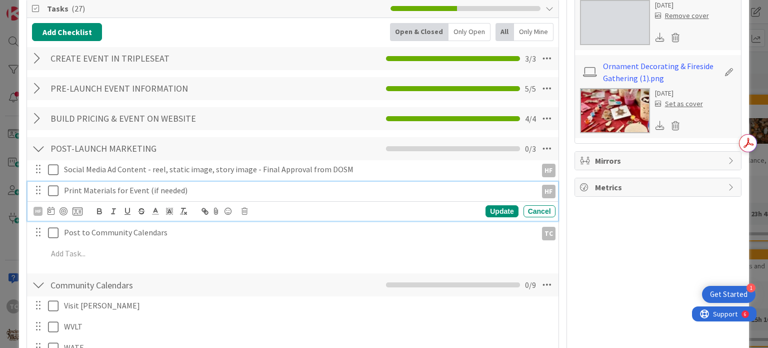
click at [198, 192] on p "Print Materials for Event (if needed)" at bounding box center [298, 191] width 469 height 12
click at [54, 187] on icon at bounding box center [53, 191] width 11 height 12
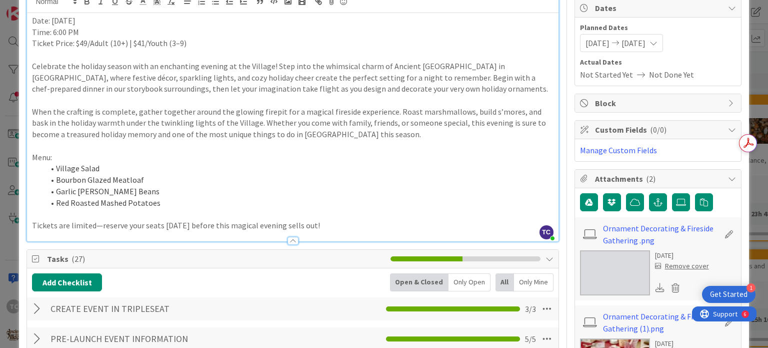
scroll to position [0, 0]
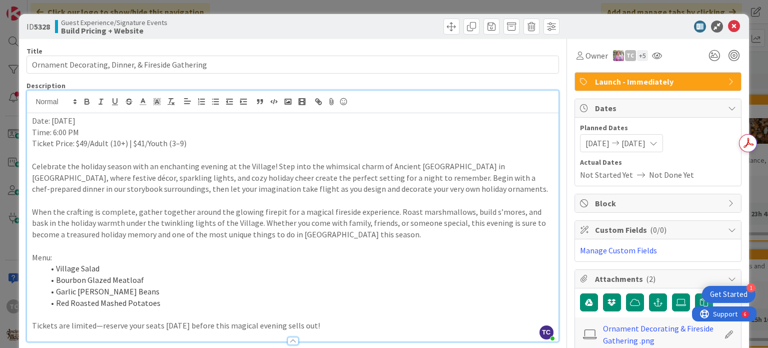
click at [318, 8] on div "ID 5328 Guest Experience/Signature Events Build Pricing + Website Title 50 / 12…" at bounding box center [384, 174] width 768 height 348
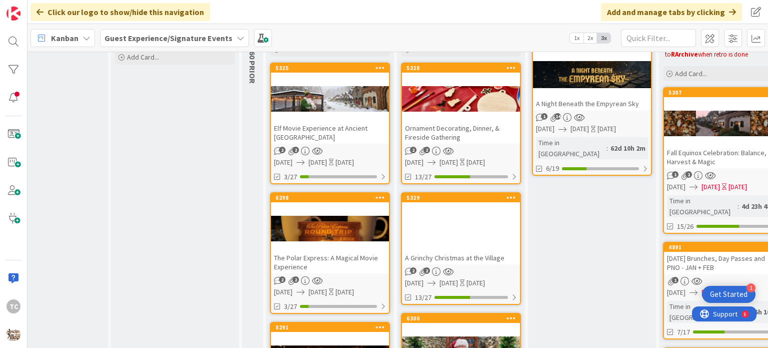
scroll to position [72, 230]
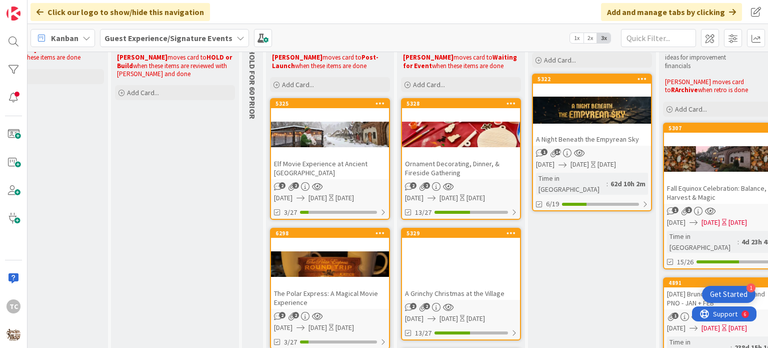
click at [344, 165] on div "Elf Movie Experience at Ancient [GEOGRAPHIC_DATA]" at bounding box center [330, 168] width 118 height 22
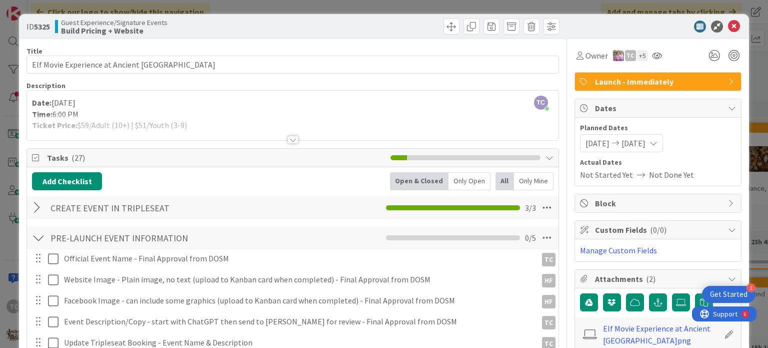
click at [288, 138] on div at bounding box center [293, 140] width 11 height 8
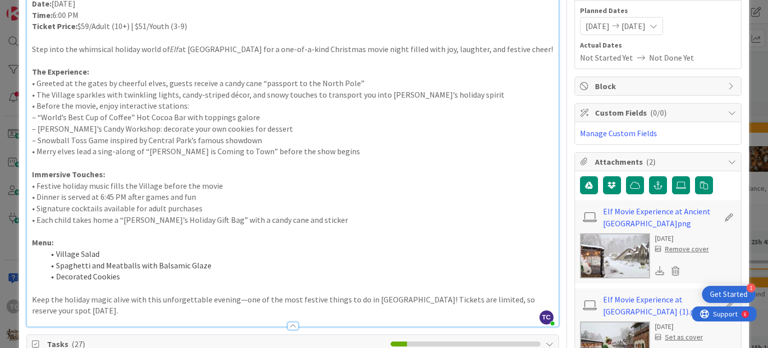
scroll to position [150, 0]
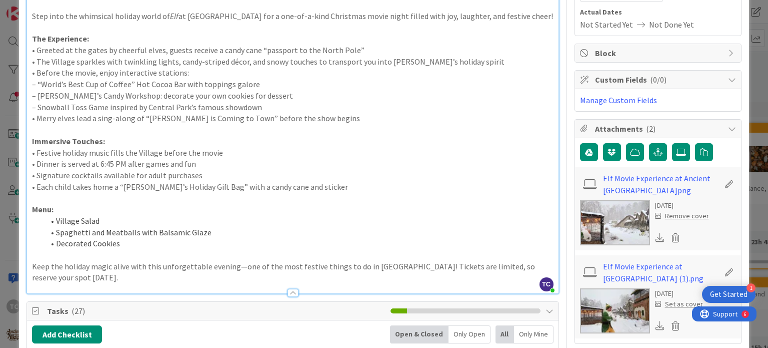
click at [656, 236] on icon at bounding box center [660, 237] width 9 height 9
click at [656, 324] on icon at bounding box center [660, 325] width 9 height 9
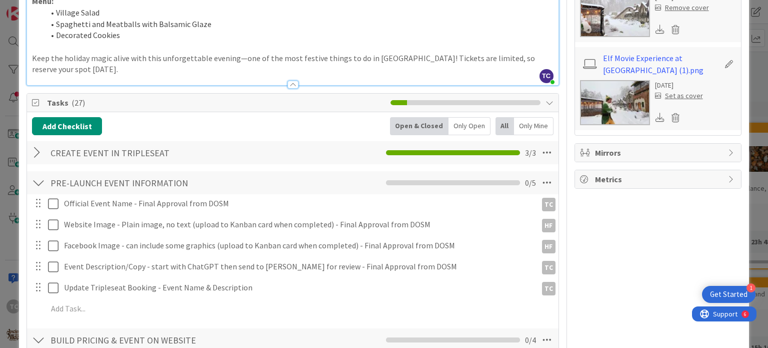
scroll to position [400, 0]
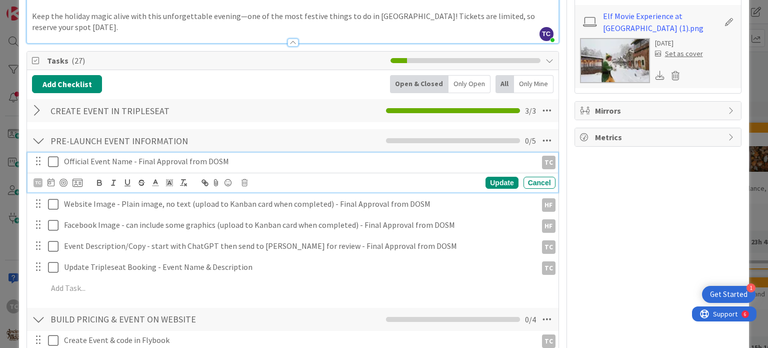
click at [55, 158] on icon at bounding box center [53, 162] width 11 height 12
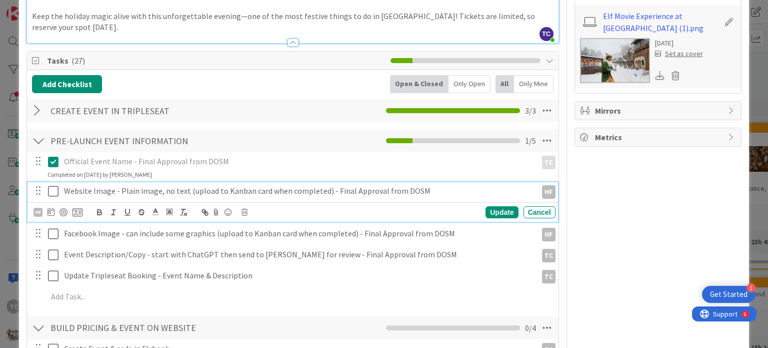
click at [53, 191] on icon at bounding box center [53, 191] width 11 height 12
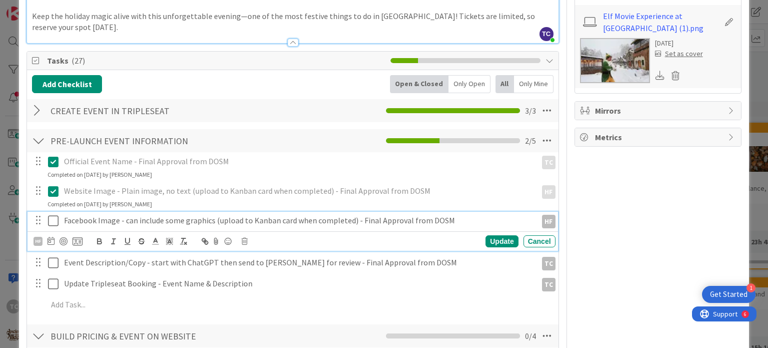
drag, startPoint x: 52, startPoint y: 221, endPoint x: 48, endPoint y: 247, distance: 26.8
click at [52, 221] on icon at bounding box center [53, 221] width 11 height 12
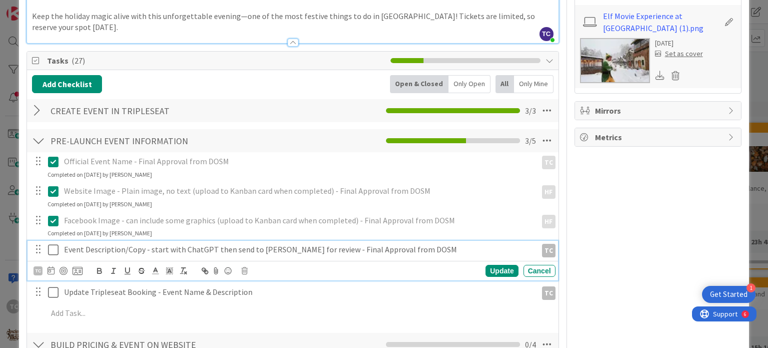
click at [51, 251] on icon at bounding box center [53, 250] width 11 height 12
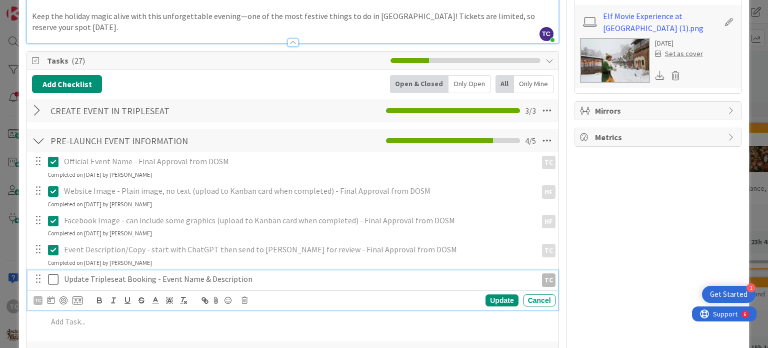
click at [53, 273] on icon at bounding box center [53, 279] width 11 height 12
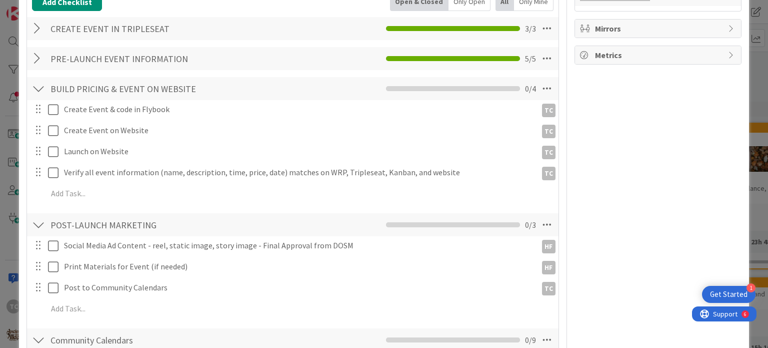
scroll to position [500, 0]
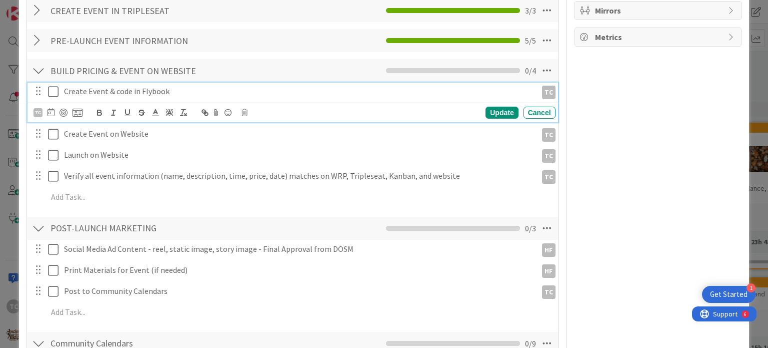
click at [56, 92] on icon at bounding box center [53, 92] width 11 height 12
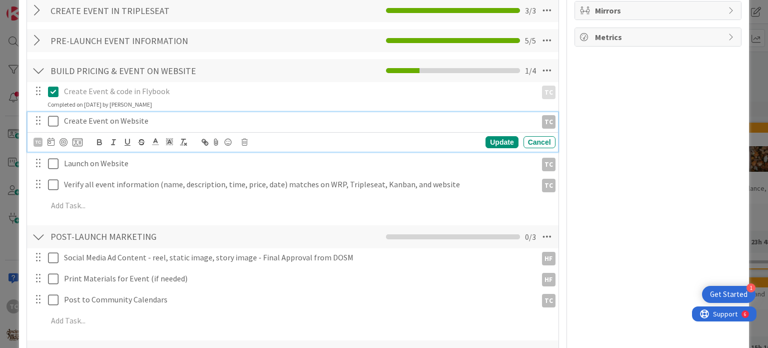
click at [54, 120] on icon at bounding box center [53, 121] width 11 height 12
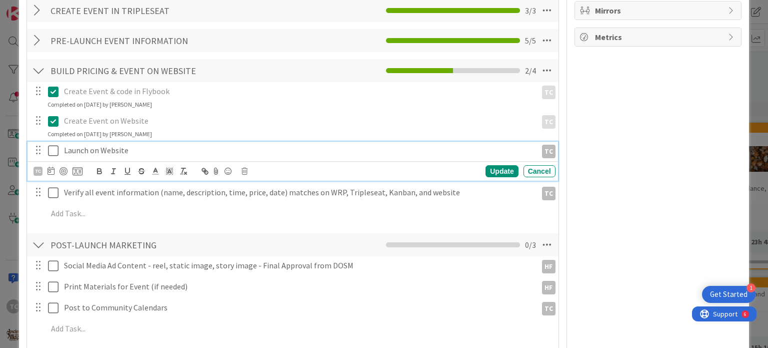
click at [53, 155] on icon at bounding box center [53, 151] width 11 height 12
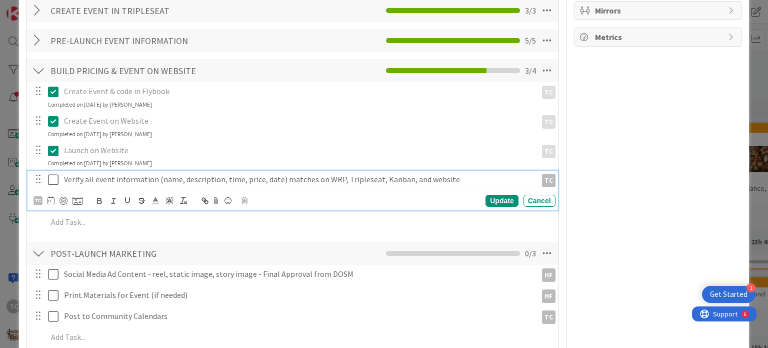
click at [52, 181] on icon at bounding box center [53, 180] width 11 height 12
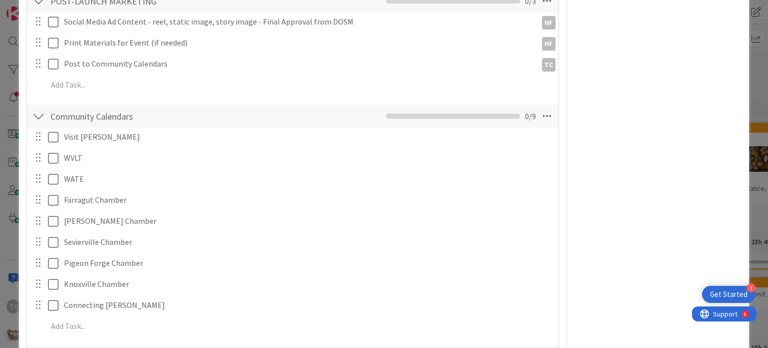
scroll to position [600, 0]
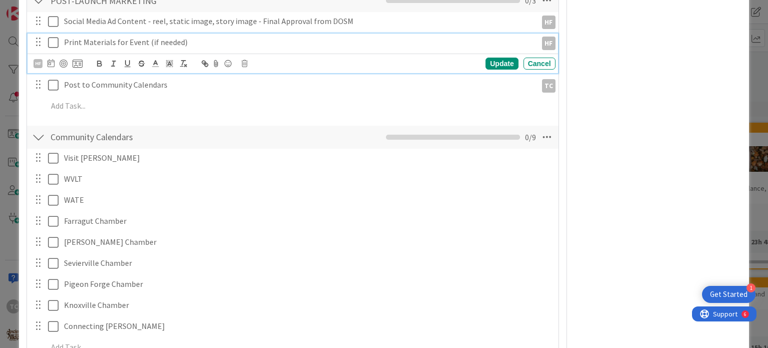
click at [227, 42] on p "Print Materials for Event (if needed)" at bounding box center [298, 43] width 469 height 12
click at [50, 40] on icon at bounding box center [53, 43] width 11 height 12
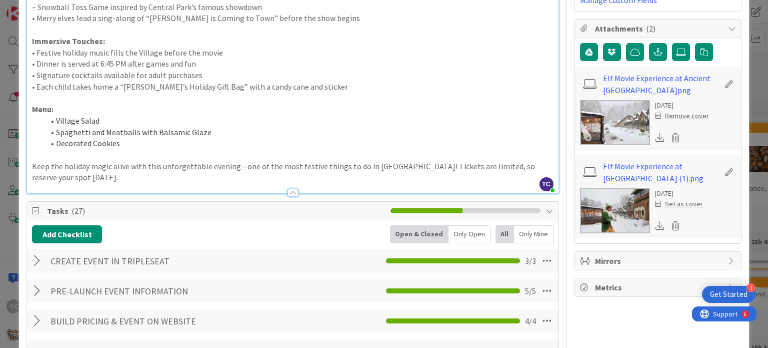
scroll to position [0, 0]
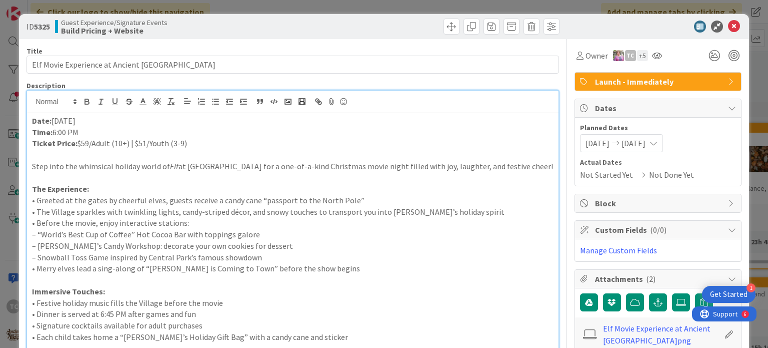
click at [324, 8] on div "ID 5325 Guest Experience/Signature Events Build Pricing + Website Title 44 / 12…" at bounding box center [384, 174] width 768 height 348
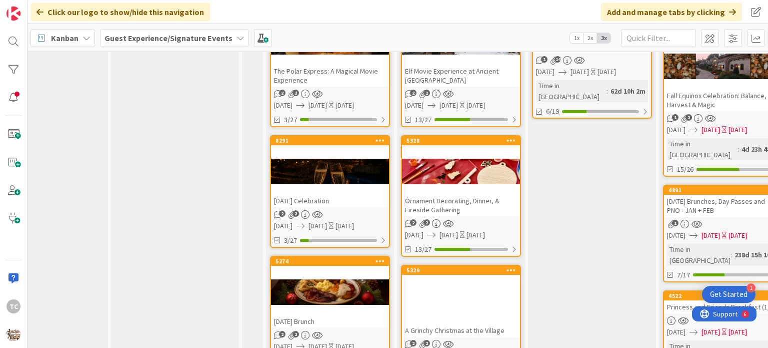
scroll to position [150, 230]
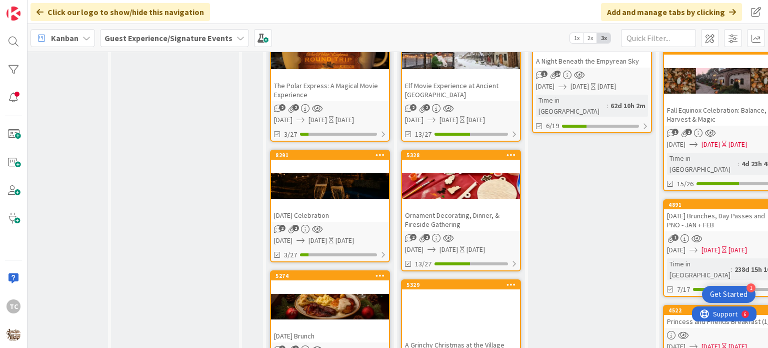
click at [322, 92] on div "The Polar Express: A Magical Movie Experience" at bounding box center [330, 90] width 118 height 22
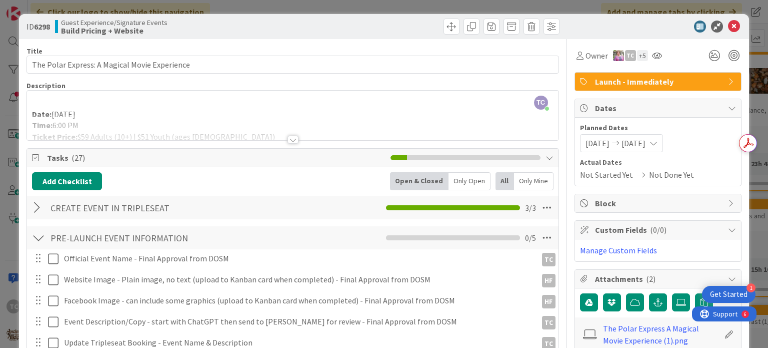
click at [50, 116] on div at bounding box center [292, 128] width 531 height 26
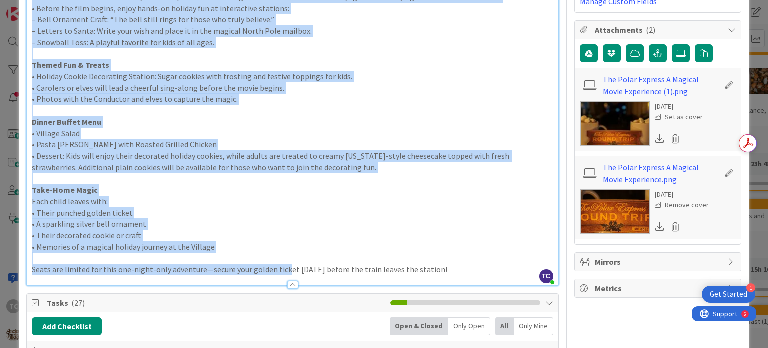
scroll to position [294, 0]
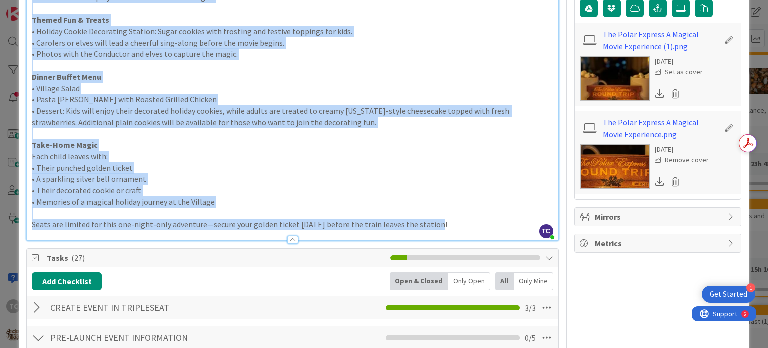
drag, startPoint x: 32, startPoint y: 120, endPoint x: 430, endPoint y: 234, distance: 413.5
click at [430, 234] on div "Description TC Tara Cole just joined Date: December 30 Time: 6:00 PM Ticket Pri…" at bounding box center [293, 14] width 532 height 454
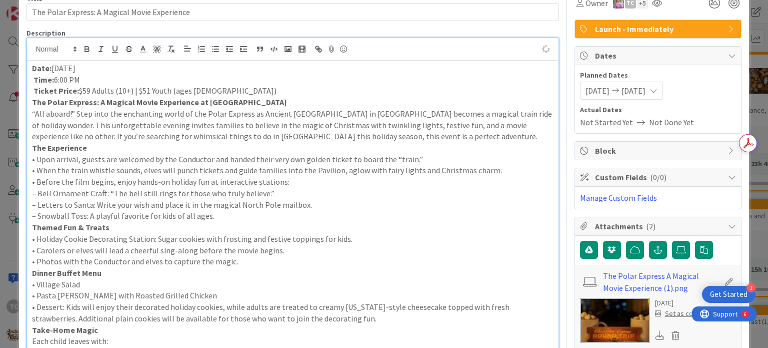
scroll to position [0, 0]
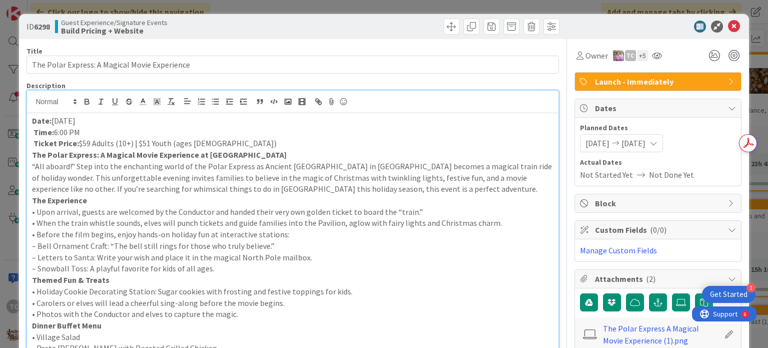
drag, startPoint x: 294, startPoint y: 155, endPoint x: 47, endPoint y: 154, distance: 246.6
click at [47, 154] on p "The Polar Express: A Magical Movie Experience at Ancient Lore Village" at bounding box center [292, 155] width 521 height 12
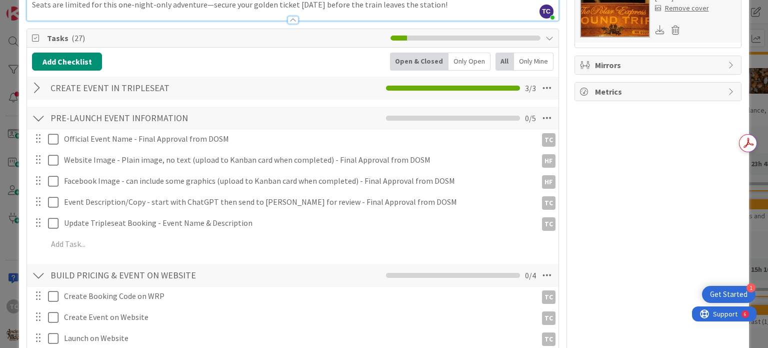
scroll to position [372, 0]
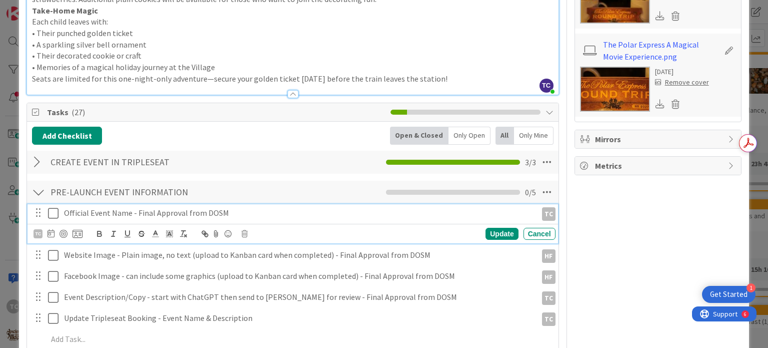
click at [54, 214] on icon at bounding box center [53, 213] width 11 height 12
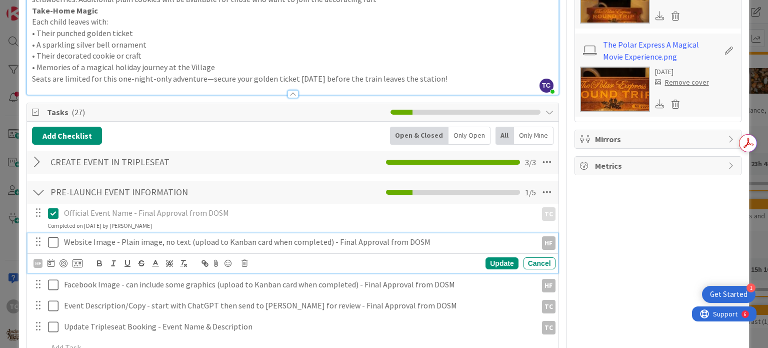
click at [54, 242] on icon at bounding box center [53, 242] width 11 height 12
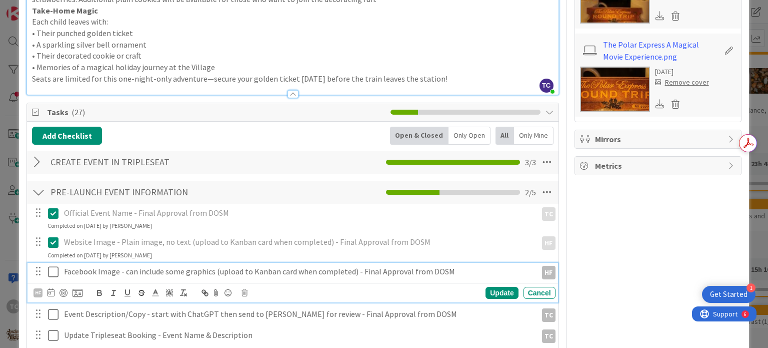
click at [52, 273] on icon at bounding box center [53, 272] width 11 height 12
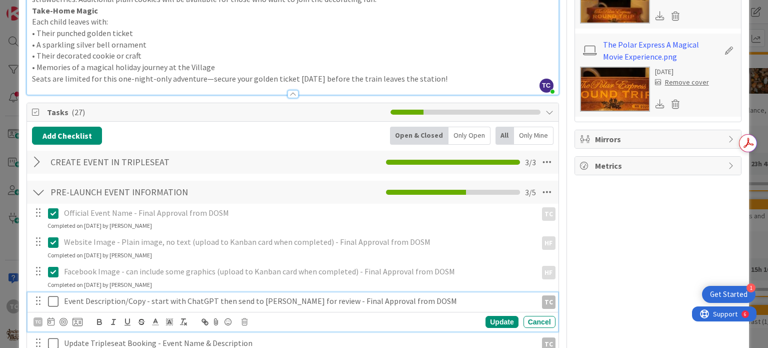
click at [53, 296] on icon at bounding box center [53, 301] width 11 height 12
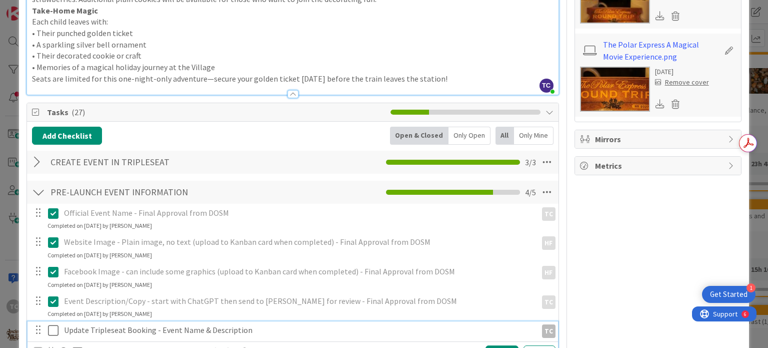
click at [52, 329] on icon at bounding box center [53, 330] width 11 height 12
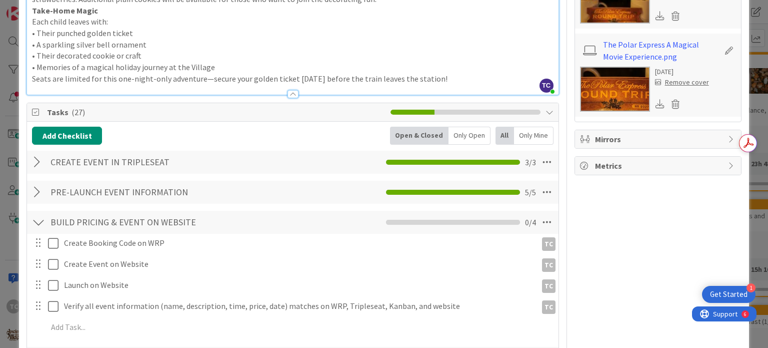
click at [656, 16] on icon at bounding box center [660, 15] width 9 height 9
click at [656, 104] on icon at bounding box center [660, 103] width 9 height 9
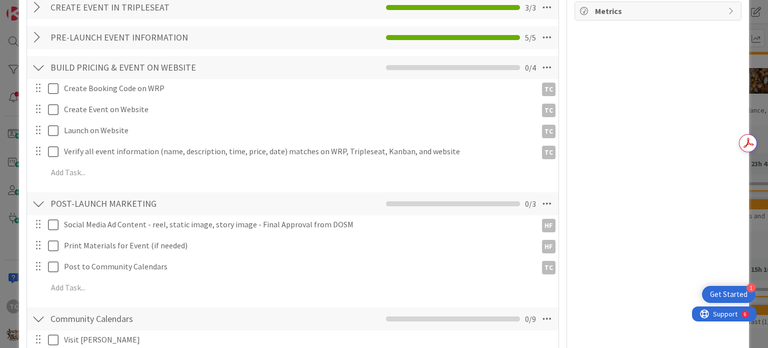
scroll to position [550, 0]
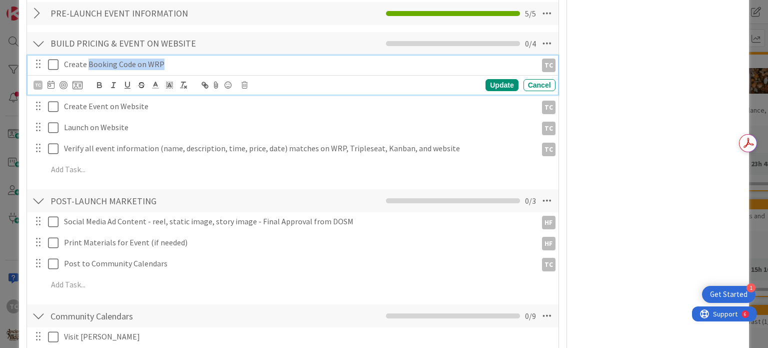
drag, startPoint x: 176, startPoint y: 61, endPoint x: 87, endPoint y: 64, distance: 89.1
click at [87, 64] on p "Create Booking Code on WRP" at bounding box center [298, 65] width 469 height 12
click at [53, 65] on icon at bounding box center [53, 65] width 11 height 12
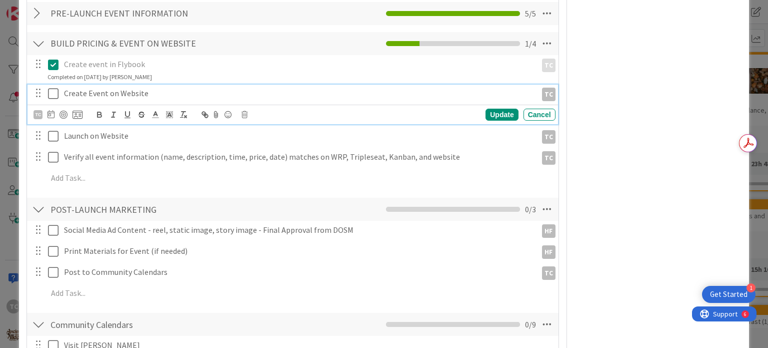
click at [56, 93] on icon at bounding box center [53, 94] width 11 height 12
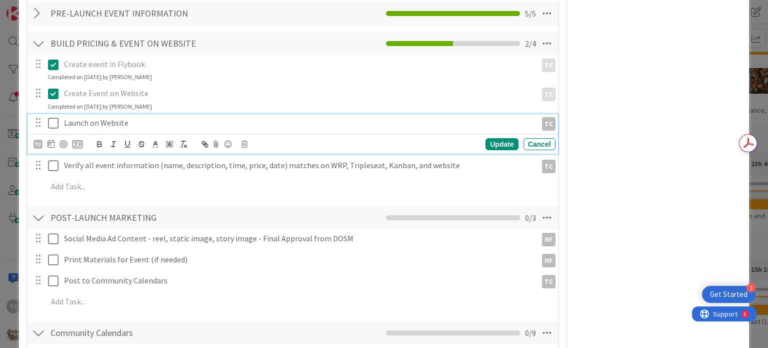
click at [55, 124] on icon at bounding box center [53, 123] width 11 height 12
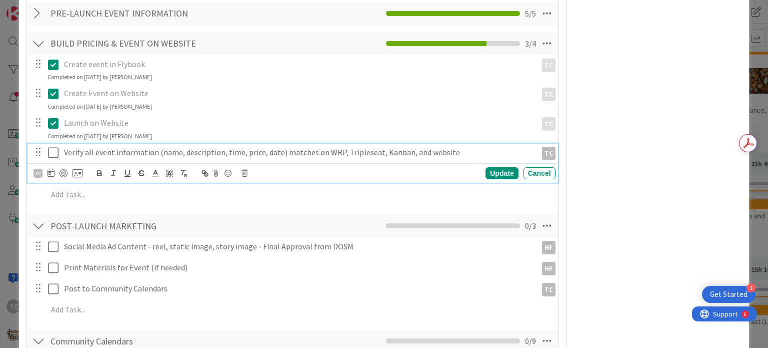
click at [52, 149] on icon at bounding box center [53, 153] width 11 height 12
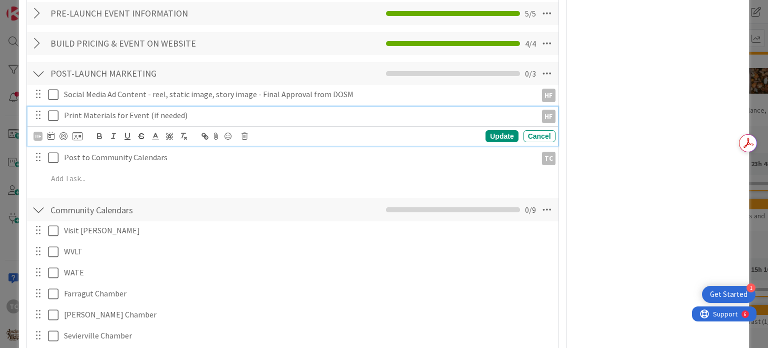
click at [204, 115] on p "Print Materials for Event (if needed)" at bounding box center [298, 116] width 469 height 12
click at [53, 118] on icon at bounding box center [53, 116] width 11 height 12
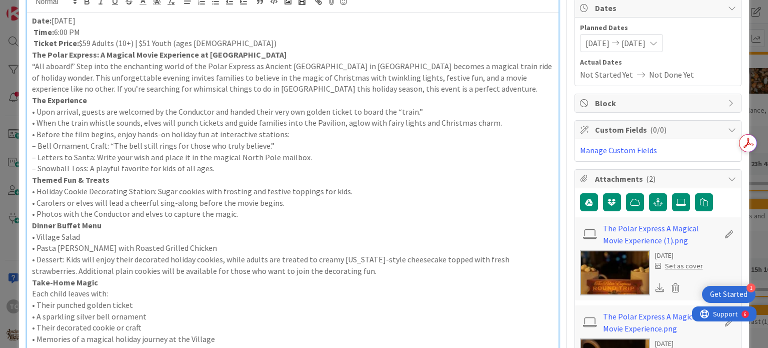
scroll to position [0, 0]
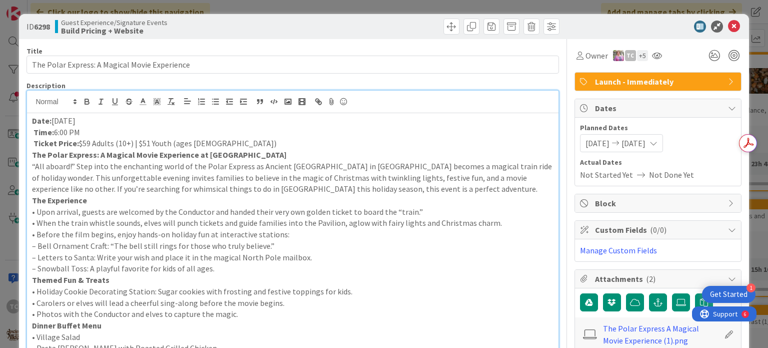
click at [304, 10] on div "ID 6298 Guest Experience/Signature Events Build Pricing + Website Title 45 / 12…" at bounding box center [384, 174] width 768 height 348
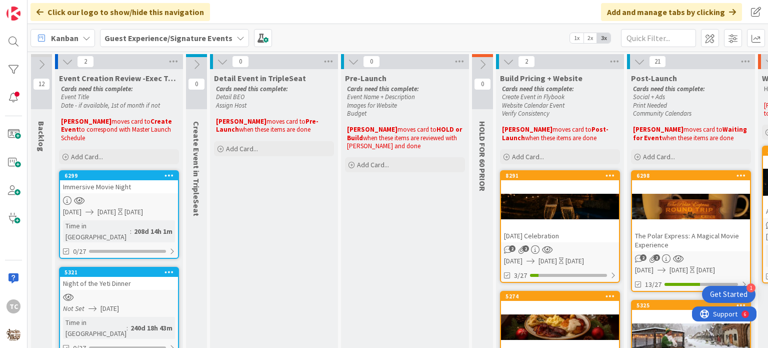
click at [133, 186] on div "6299 Immersive Movie Night 12/16/2025 12/16/2025 Today Time in Column : 208d 14…" at bounding box center [119, 214] width 120 height 89
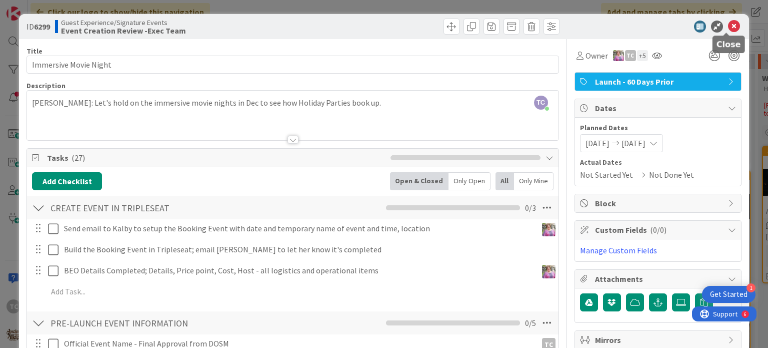
click at [728, 26] on icon at bounding box center [734, 27] width 12 height 12
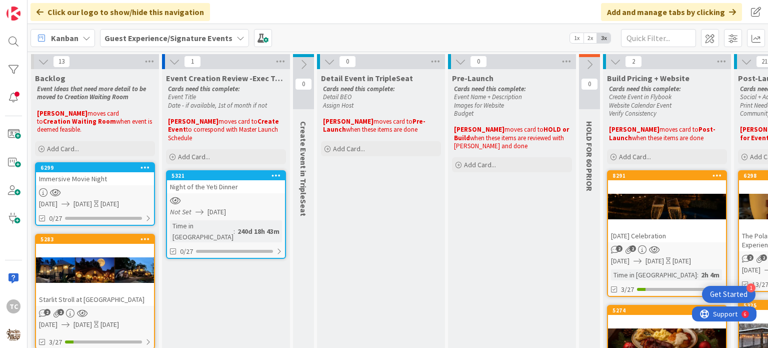
click at [39, 64] on icon at bounding box center [43, 61] width 11 height 11
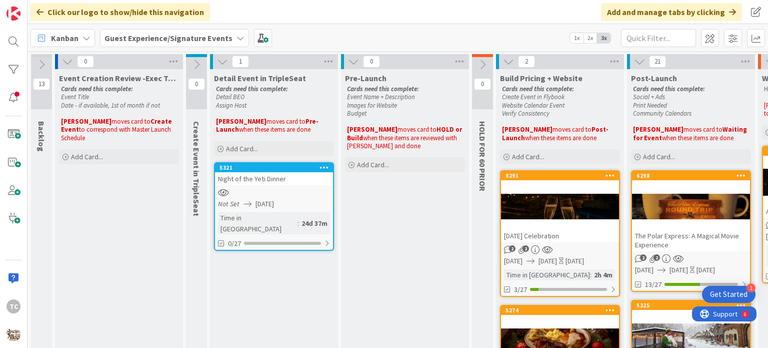
click at [535, 232] on div "[DATE] Celebration" at bounding box center [560, 235] width 118 height 13
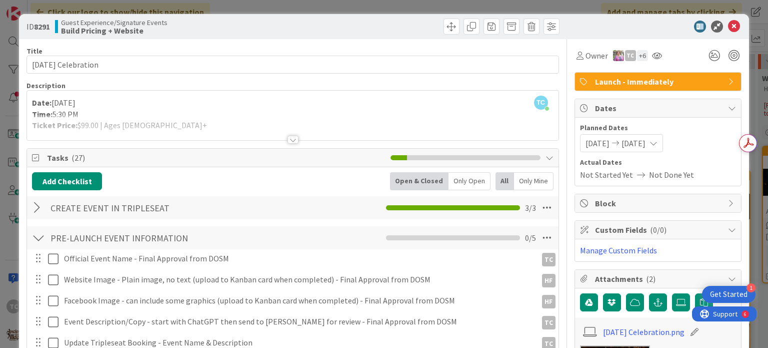
click at [290, 140] on div at bounding box center [293, 140] width 11 height 8
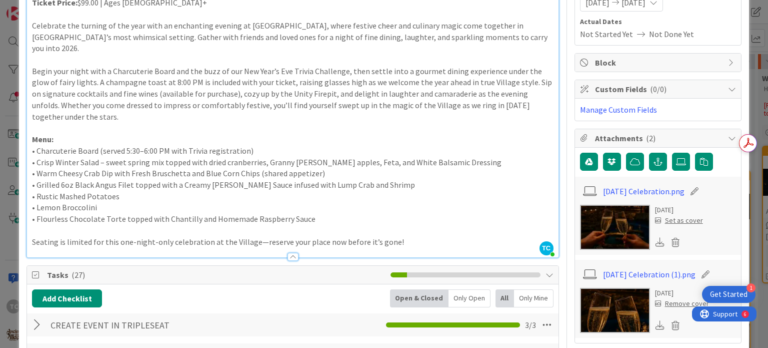
scroll to position [250, 0]
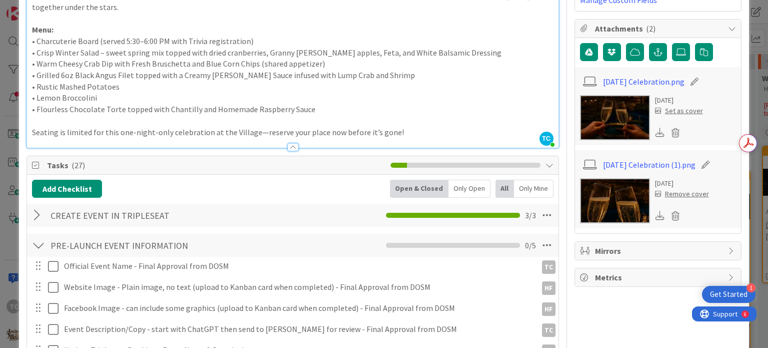
click at [656, 132] on icon at bounding box center [660, 132] width 9 height 9
click at [656, 216] on icon at bounding box center [660, 215] width 9 height 9
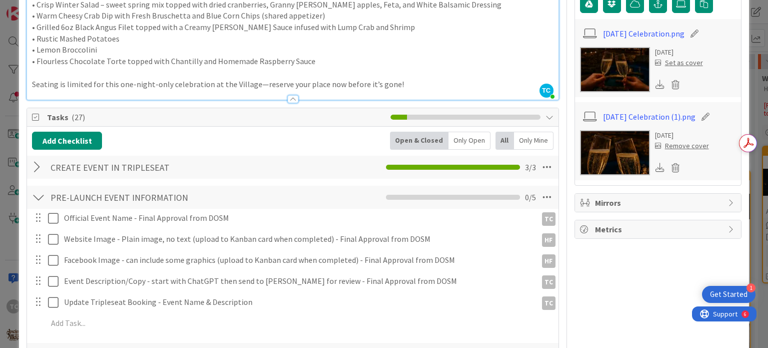
scroll to position [350, 0]
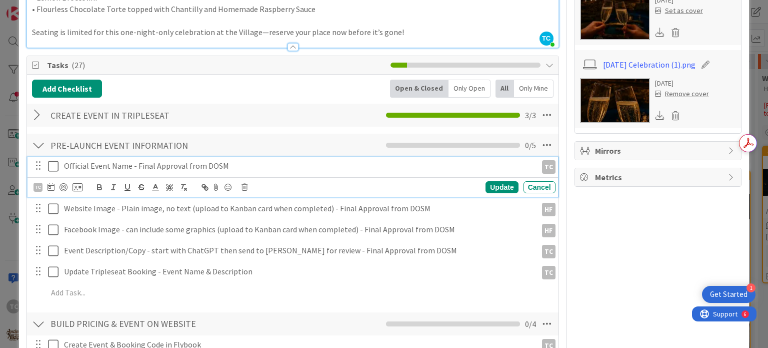
click at [51, 160] on icon at bounding box center [53, 166] width 11 height 12
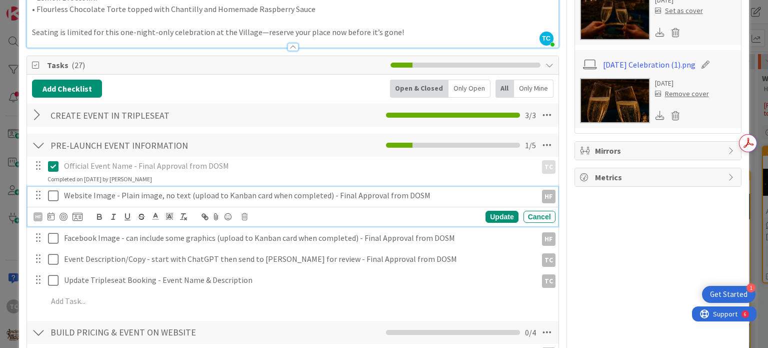
click at [53, 190] on icon at bounding box center [53, 196] width 11 height 12
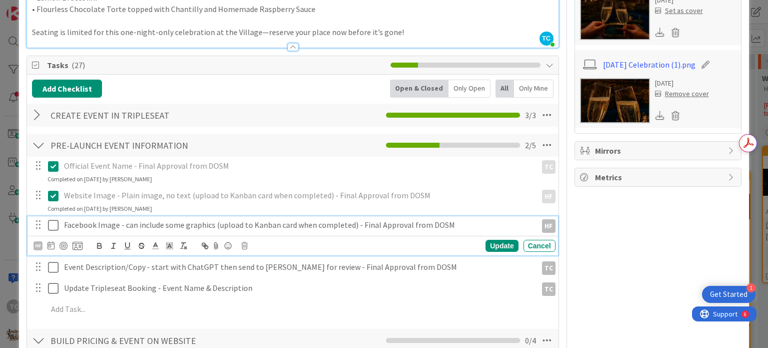
click at [55, 219] on icon at bounding box center [53, 225] width 11 height 12
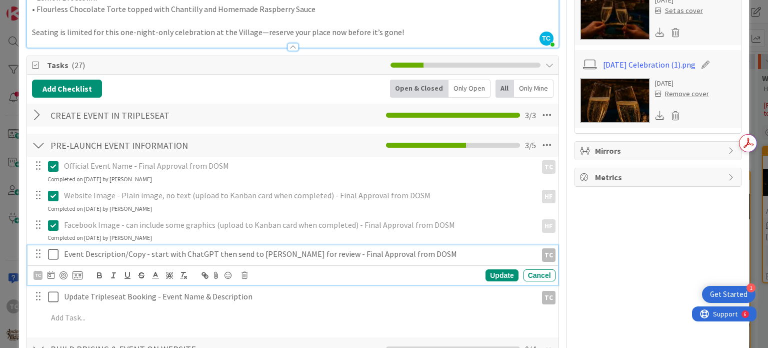
click at [55, 248] on icon at bounding box center [53, 254] width 11 height 12
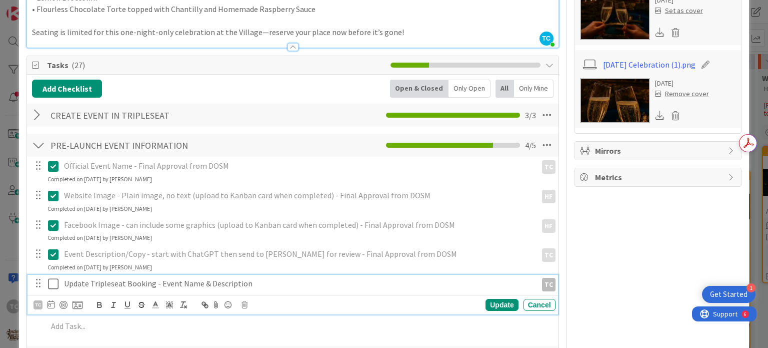
click at [55, 278] on icon at bounding box center [53, 284] width 11 height 12
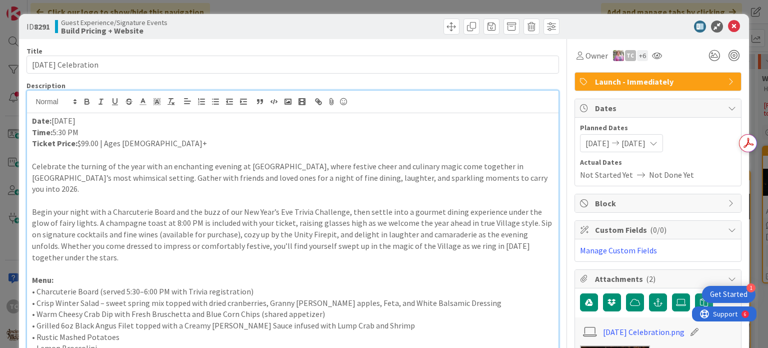
scroll to position [50, 0]
